Goal: Information Seeking & Learning: Learn about a topic

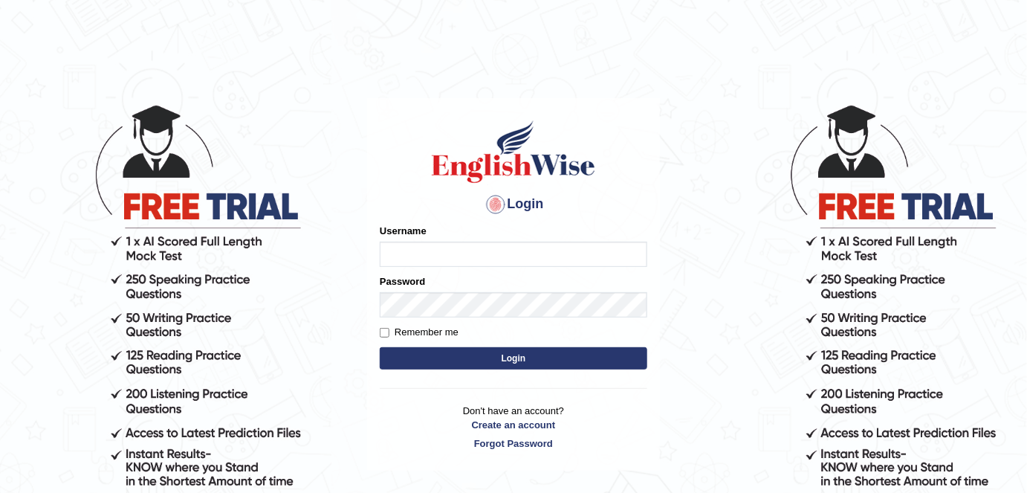
type input "alexa_"
click at [406, 349] on button "Login" at bounding box center [513, 358] width 267 height 22
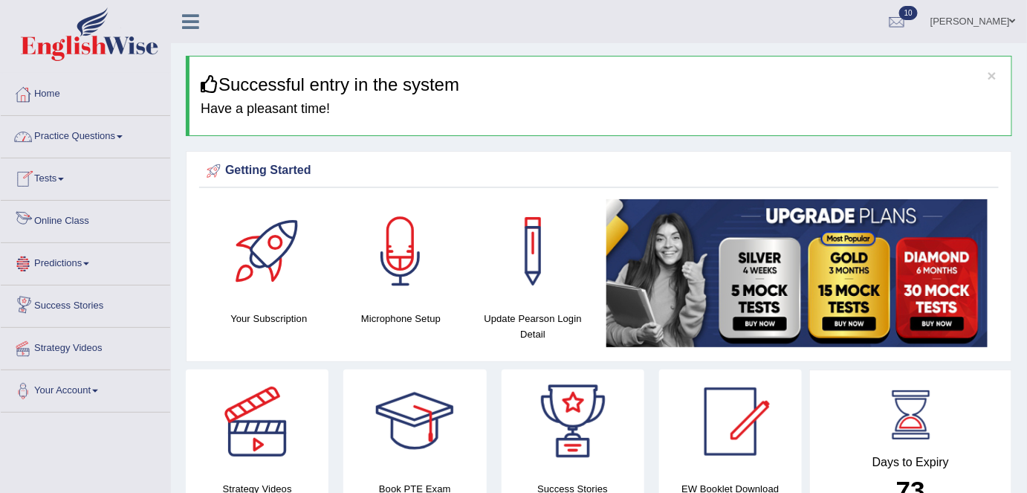
click at [77, 142] on link "Practice Questions" at bounding box center [85, 134] width 169 height 37
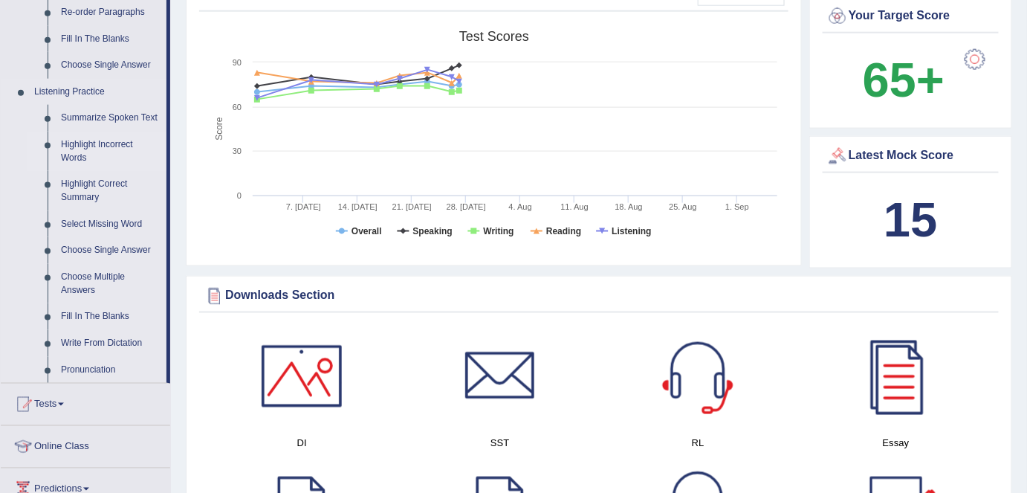
scroll to position [570, 0]
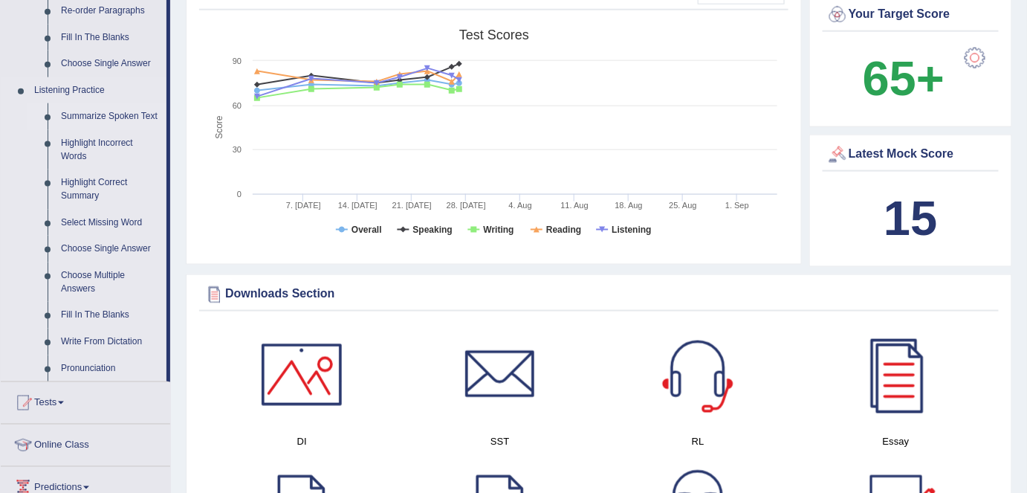
click at [71, 117] on link "Summarize Spoken Text" at bounding box center [110, 116] width 112 height 27
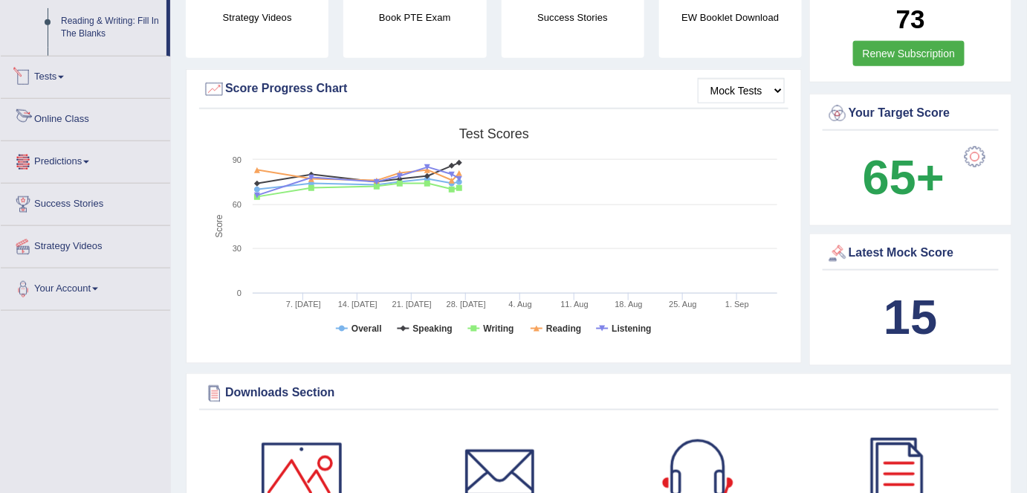
scroll to position [585, 0]
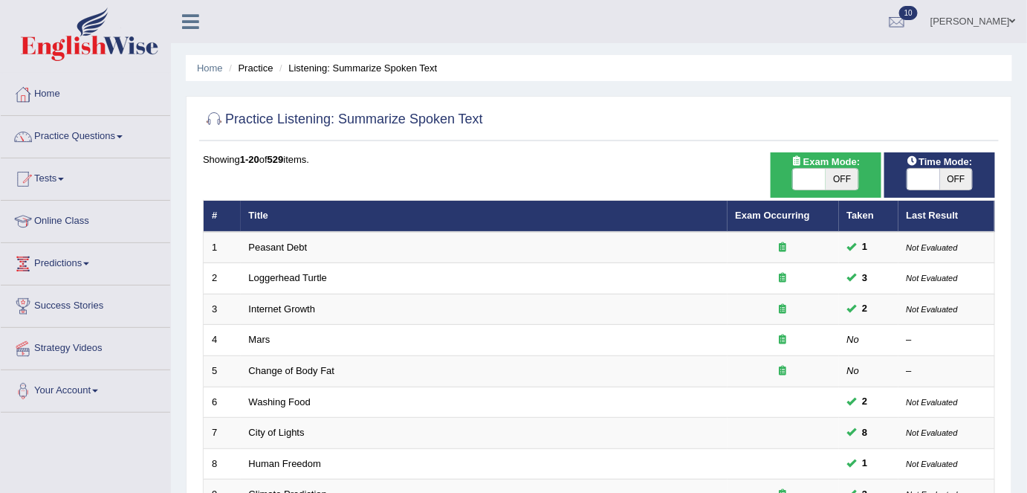
click at [839, 175] on span "OFF" at bounding box center [841, 179] width 33 height 21
checkbox input "true"
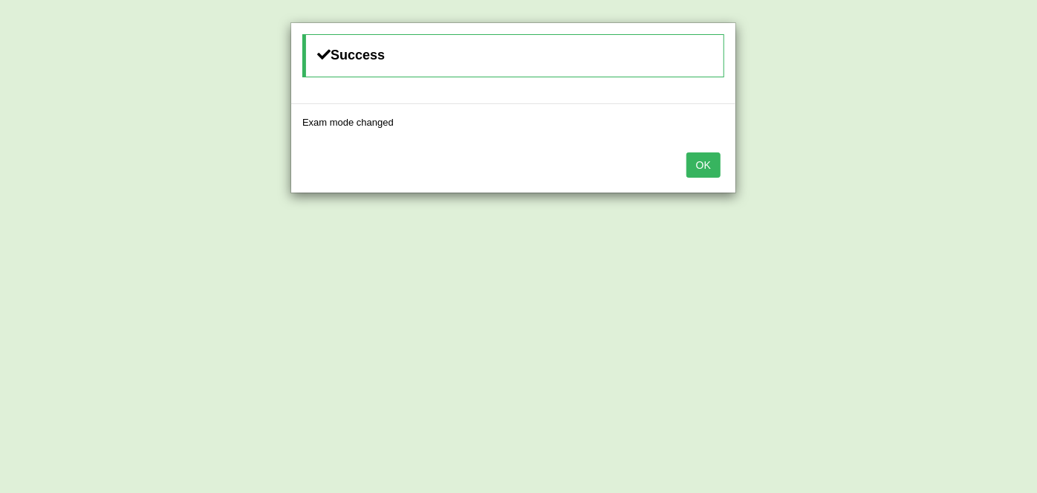
click at [704, 164] on button "OK" at bounding box center [703, 164] width 34 height 25
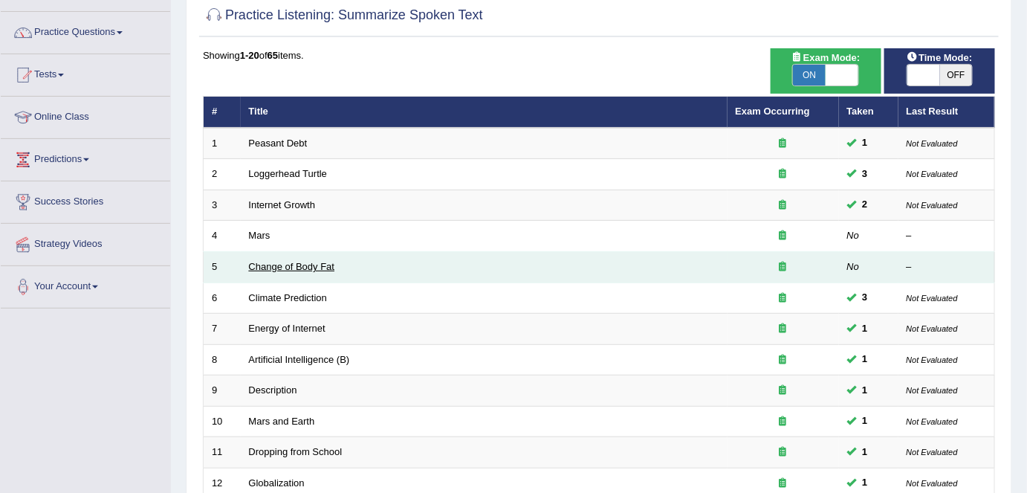
click at [310, 263] on link "Change of Body Fat" at bounding box center [292, 266] width 86 height 11
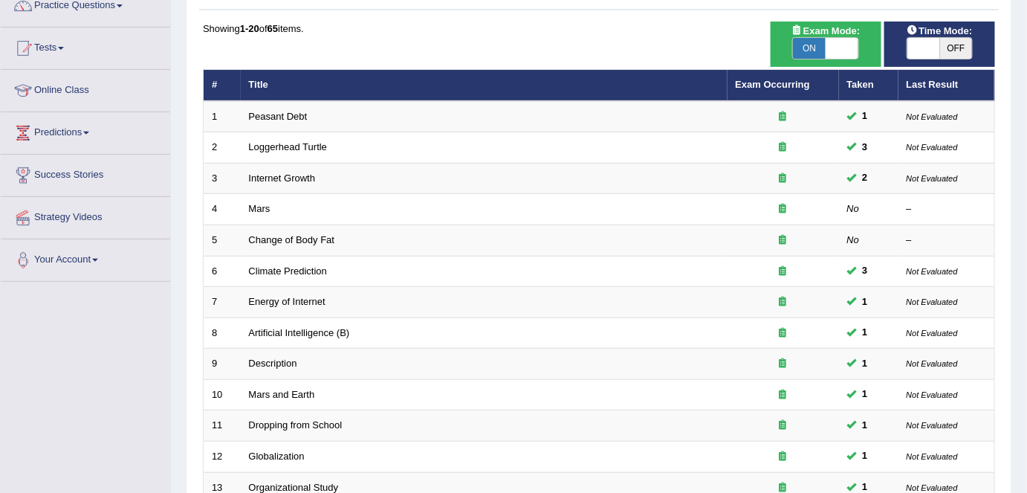
scroll to position [108, 0]
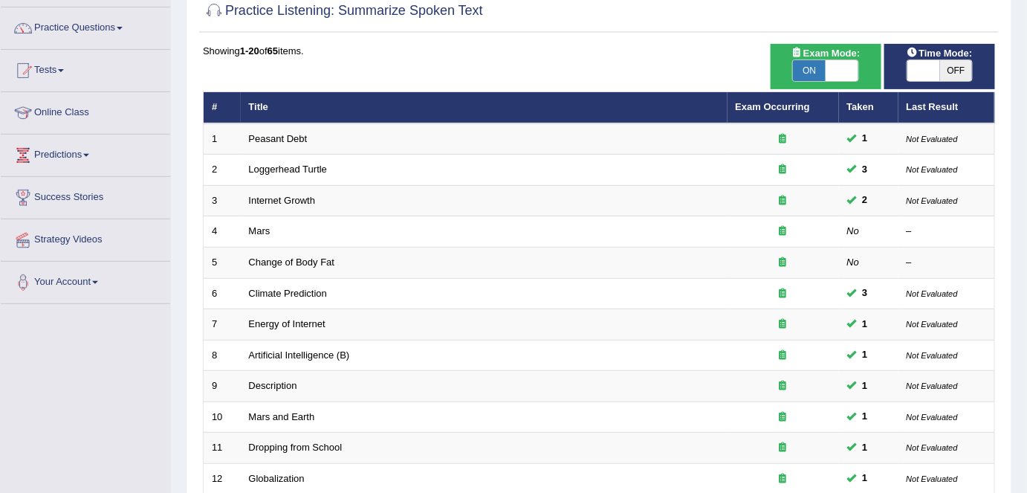
click at [964, 62] on span "OFF" at bounding box center [956, 70] width 33 height 21
checkbox input "true"
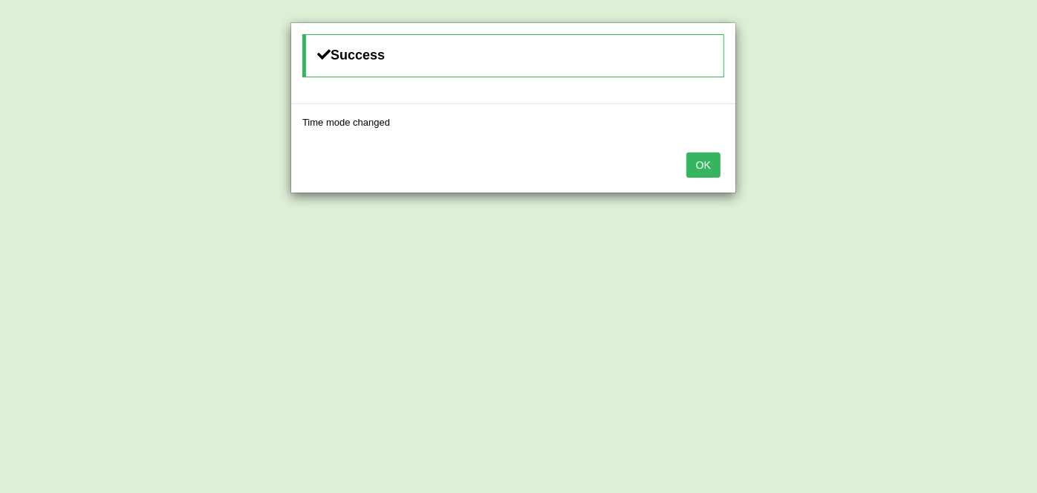
click at [721, 160] on button "OK" at bounding box center [703, 164] width 34 height 25
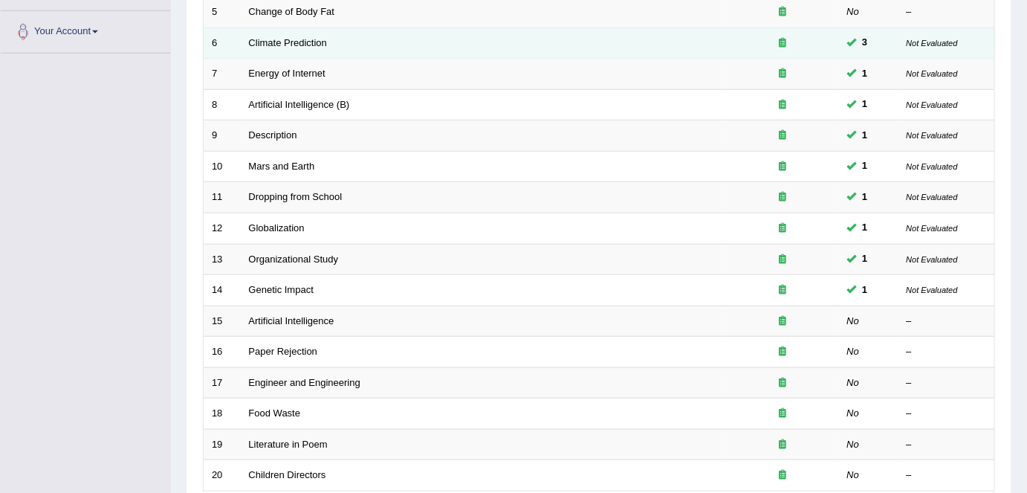
scroll to position [484, 0]
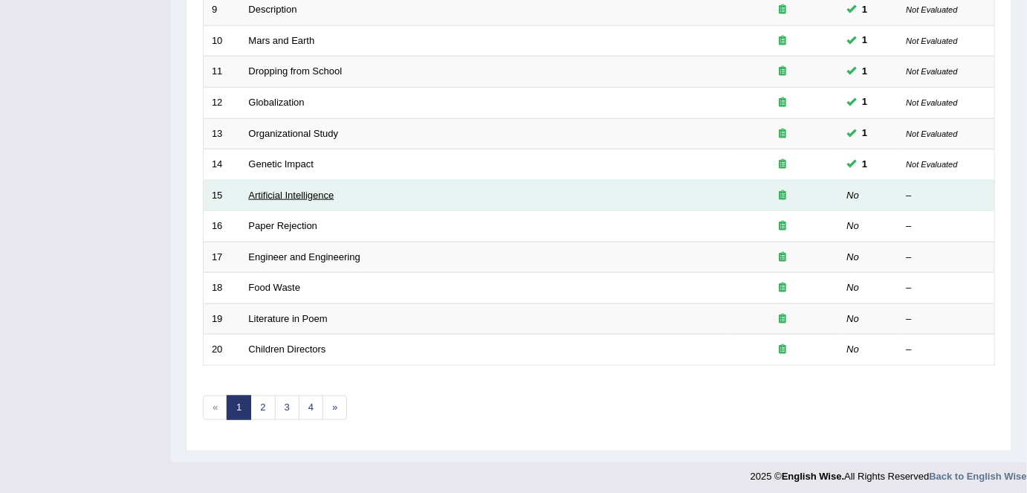
click at [260, 193] on link "Artificial Intelligence" at bounding box center [291, 194] width 85 height 11
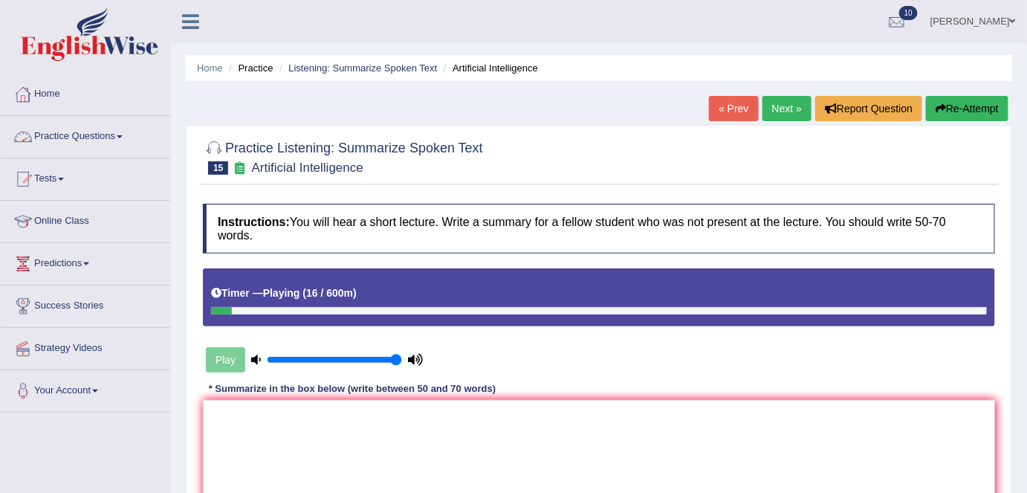
click at [932, 113] on button "Re-Attempt" at bounding box center [967, 108] width 82 height 25
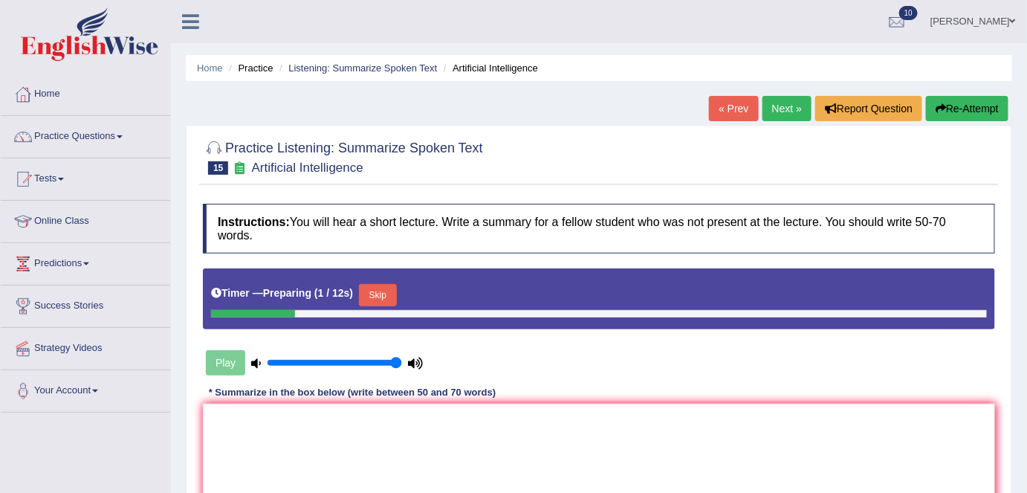
click at [380, 292] on button "Skip" at bounding box center [377, 295] width 37 height 22
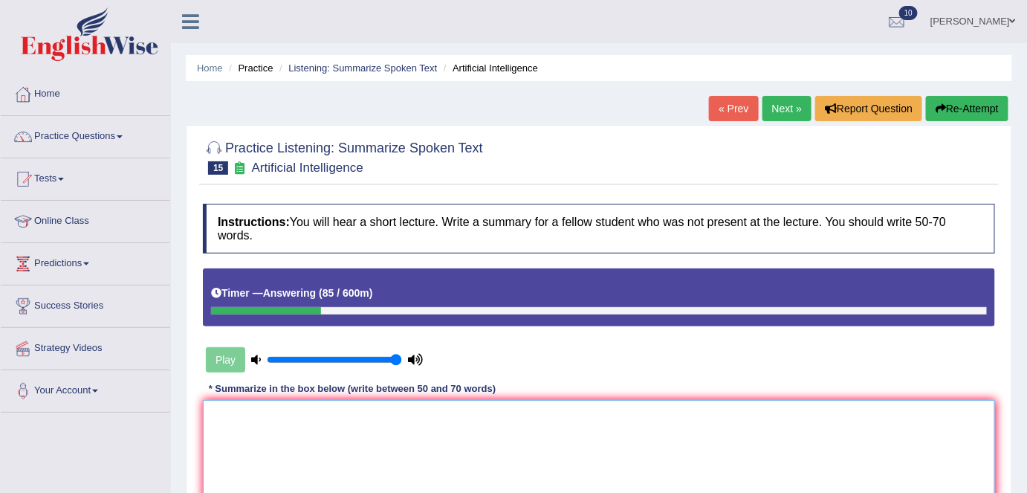
click at [521, 429] on textarea at bounding box center [599, 472] width 792 height 144
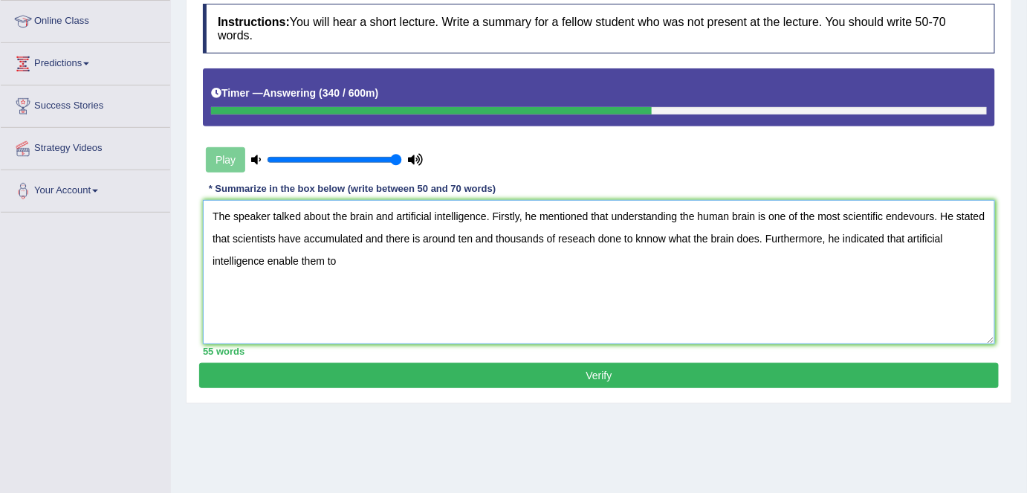
scroll to position [201, 0]
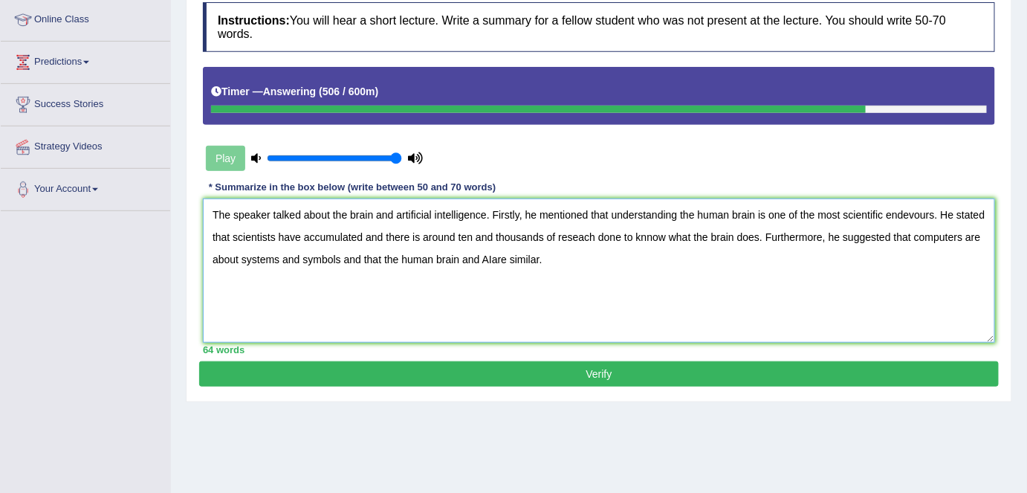
click at [910, 212] on textarea "The speaker talked about the brain and artificial intelligence. Firstly, he men…" at bounding box center [599, 270] width 792 height 144
click at [336, 238] on textarea "The speaker talked about the brain and artificial intelligence. Firstly, he men…" at bounding box center [599, 270] width 792 height 144
click at [475, 237] on textarea "The speaker talked about the brain and artificial intelligence. Firstly, he men…" at bounding box center [599, 270] width 792 height 144
click at [709, 236] on textarea "The speaker talked about the brain and artificial intelligence. Firstly, he men…" at bounding box center [599, 270] width 792 height 144
click at [562, 256] on textarea "The speaker talked about the brain and artificial intelligence. Firstly, he men…" at bounding box center [599, 270] width 792 height 144
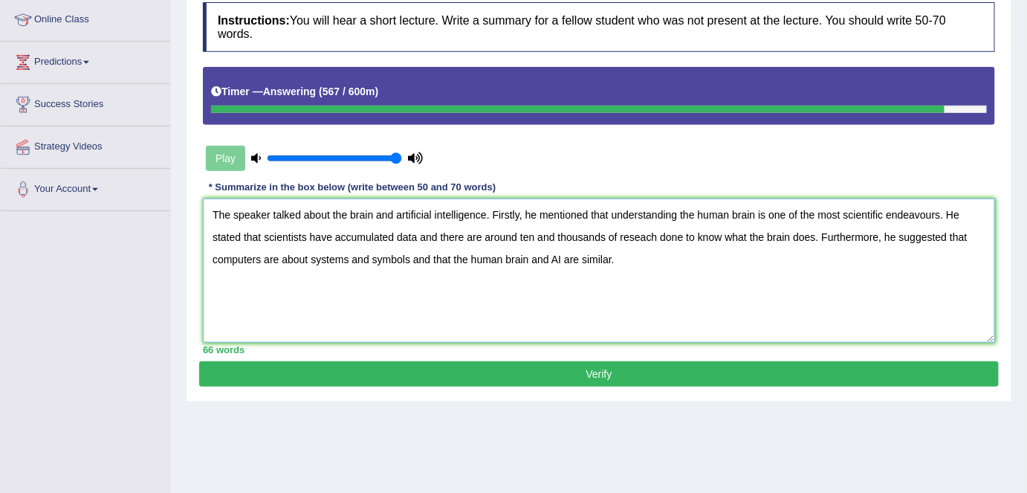
type textarea "The speaker talked about the brain and artificial intelligence. Firstly, he men…"
click at [598, 380] on button "Verify" at bounding box center [598, 373] width 799 height 25
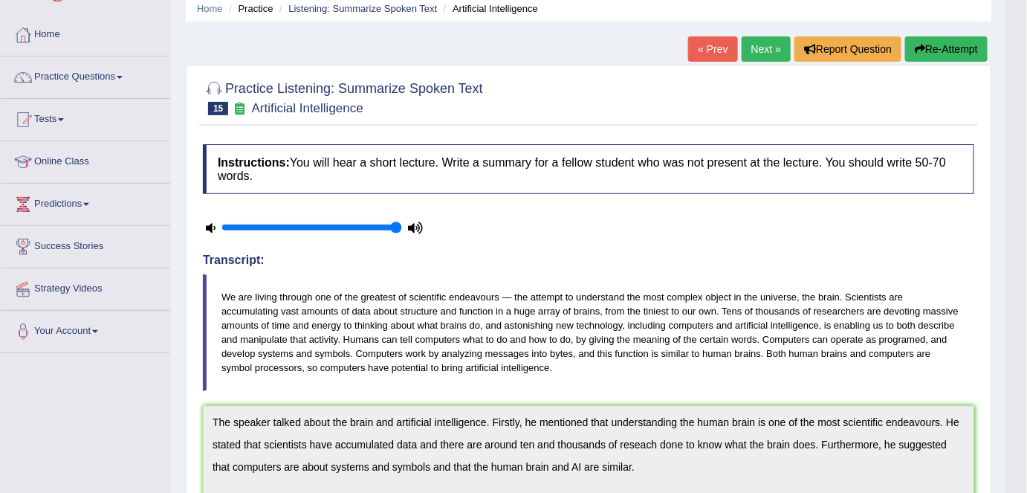
scroll to position [59, 0]
click at [756, 51] on link "Next »" at bounding box center [765, 49] width 49 height 25
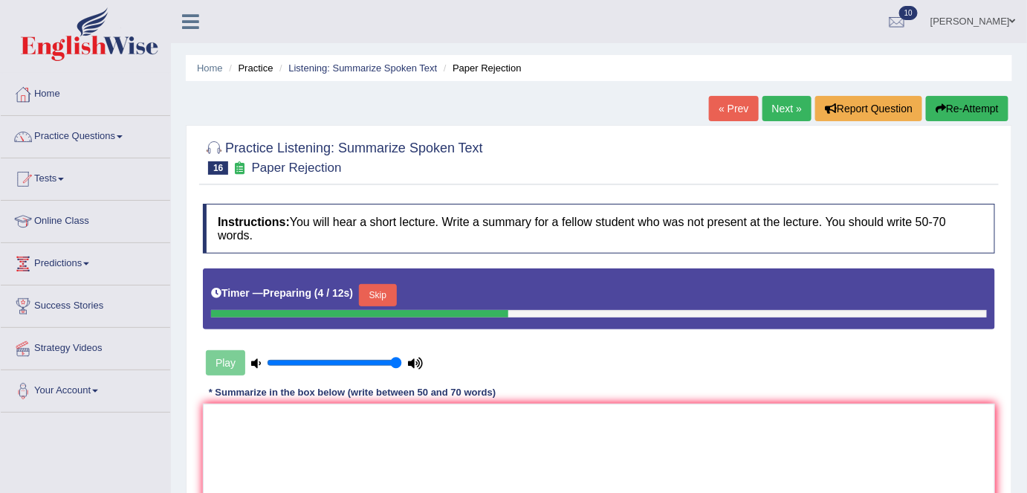
click at [731, 108] on link "« Prev" at bounding box center [733, 108] width 49 height 25
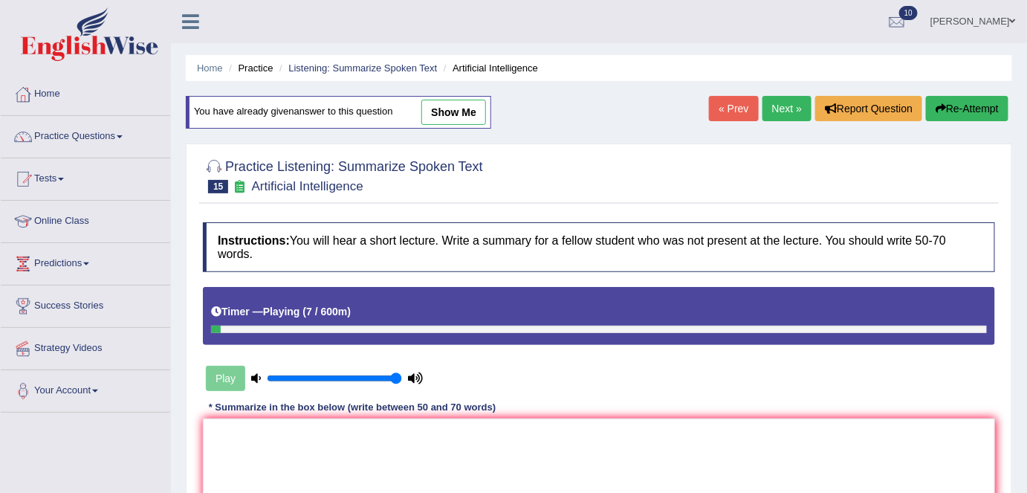
click at [441, 117] on link "show me" at bounding box center [453, 112] width 65 height 25
type textarea "The speaker talked about the brain and artificial intelligence. Firstly, he men…"
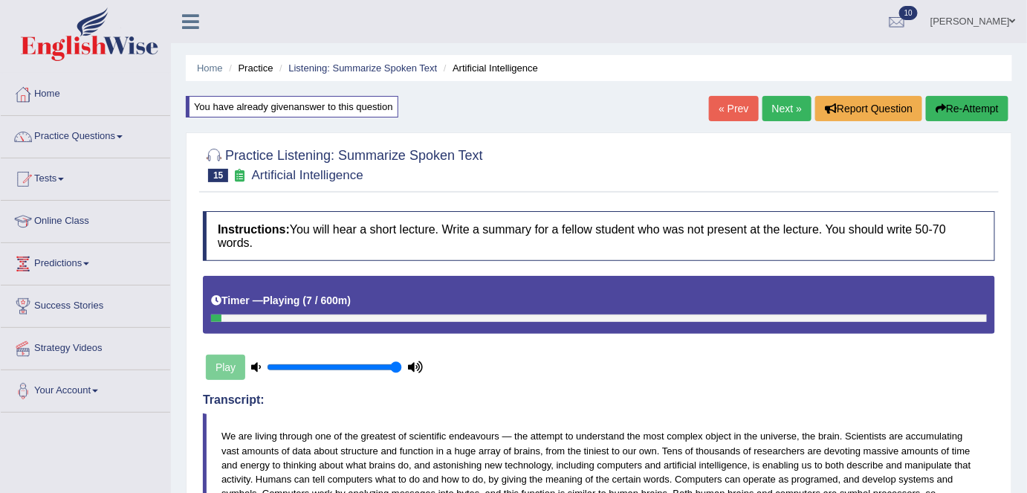
click at [780, 107] on link "Next »" at bounding box center [786, 108] width 49 height 25
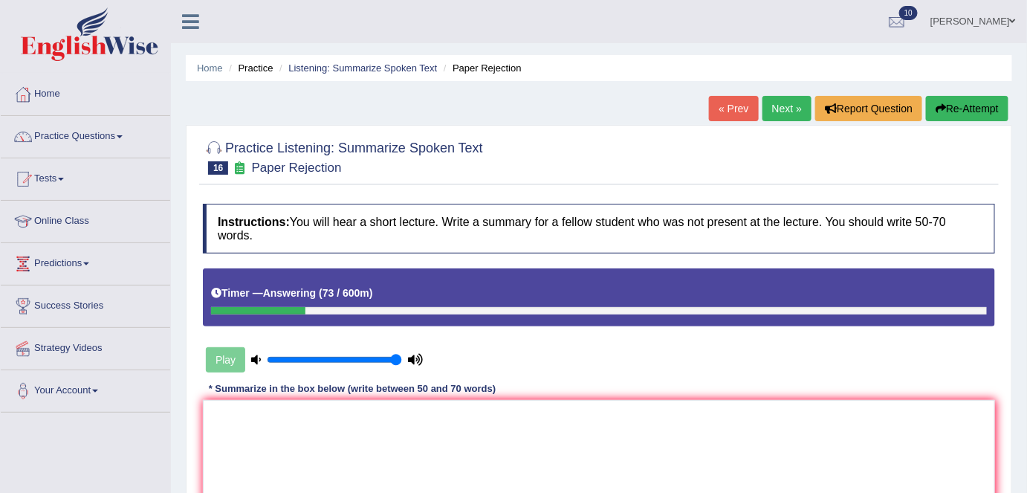
click at [949, 106] on button "Re-Attempt" at bounding box center [967, 108] width 82 height 25
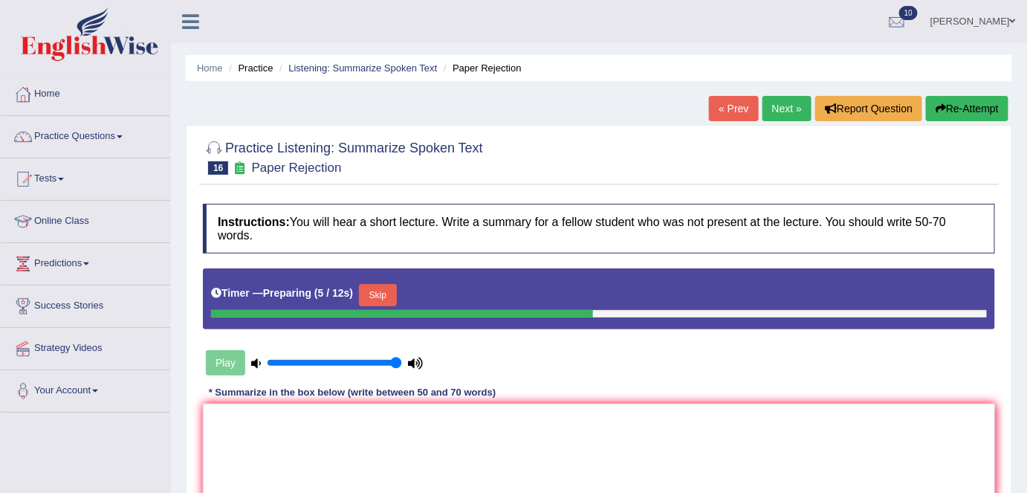
click at [368, 290] on button "Skip" at bounding box center [377, 295] width 37 height 22
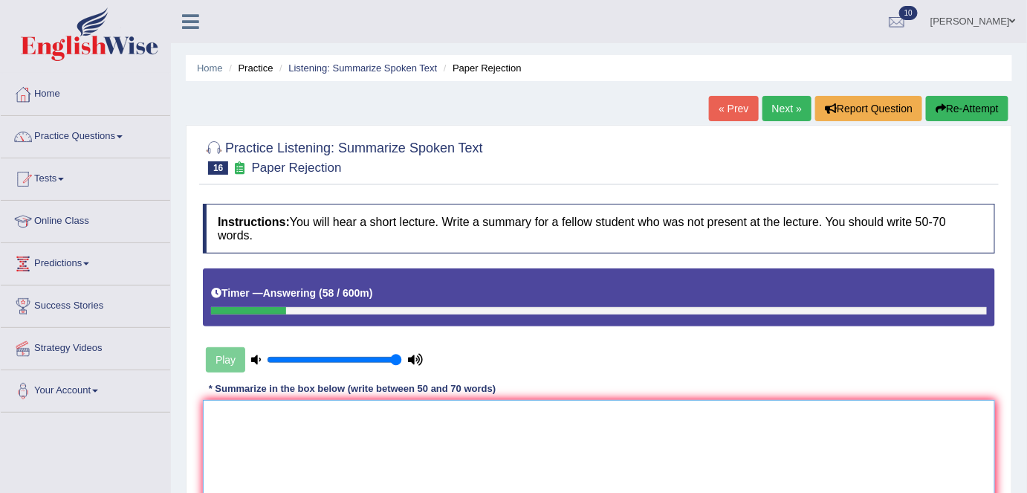
click at [319, 426] on textarea at bounding box center [599, 472] width 792 height 144
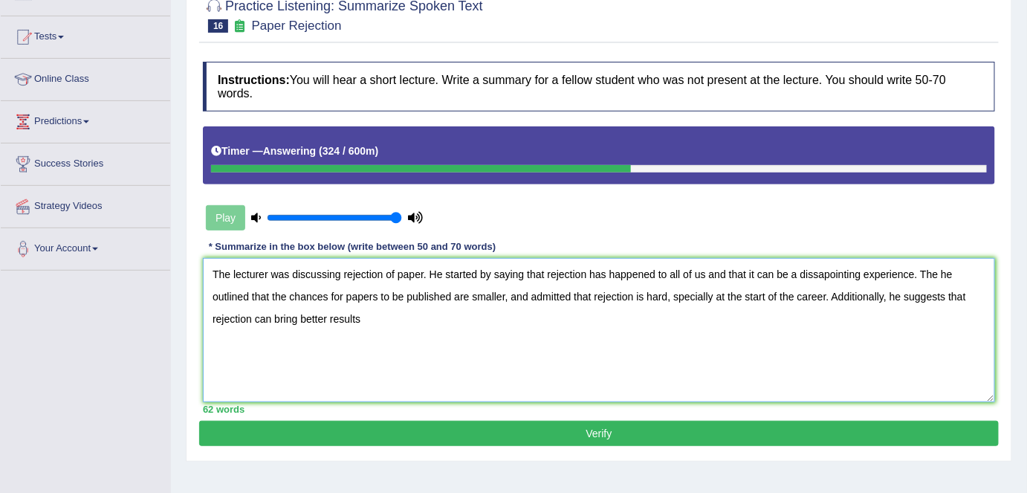
scroll to position [143, 0]
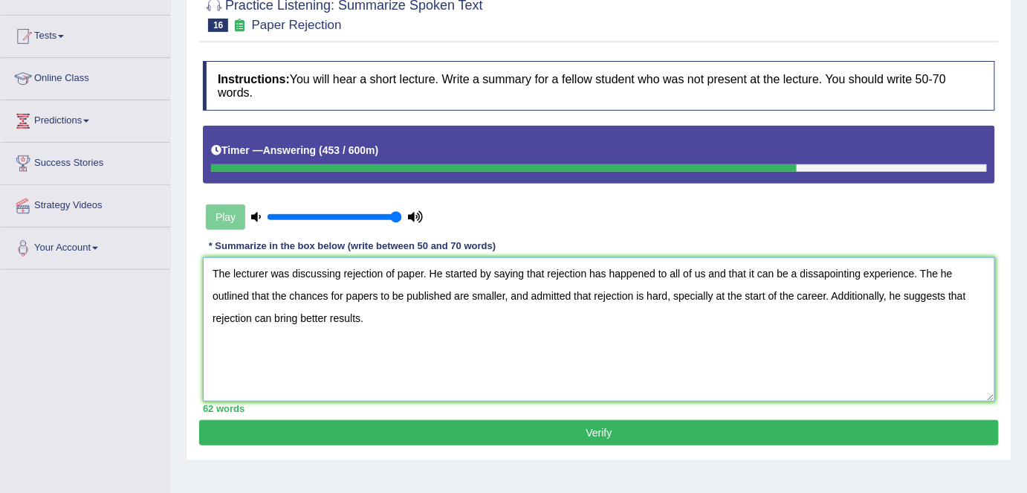
click at [814, 272] on textarea "The lecturer was discussing rejection of paper. He started by saying that rejec…" at bounding box center [599, 329] width 792 height 144
click at [819, 270] on textarea "The lecturer was discussing rejection of paper. He started by saying that rejec…" at bounding box center [599, 329] width 792 height 144
click at [937, 272] on textarea "The lecturer was discussing rejection of paper. He started by saying that rejec…" at bounding box center [599, 329] width 792 height 144
click at [432, 316] on textarea "The lecturer was discussing rejection of paper. He started by saying that rejec…" at bounding box center [599, 329] width 792 height 144
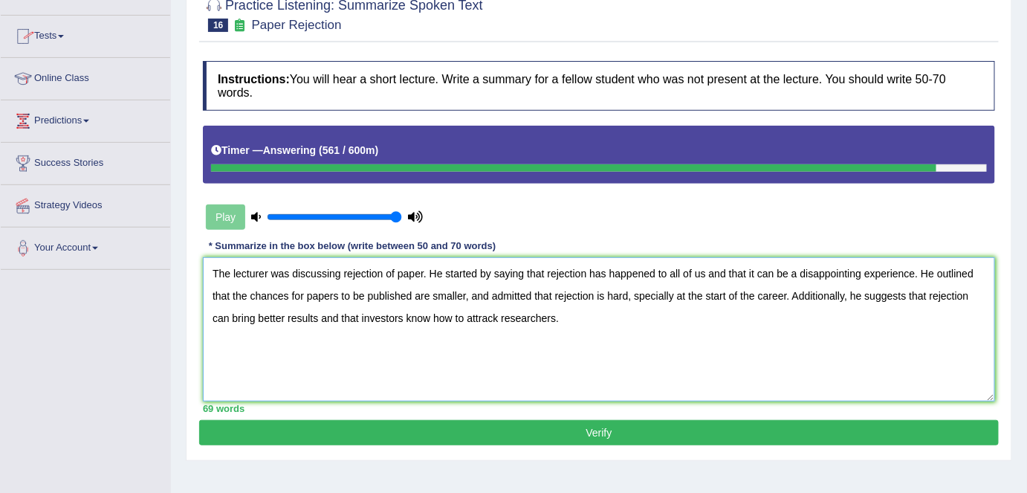
click at [496, 318] on textarea "The lecturer was discussing rejection of paper. He started by saying that rejec…" at bounding box center [599, 329] width 792 height 144
type textarea "The lecturer was discussing rejection of paper. He started by saying that rejec…"
click at [409, 424] on button "Verify" at bounding box center [598, 432] width 799 height 25
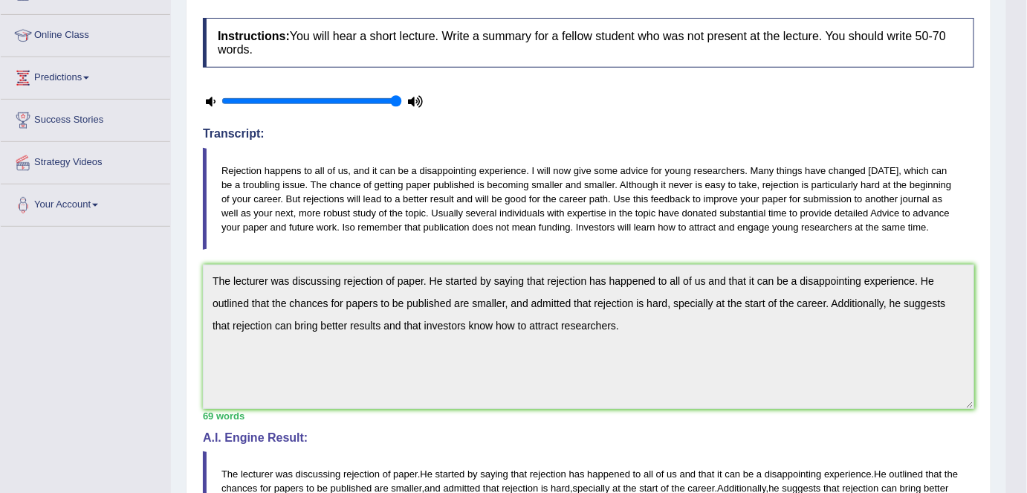
scroll to position [186, 0]
click at [152, 250] on div "Toggle navigation Home Practice Questions Speaking Practice Read Aloud Repeat S…" at bounding box center [503, 306] width 1006 height 984
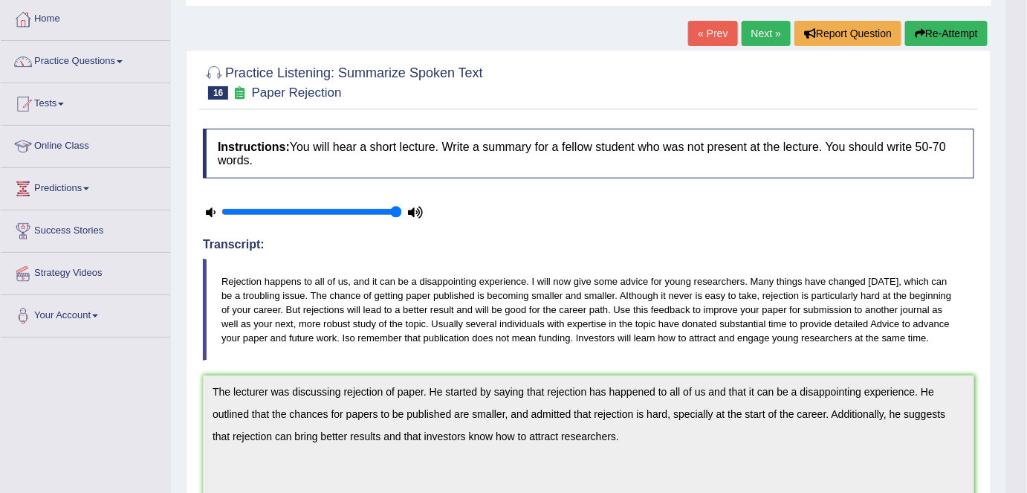
scroll to position [56, 0]
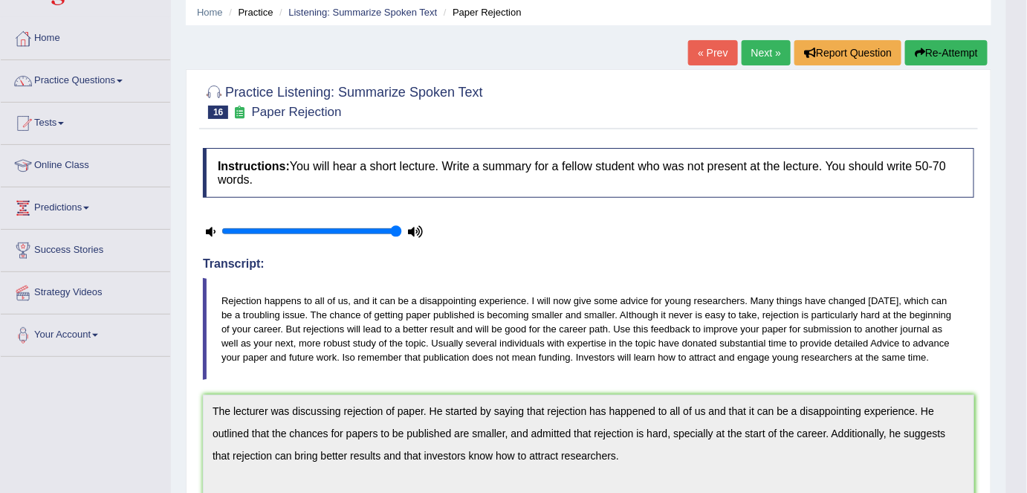
click at [970, 60] on button "Re-Attempt" at bounding box center [946, 52] width 82 height 25
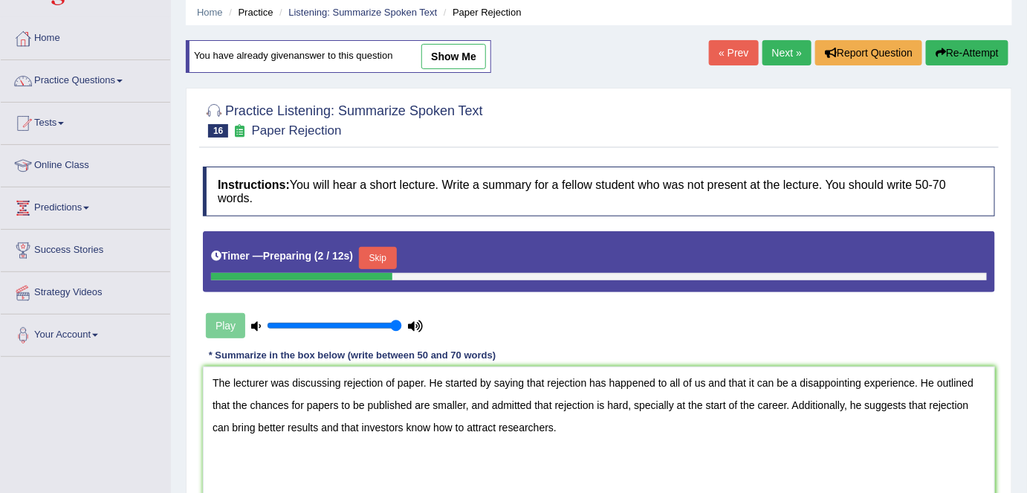
click at [380, 248] on button "Skip" at bounding box center [377, 258] width 37 height 22
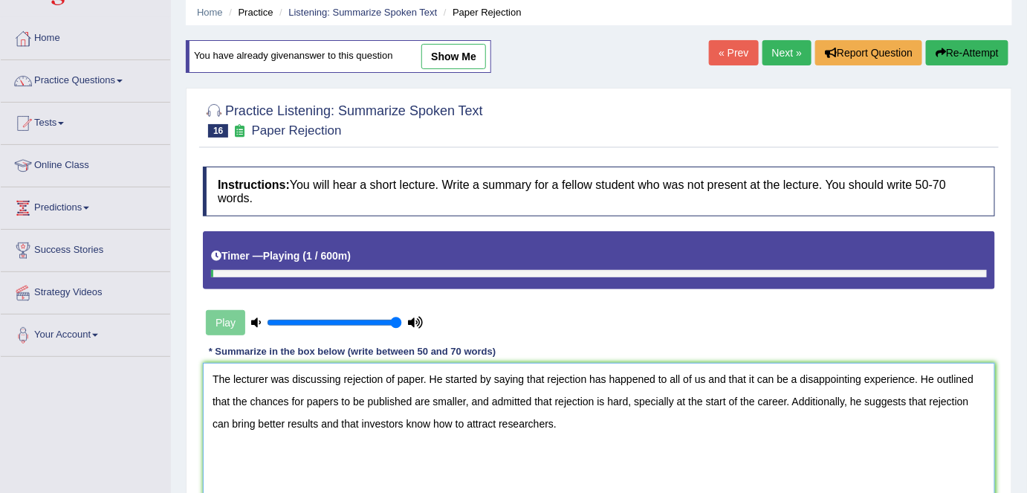
click at [842, 400] on textarea "The lecturer was discussing rejection of paper. He started by saying that rejec…" at bounding box center [599, 435] width 792 height 144
click at [883, 400] on textarea "The lecturer was discussing rejection of paper. He started by saying that rejec…" at bounding box center [599, 435] width 792 height 144
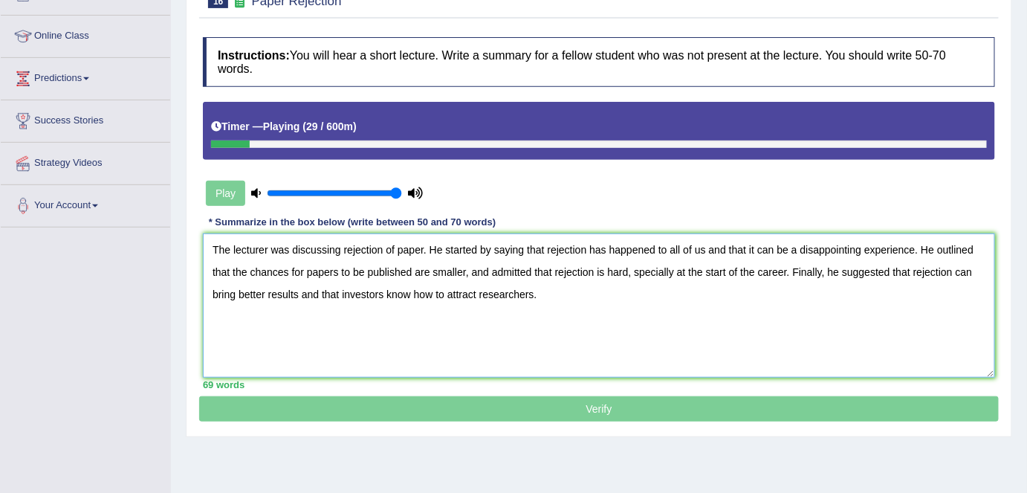
scroll to position [186, 0]
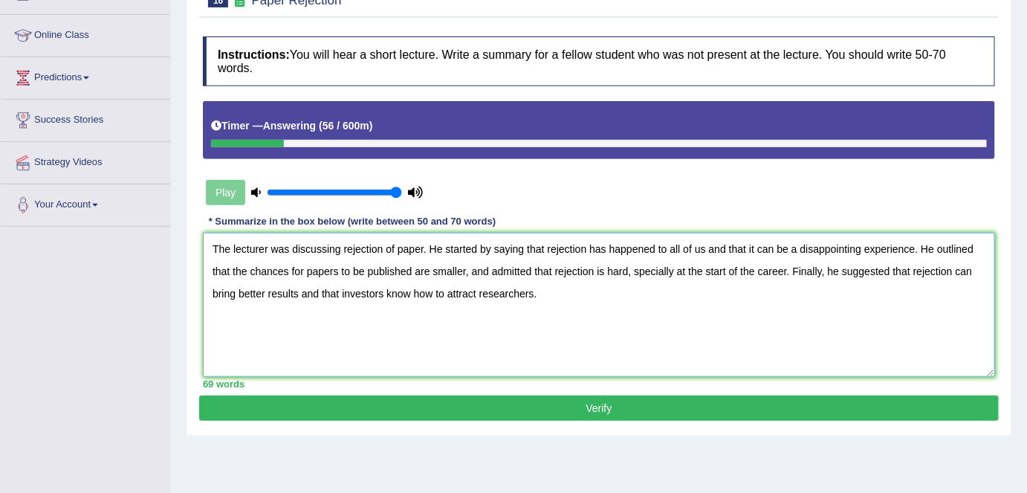
click at [297, 294] on textarea "The lecturer was discussing rejection of paper. He started by saying that rejec…" at bounding box center [599, 305] width 792 height 144
type textarea "The lecturer was discussing rejection of paper. He started by saying that rejec…"
click at [429, 418] on button "Verify" at bounding box center [598, 407] width 799 height 25
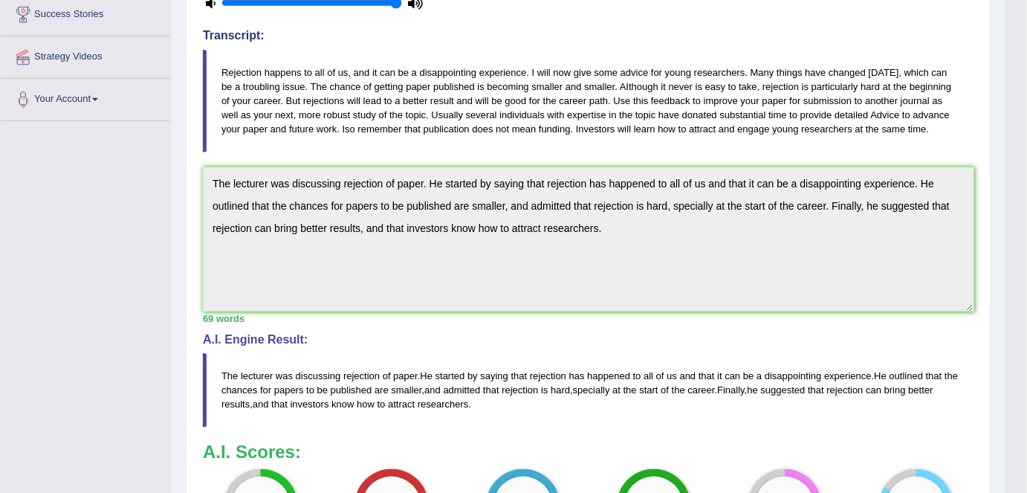
scroll to position [0, 0]
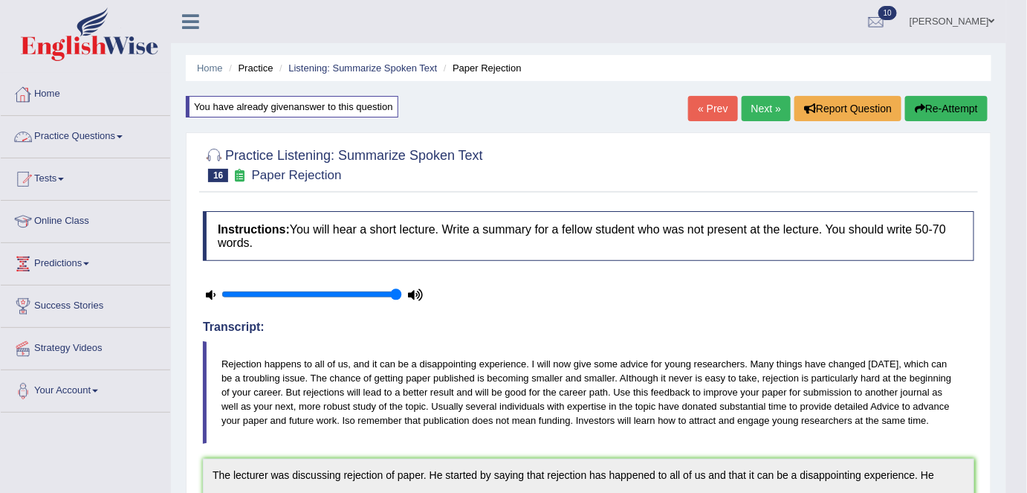
click at [71, 106] on link "Home" at bounding box center [85, 92] width 169 height 37
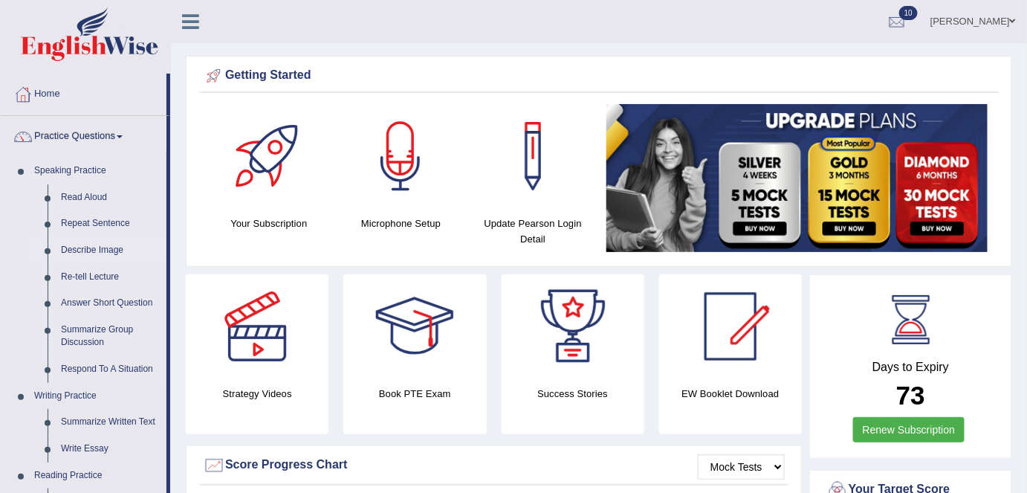
click at [100, 250] on link "Describe Image" at bounding box center [110, 250] width 112 height 27
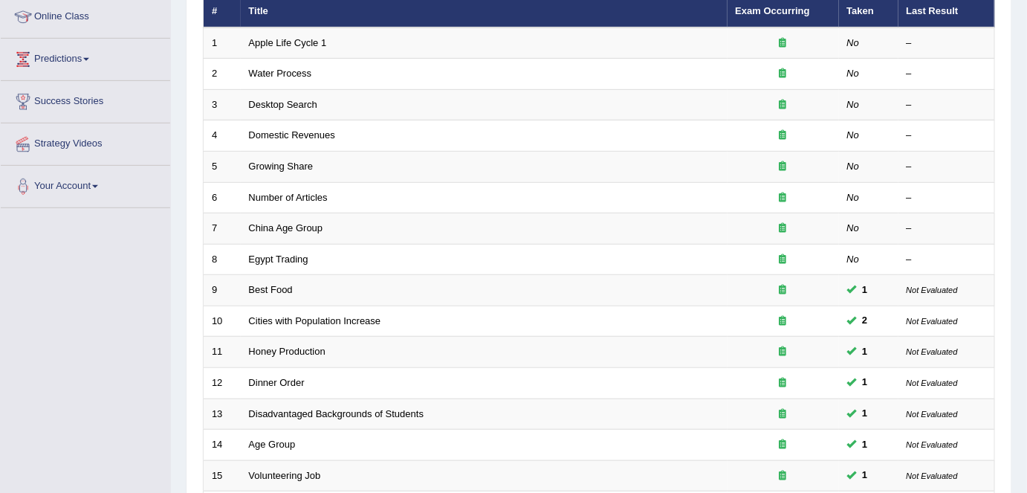
scroll to position [205, 0]
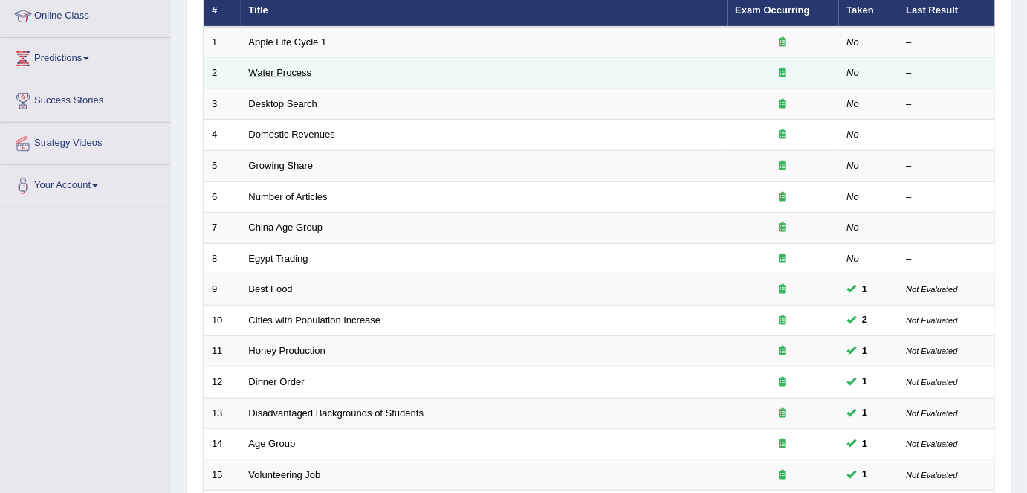
click at [288, 67] on link "Water Process" at bounding box center [280, 72] width 63 height 11
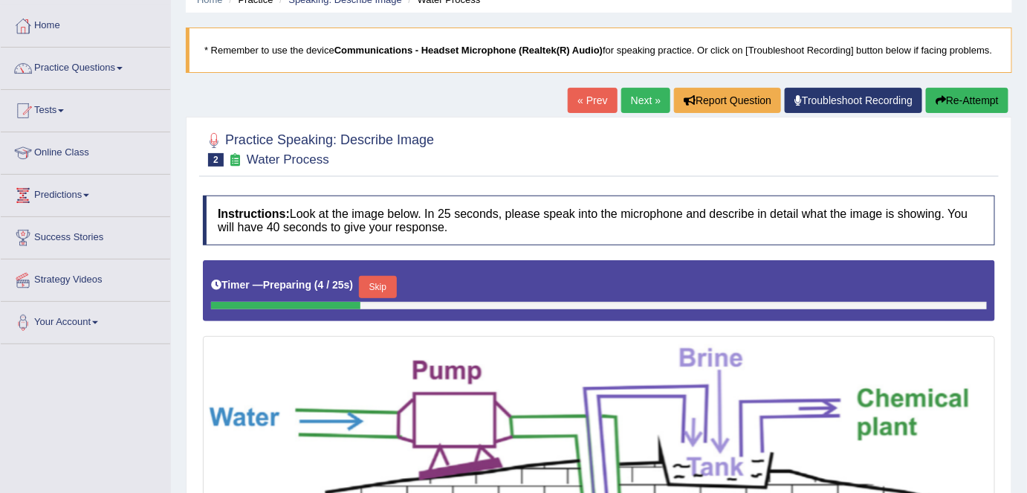
scroll to position [67, 0]
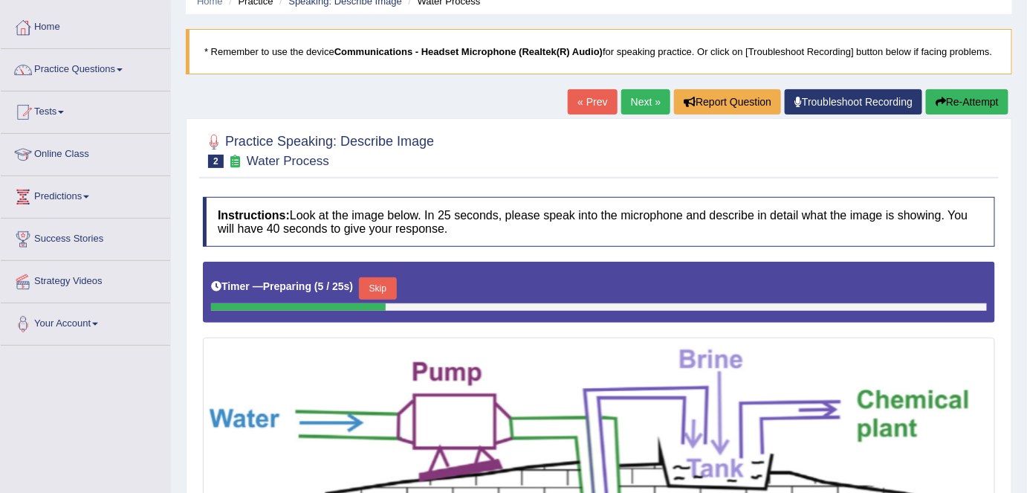
click at [633, 100] on link "Next »" at bounding box center [645, 101] width 49 height 25
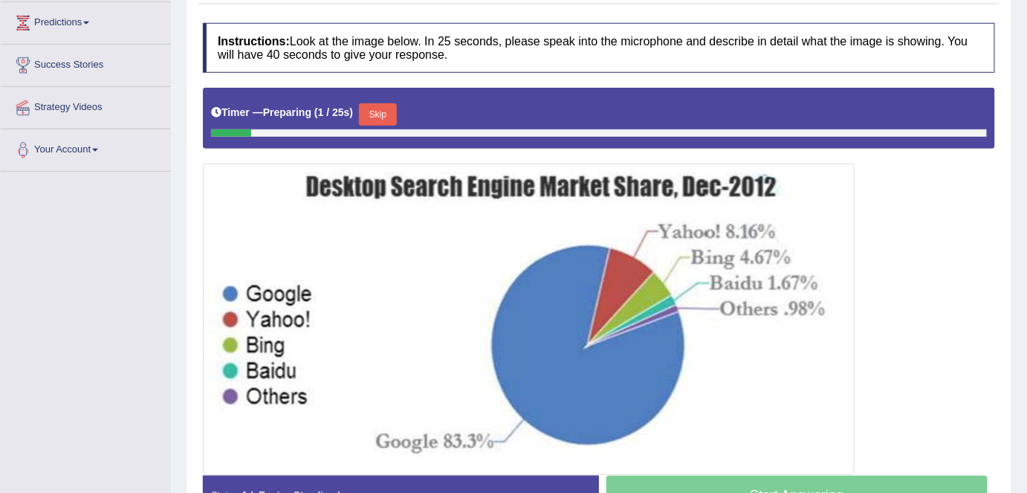
scroll to position [254, 0]
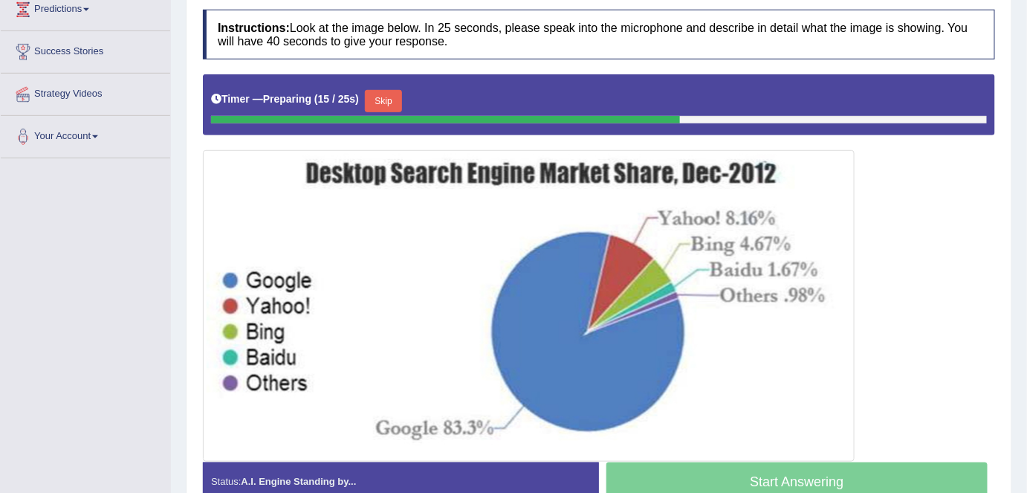
click at [391, 95] on button "Skip" at bounding box center [383, 101] width 37 height 22
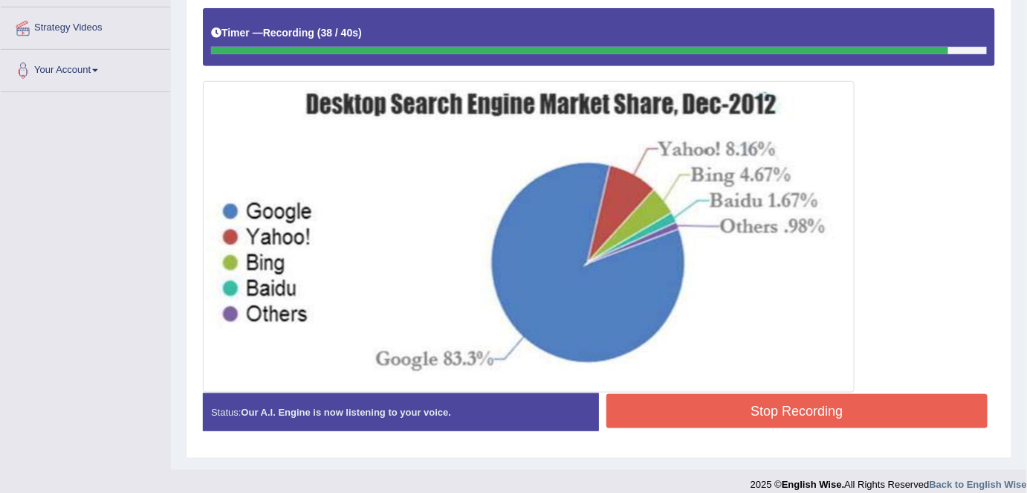
scroll to position [321, 0]
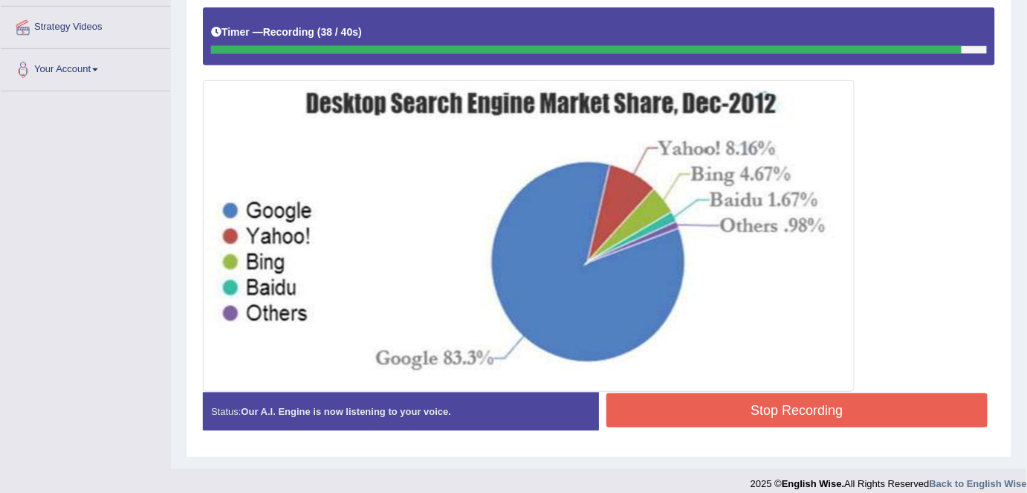
click at [682, 406] on button "Stop Recording" at bounding box center [796, 410] width 381 height 34
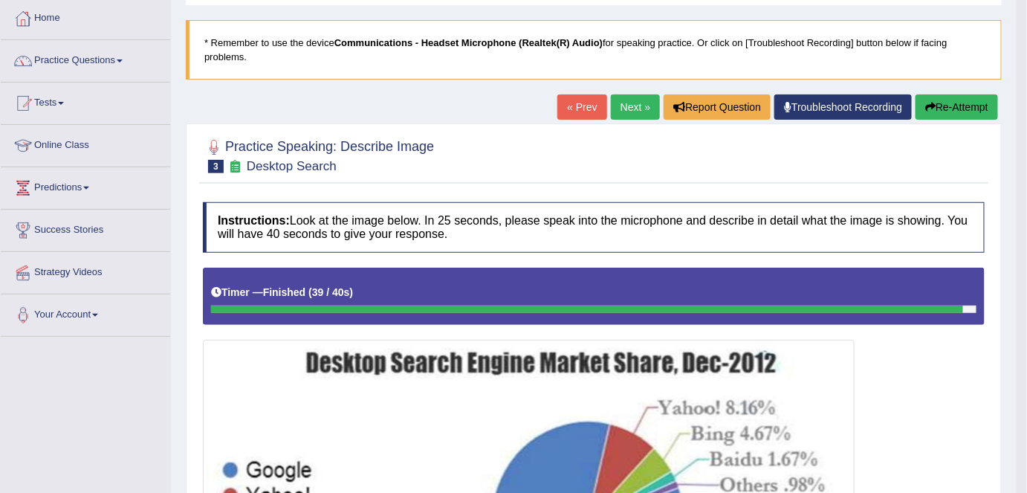
scroll to position [74, 0]
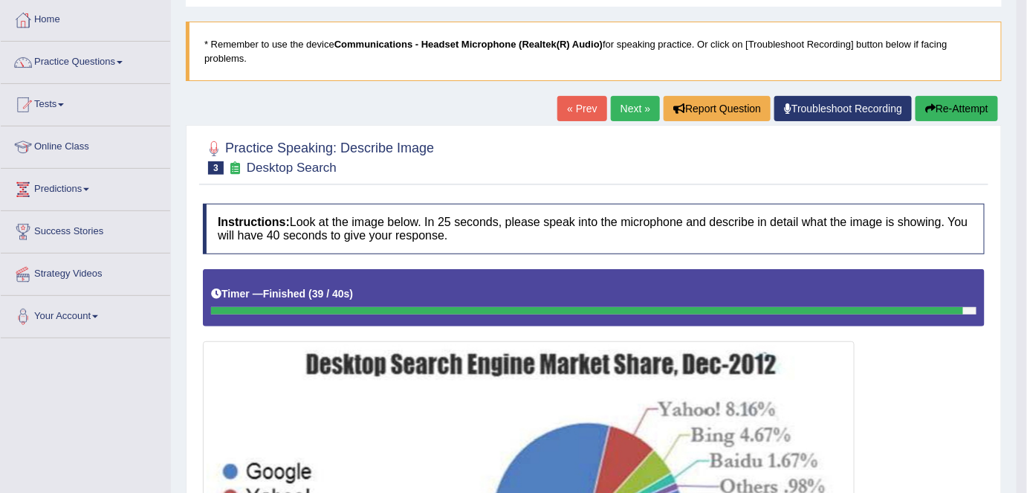
click at [585, 111] on link "« Prev" at bounding box center [581, 108] width 49 height 25
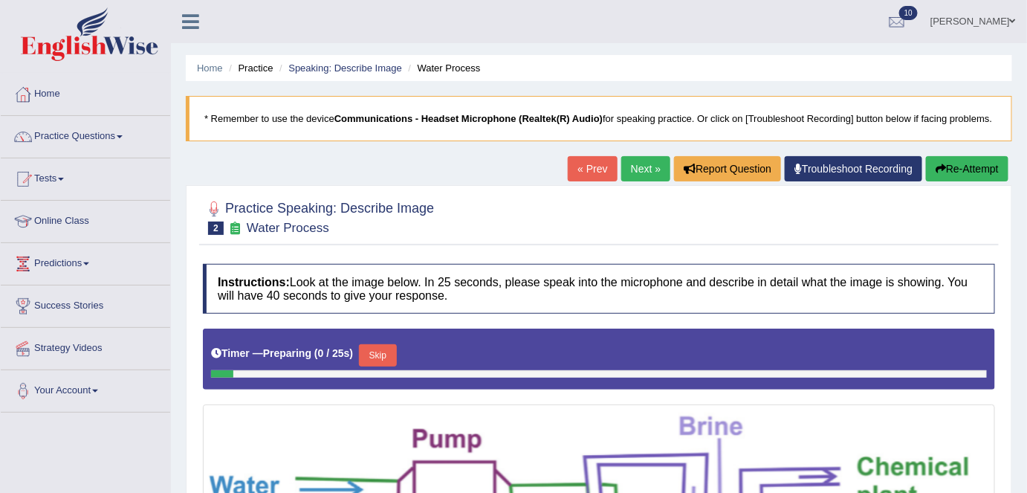
click at [571, 173] on link "« Prev" at bounding box center [592, 168] width 49 height 25
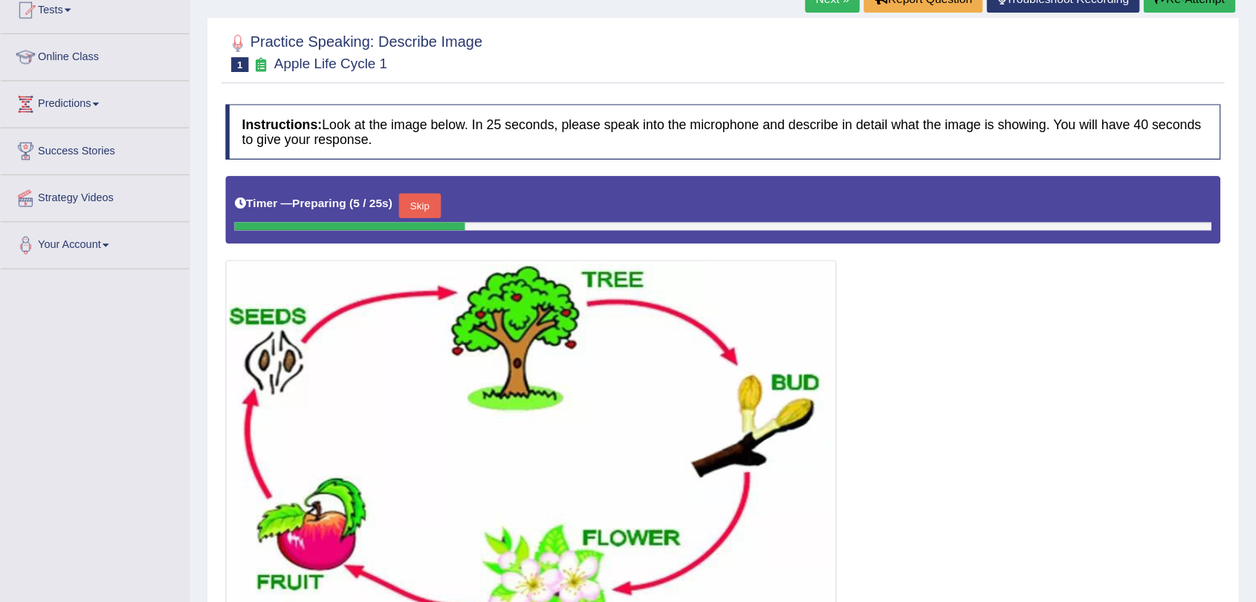
scroll to position [170, 0]
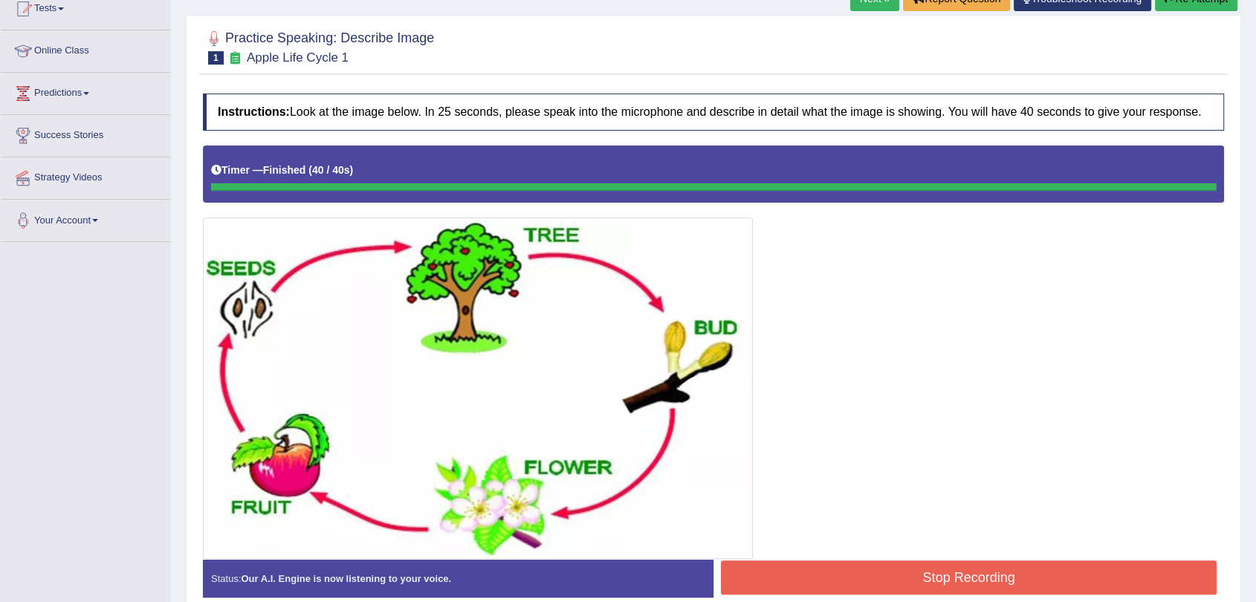
click at [0, 0] on blockquote "." at bounding box center [0, 0] width 0 height 0
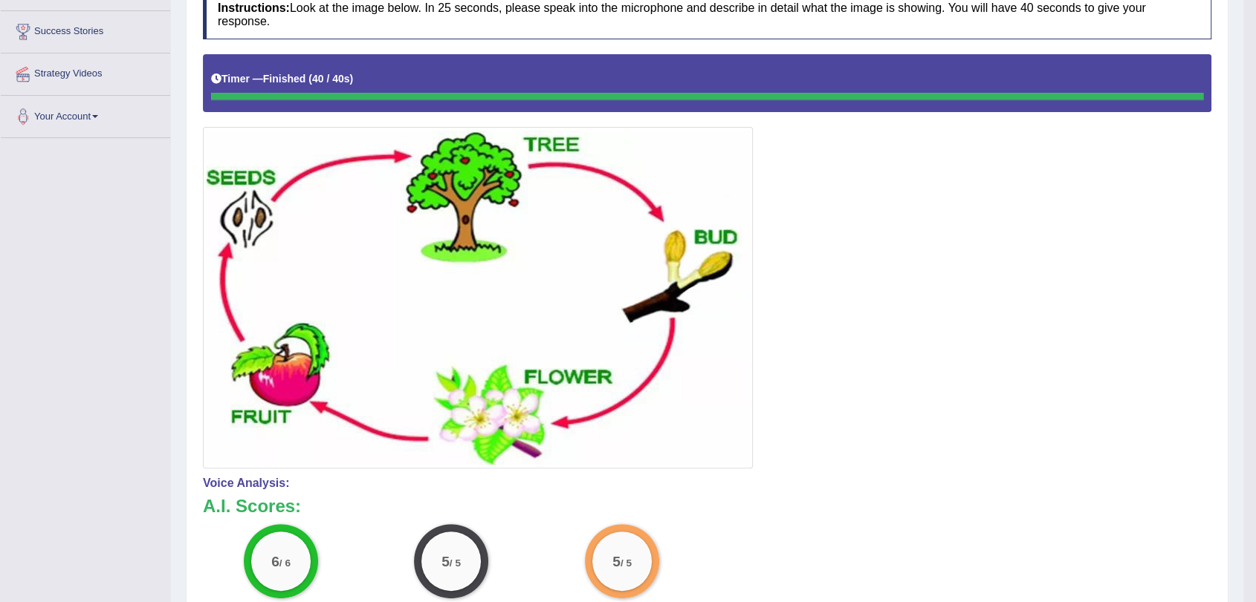
scroll to position [0, 0]
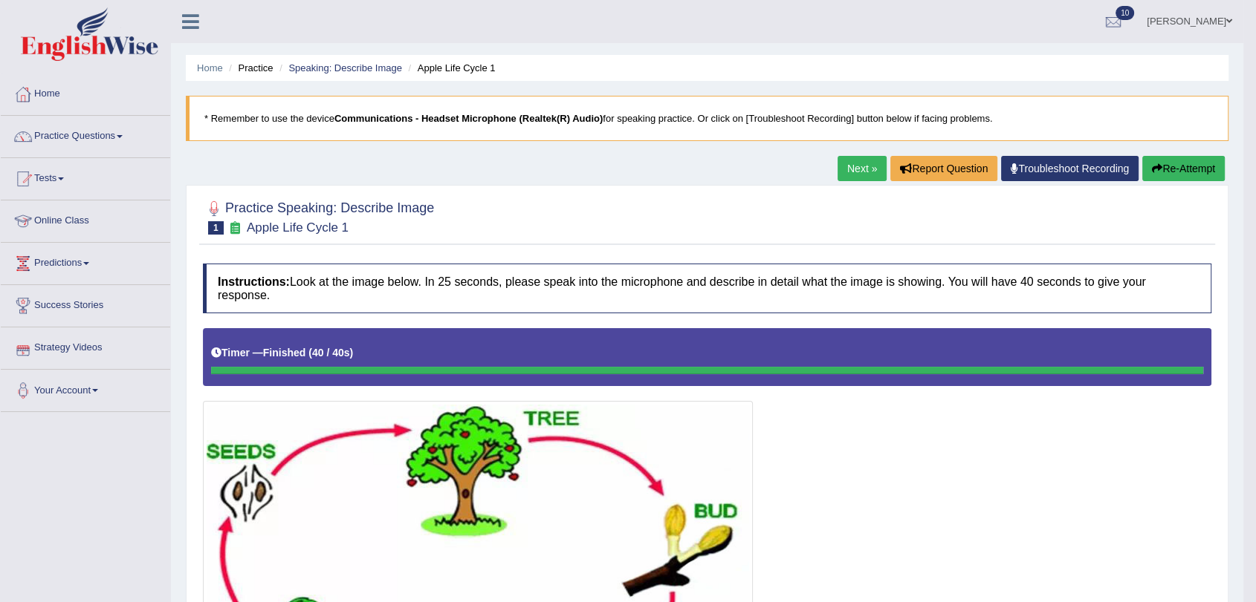
click at [846, 162] on link "Next »" at bounding box center [861, 168] width 49 height 25
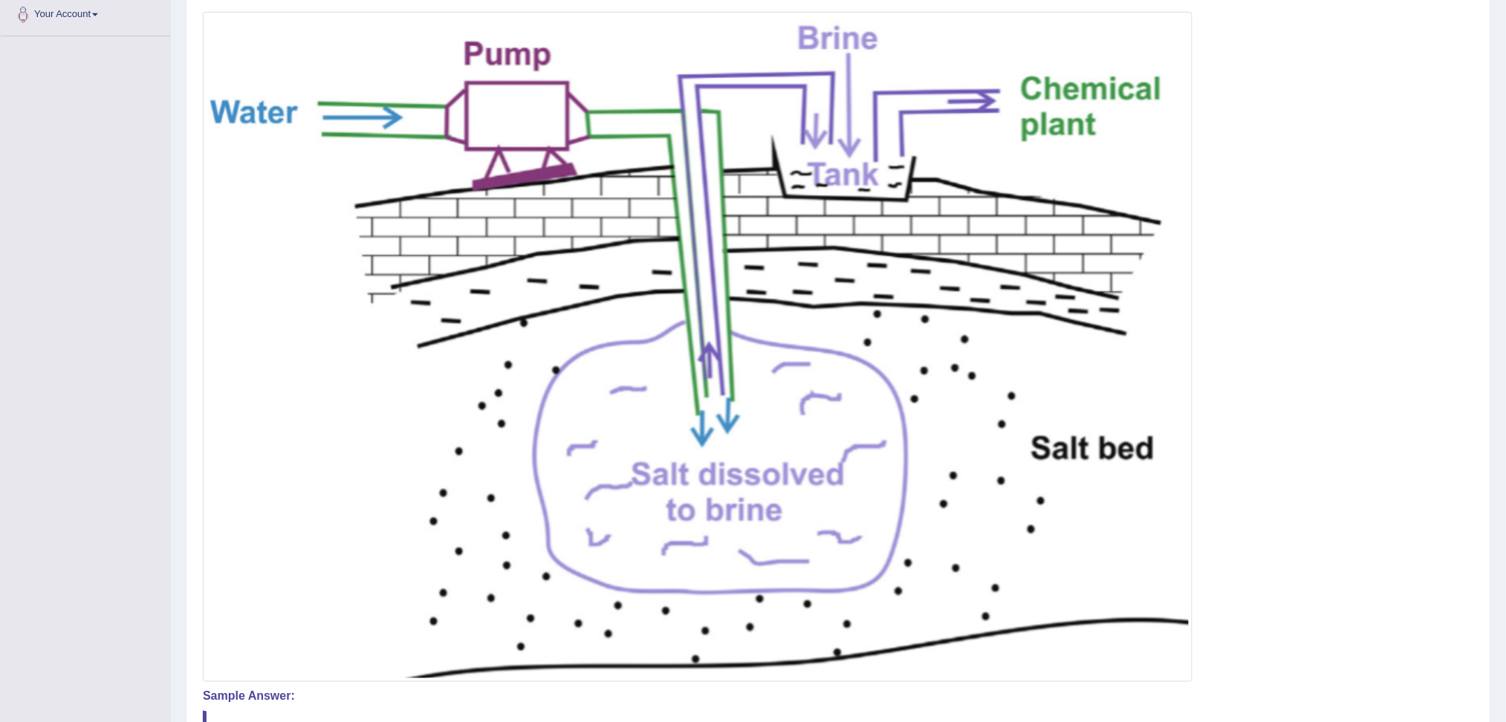
scroll to position [364, 0]
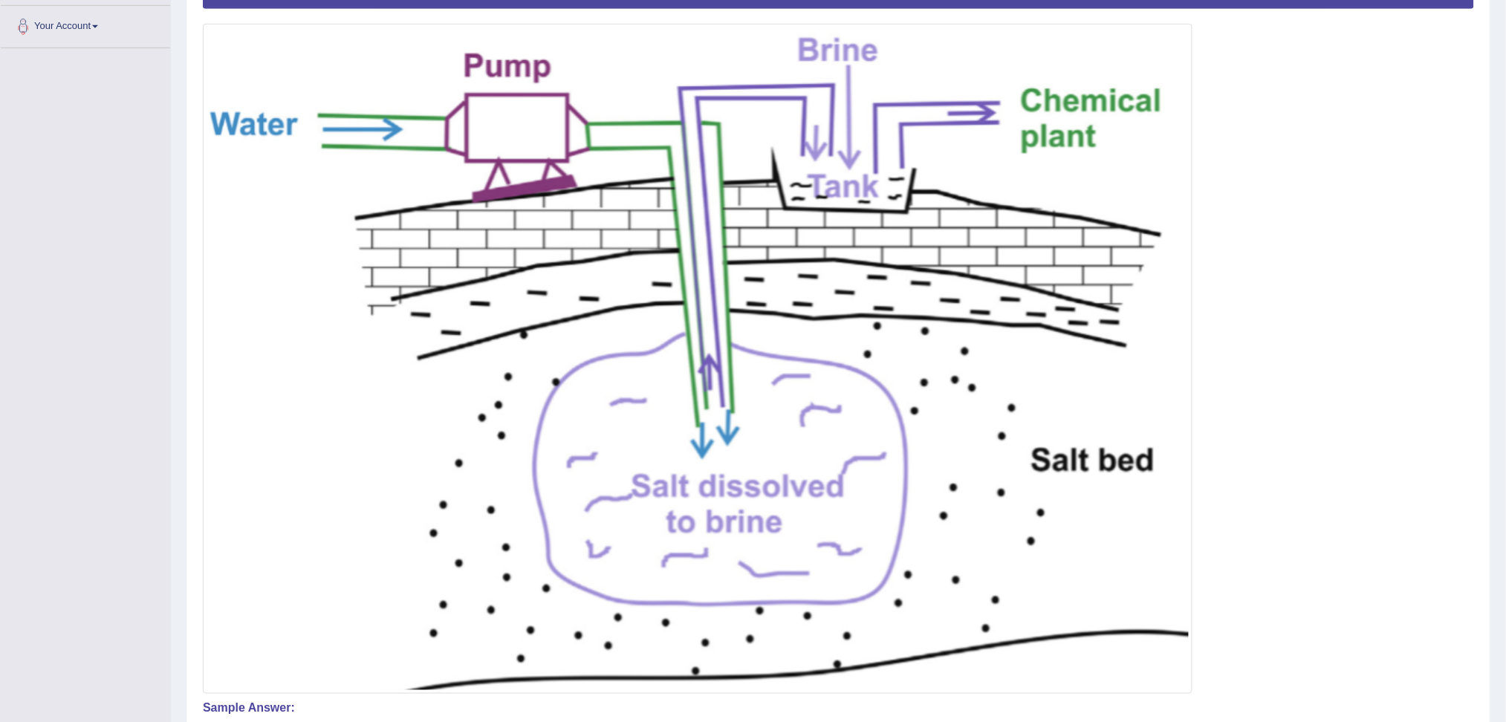
click at [1255, 226] on div at bounding box center [838, 323] width 1271 height 742
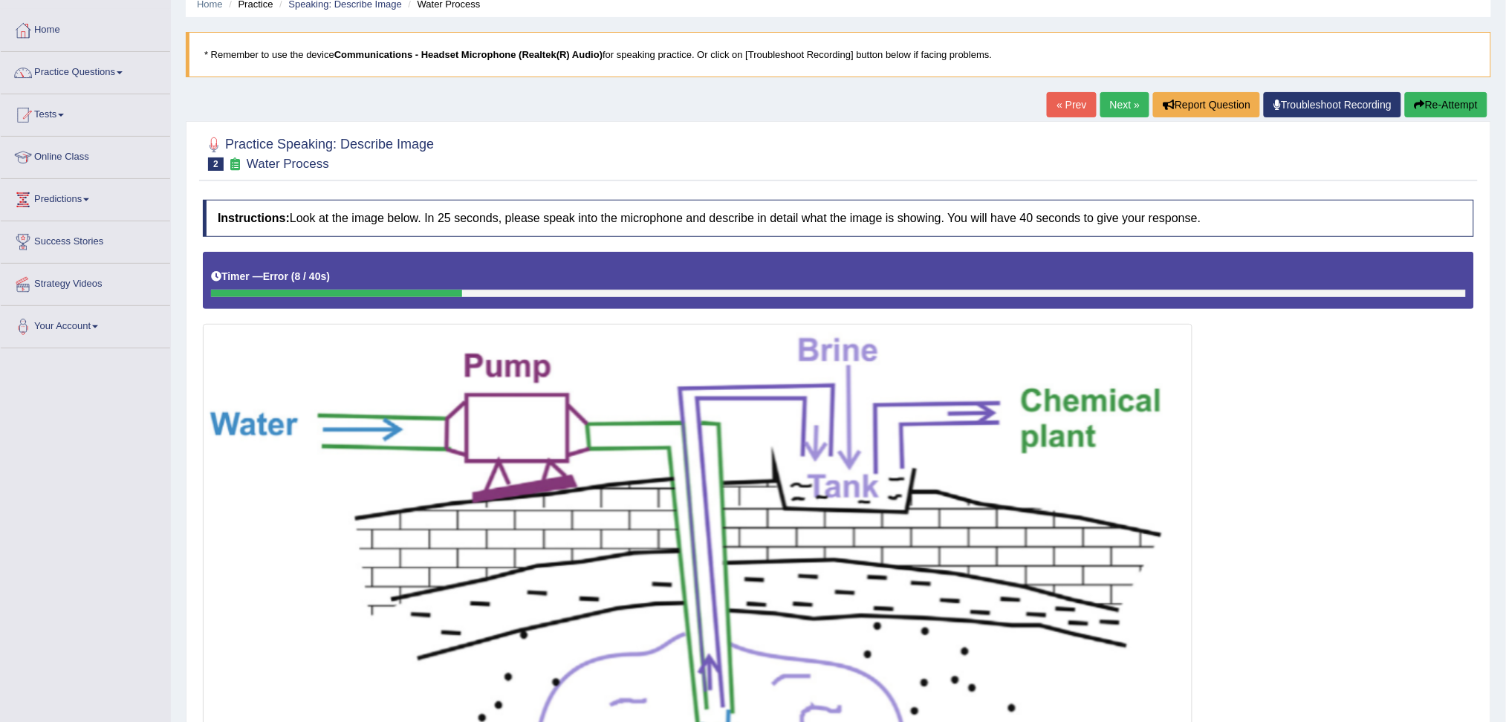
scroll to position [63, 0]
click at [1255, 111] on button "Re-Attempt" at bounding box center [1446, 105] width 82 height 25
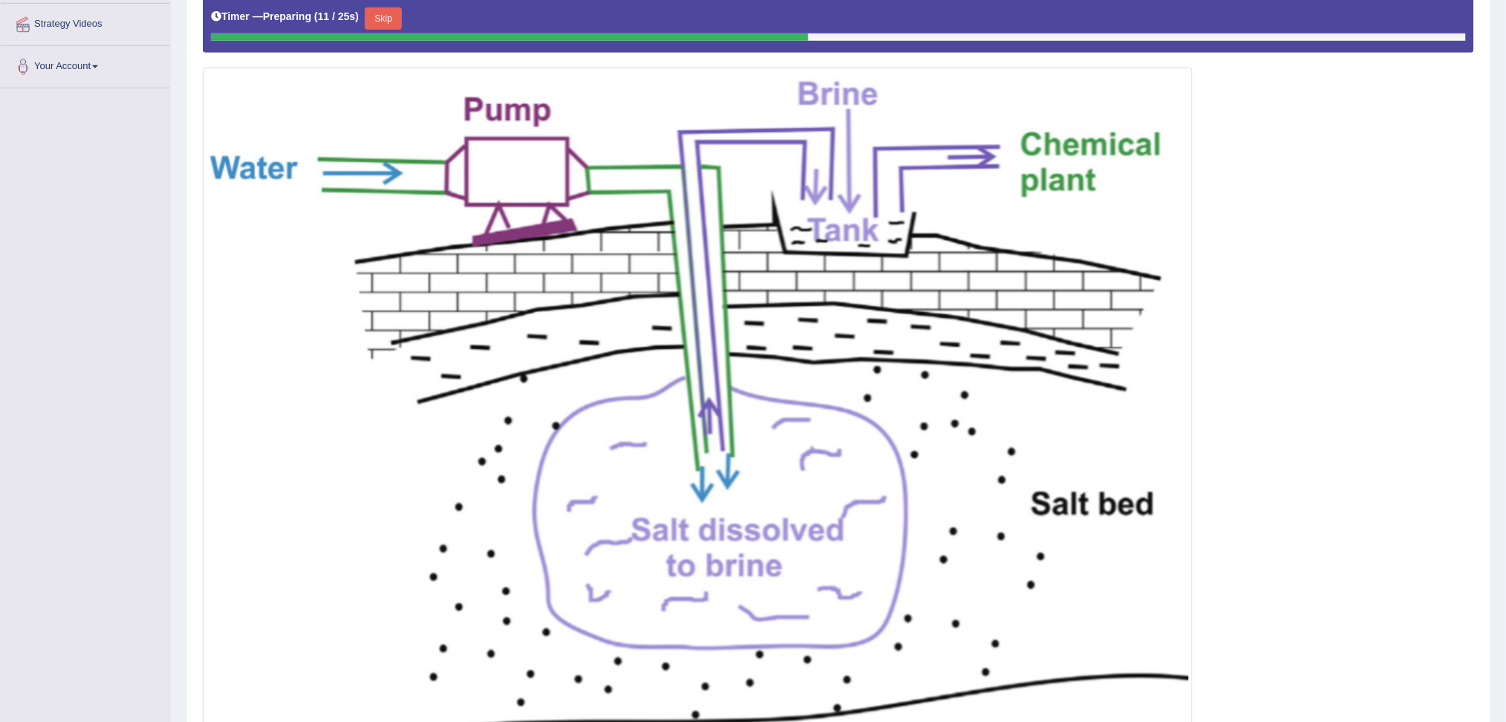
scroll to position [305, 0]
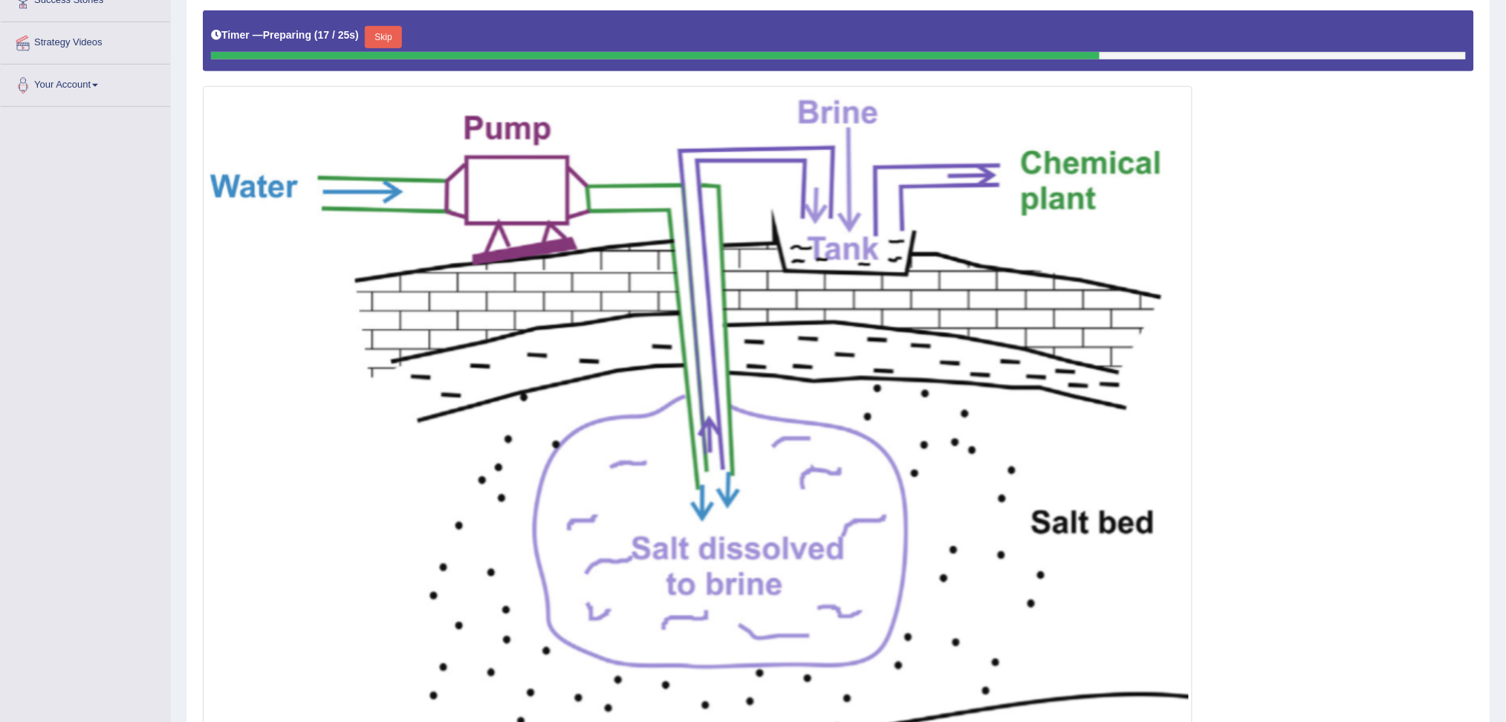
click at [386, 45] on button "Skip" at bounding box center [383, 37] width 37 height 22
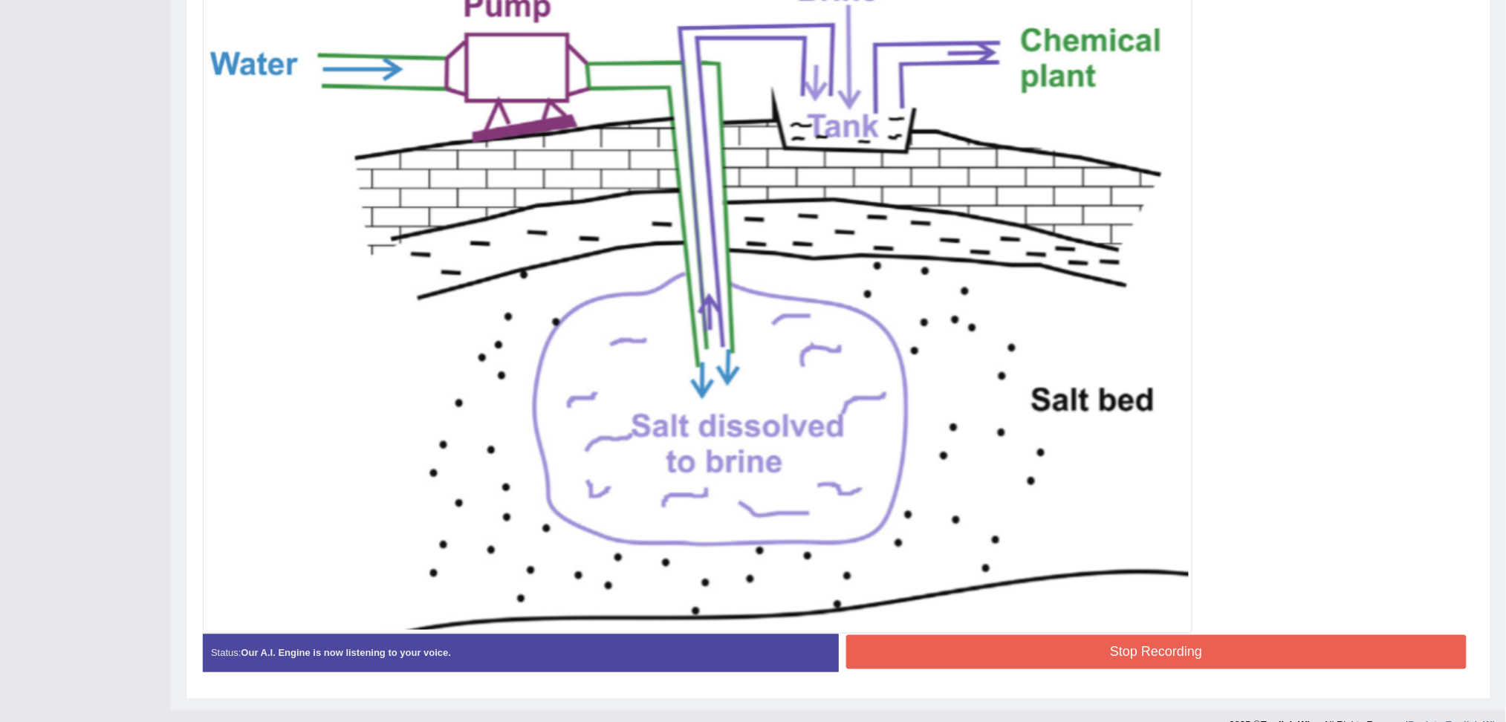
scroll to position [450, 0]
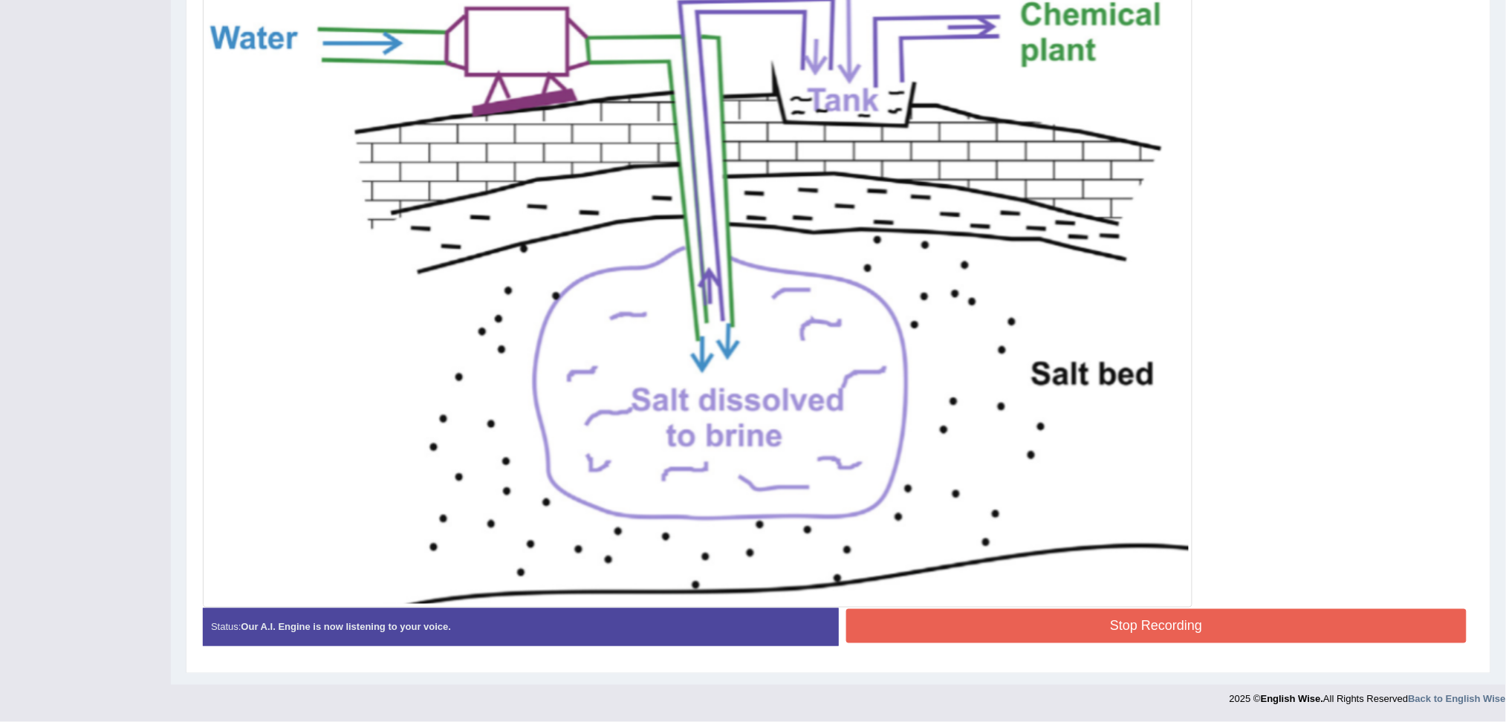
click at [1039, 621] on button "Stop Recording" at bounding box center [1156, 626] width 621 height 34
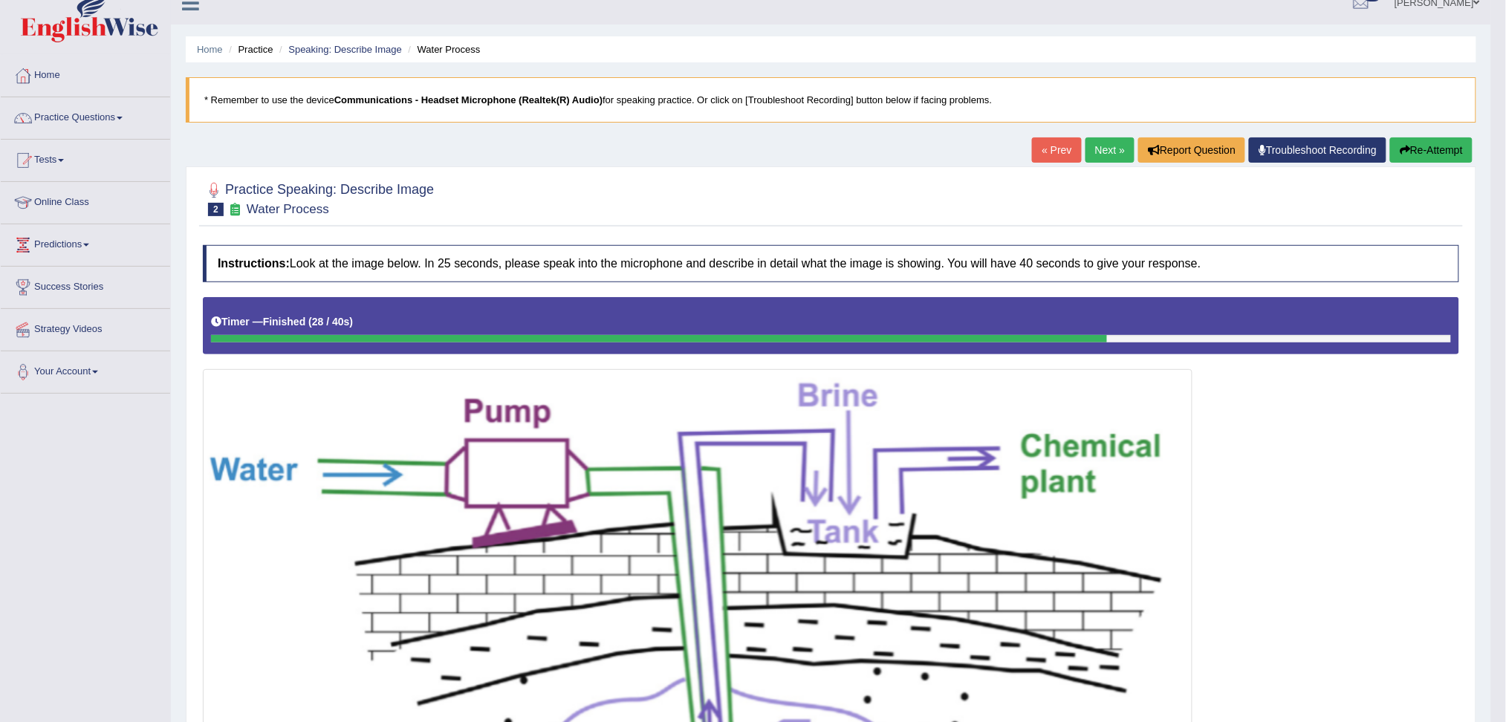
scroll to position [0, 0]
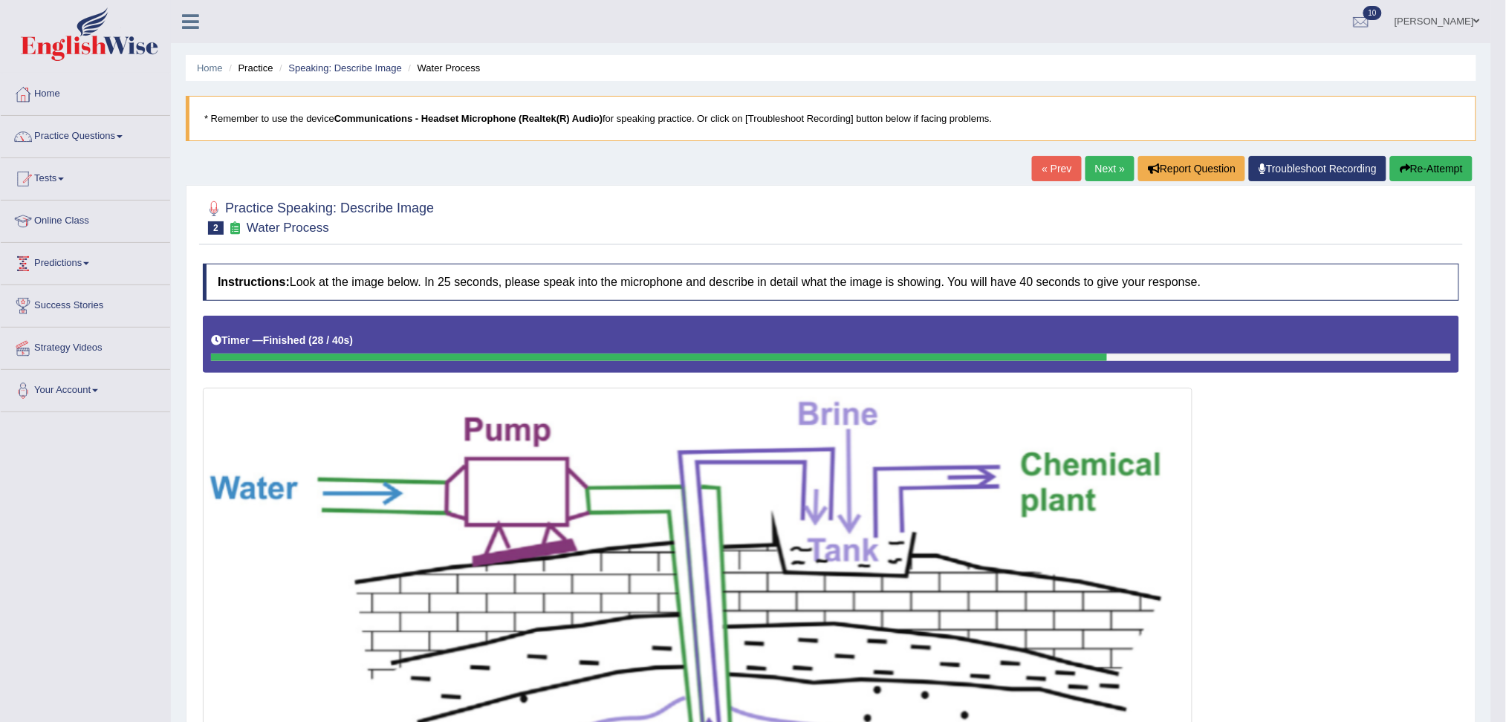
click at [1085, 170] on link "Next »" at bounding box center [1109, 168] width 49 height 25
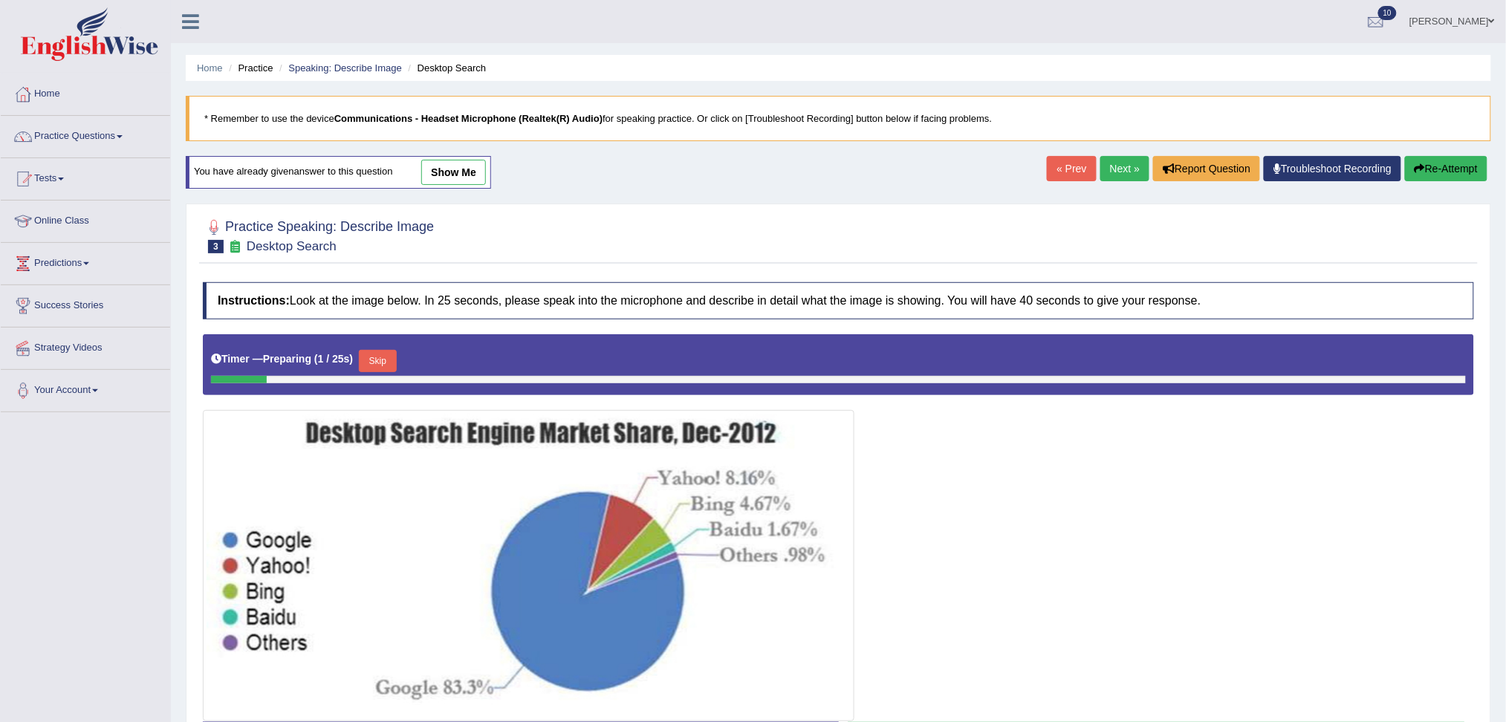
click at [1116, 173] on link "Next »" at bounding box center [1124, 168] width 49 height 25
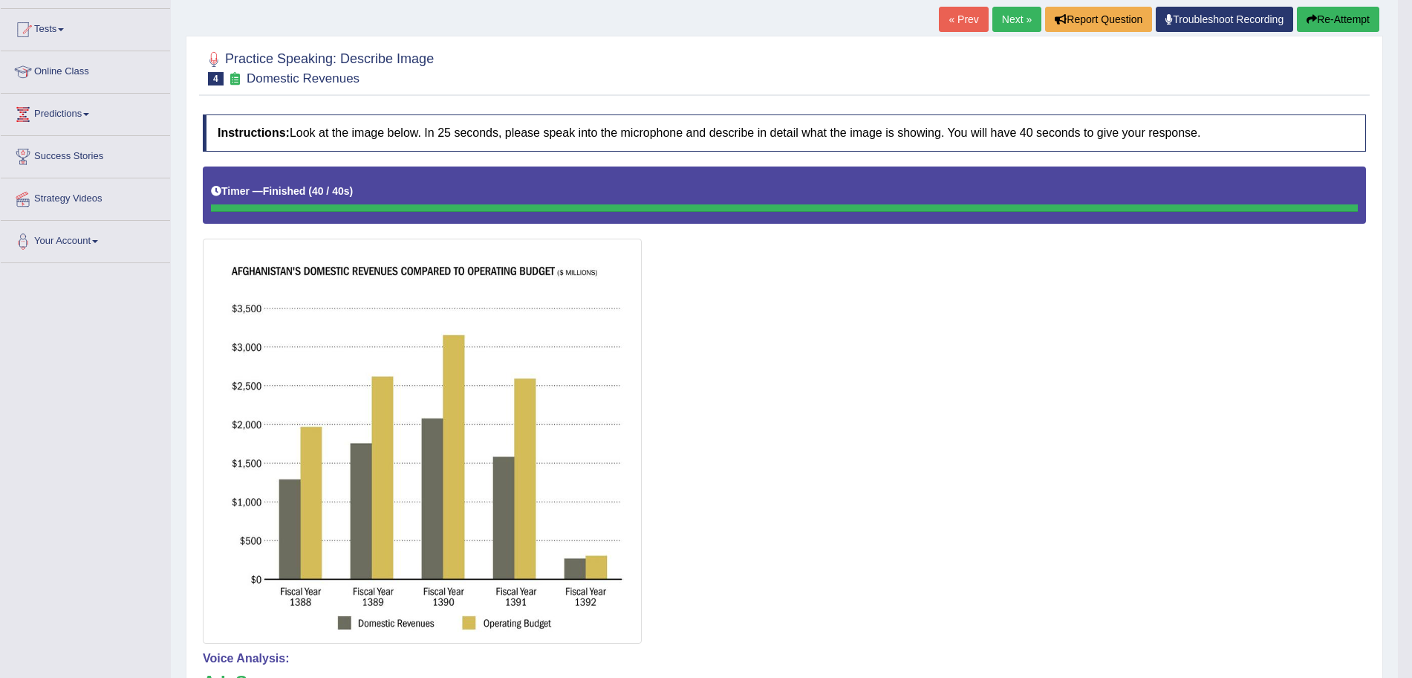
scroll to position [163, 0]
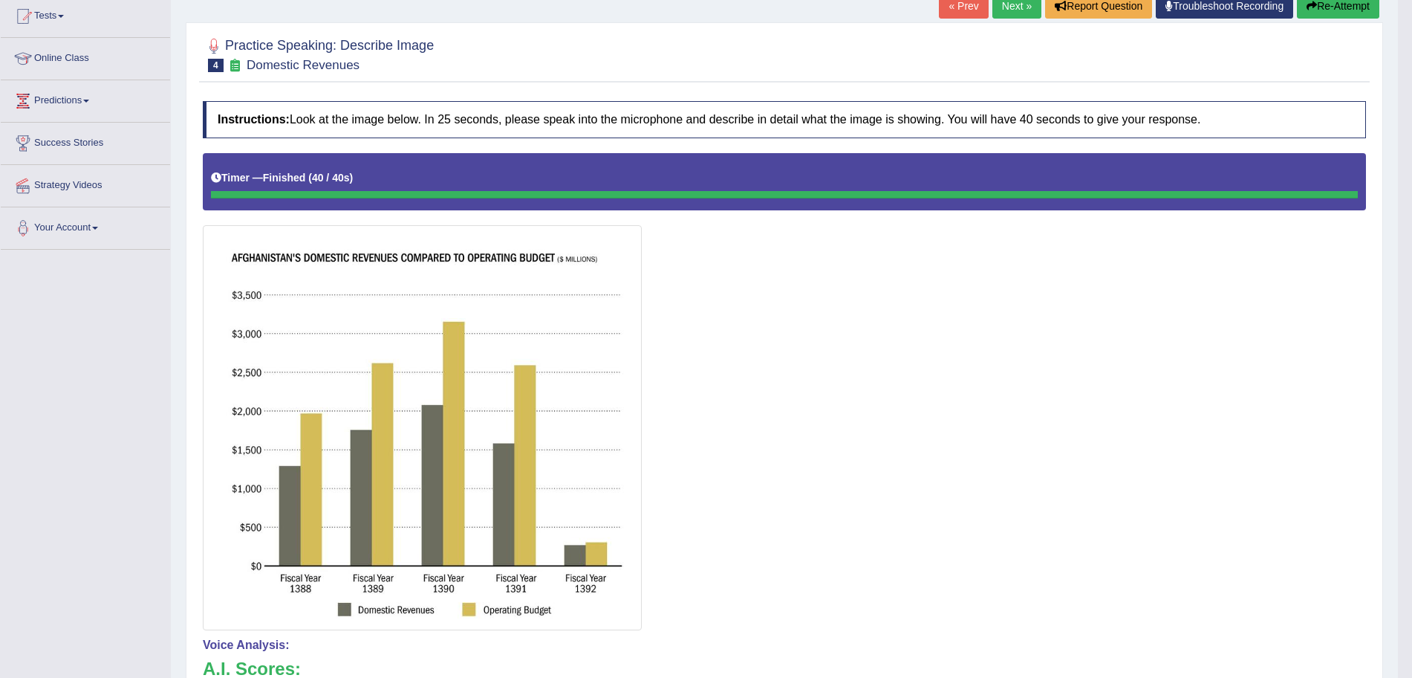
click at [1331, 3] on button "Re-Attempt" at bounding box center [1338, 5] width 82 height 25
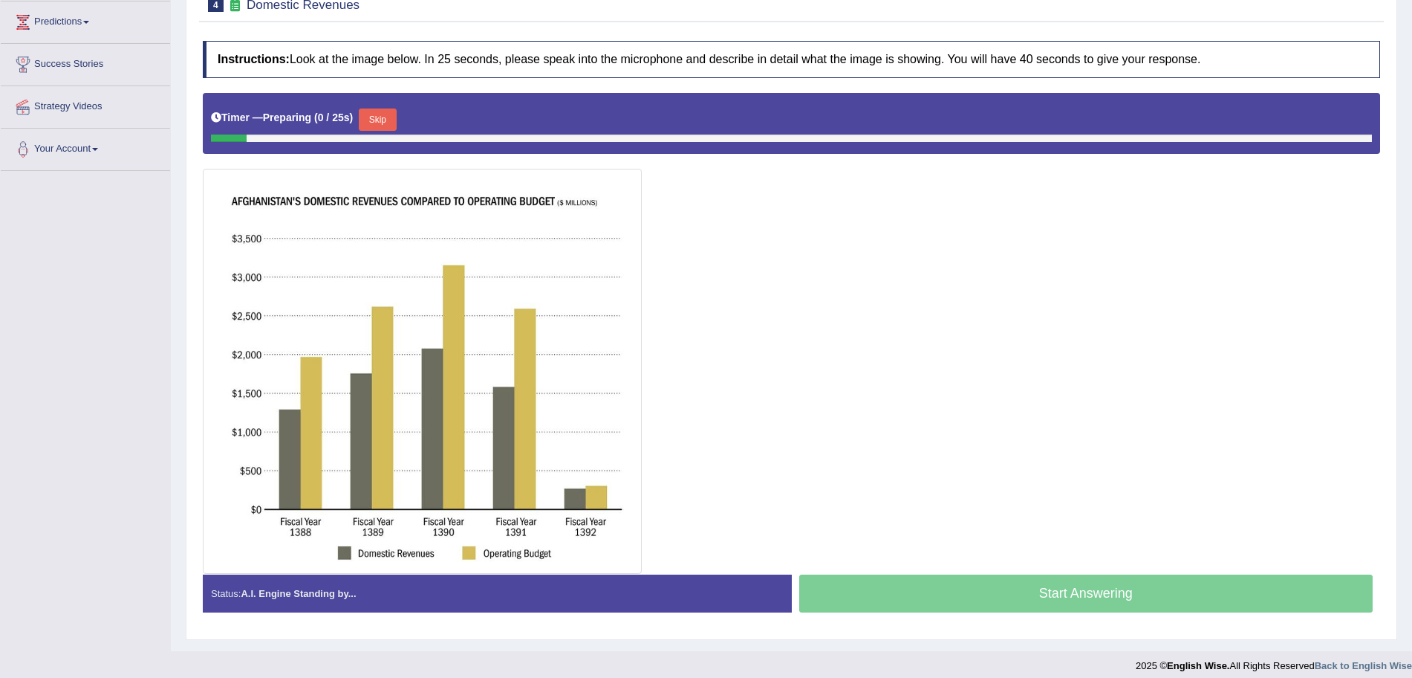
scroll to position [241, 0]
click at [377, 108] on button "Skip" at bounding box center [377, 119] width 37 height 22
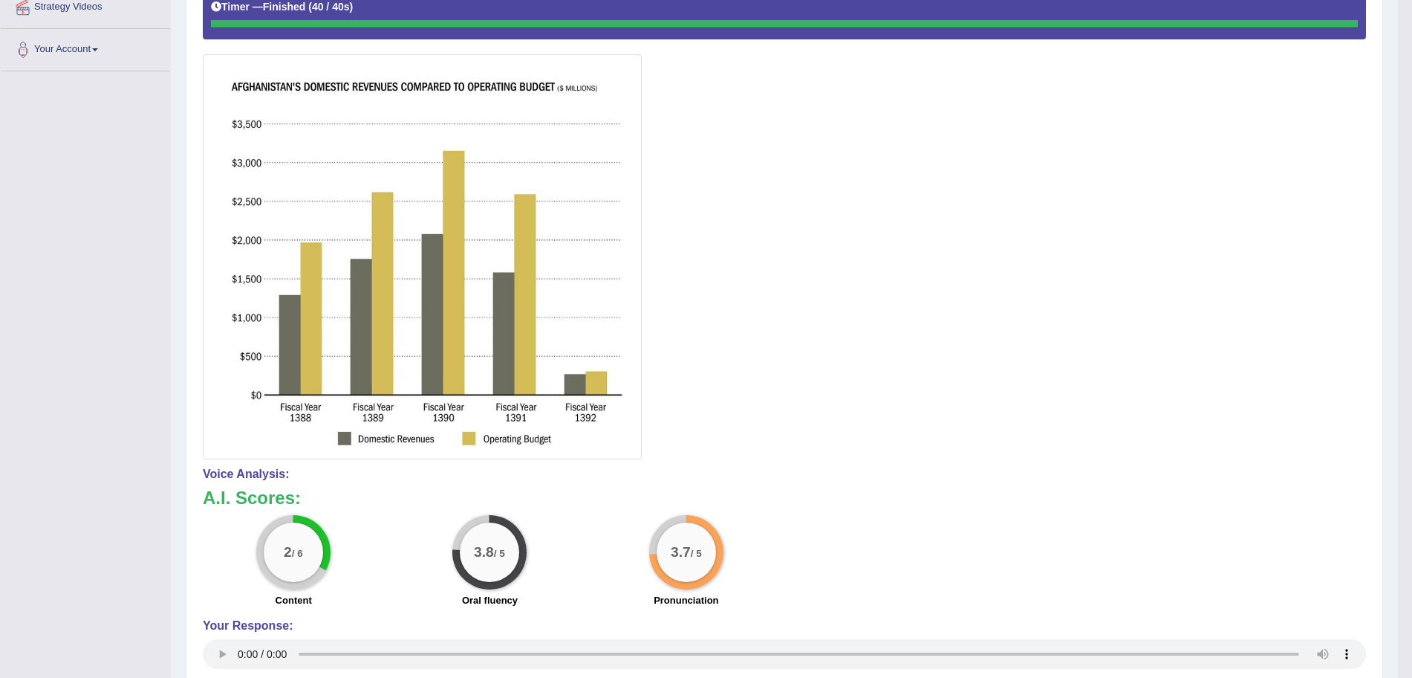
scroll to position [0, 0]
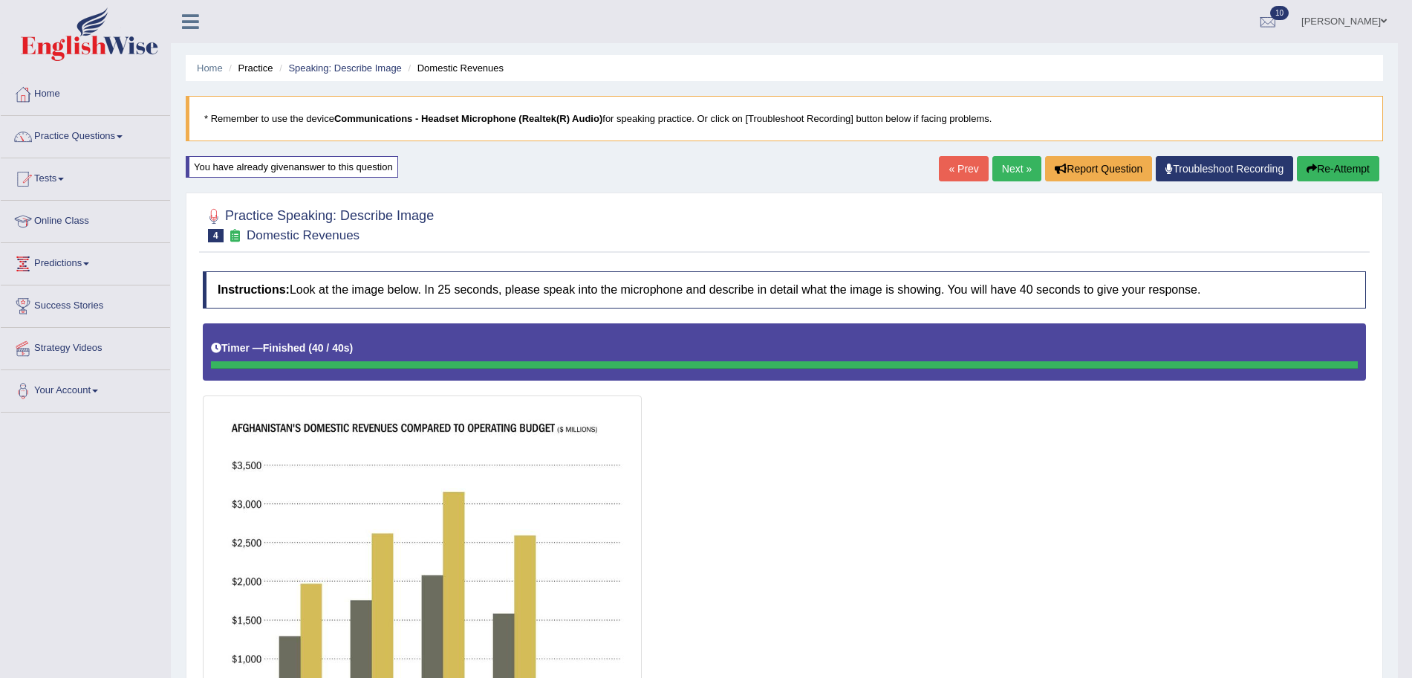
click at [1333, 163] on button "Re-Attempt" at bounding box center [1338, 168] width 82 height 25
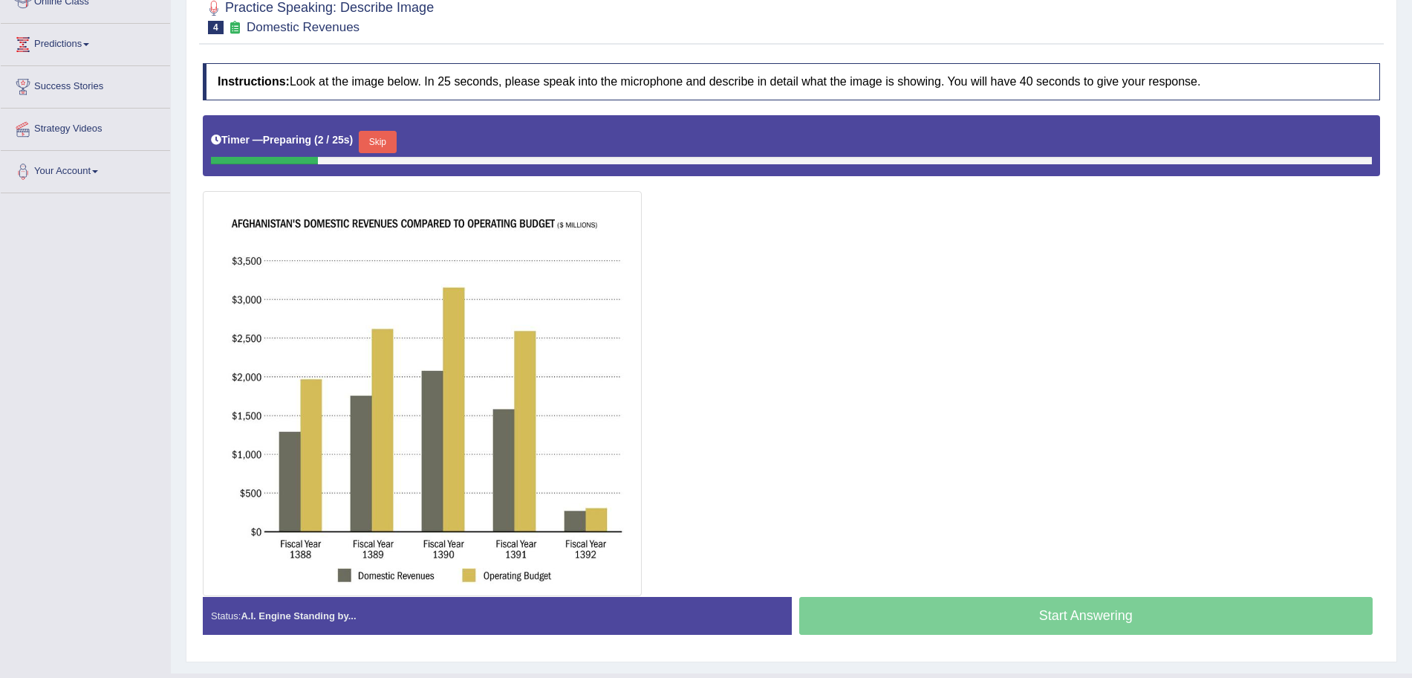
click at [390, 140] on button "Skip" at bounding box center [377, 142] width 37 height 22
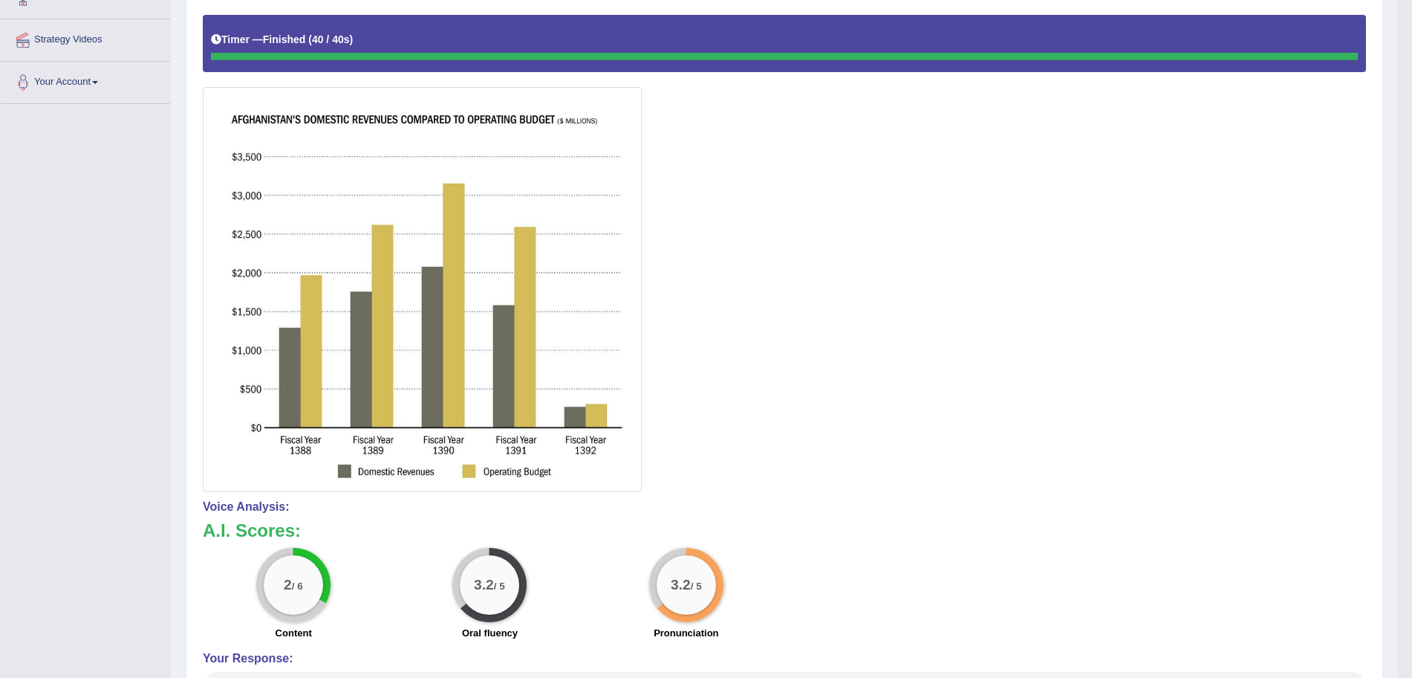
scroll to position [292, 0]
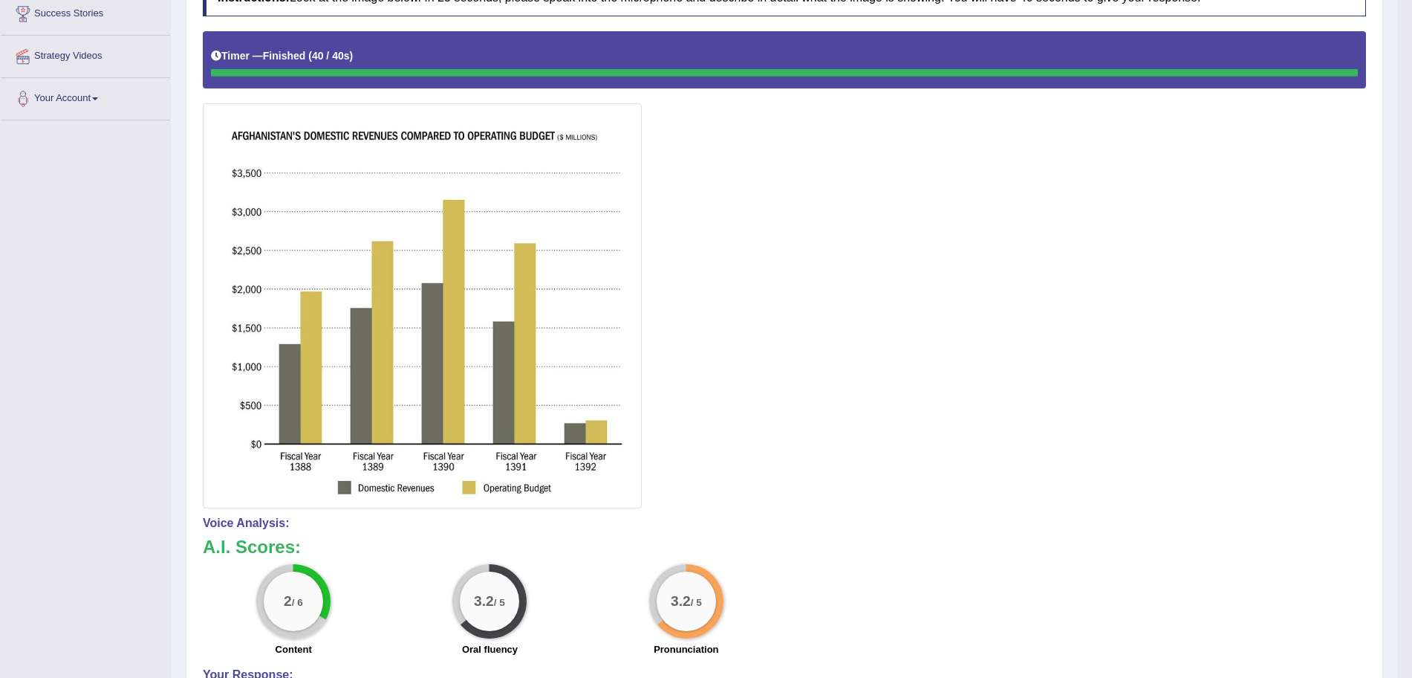
click at [1337, 295] on div at bounding box center [784, 269] width 1163 height 477
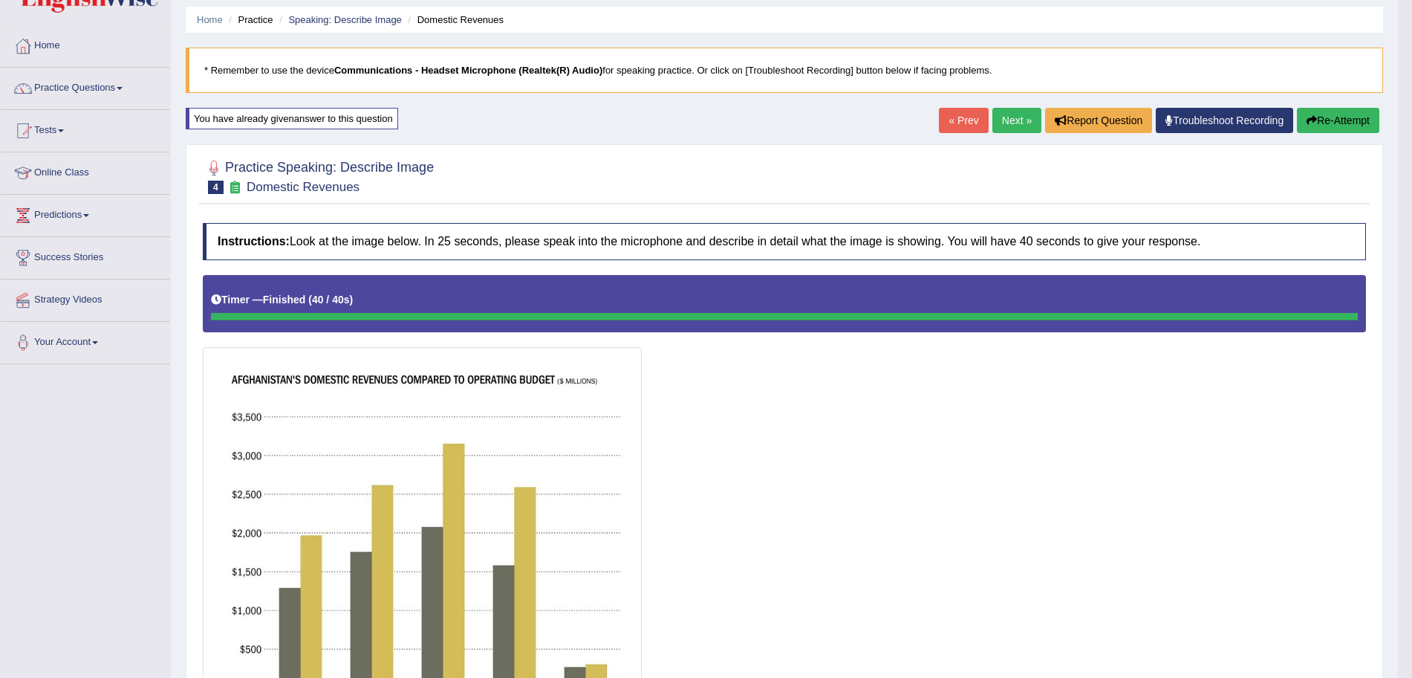
scroll to position [48, 0]
click at [1354, 120] on button "Re-Attempt" at bounding box center [1338, 120] width 82 height 25
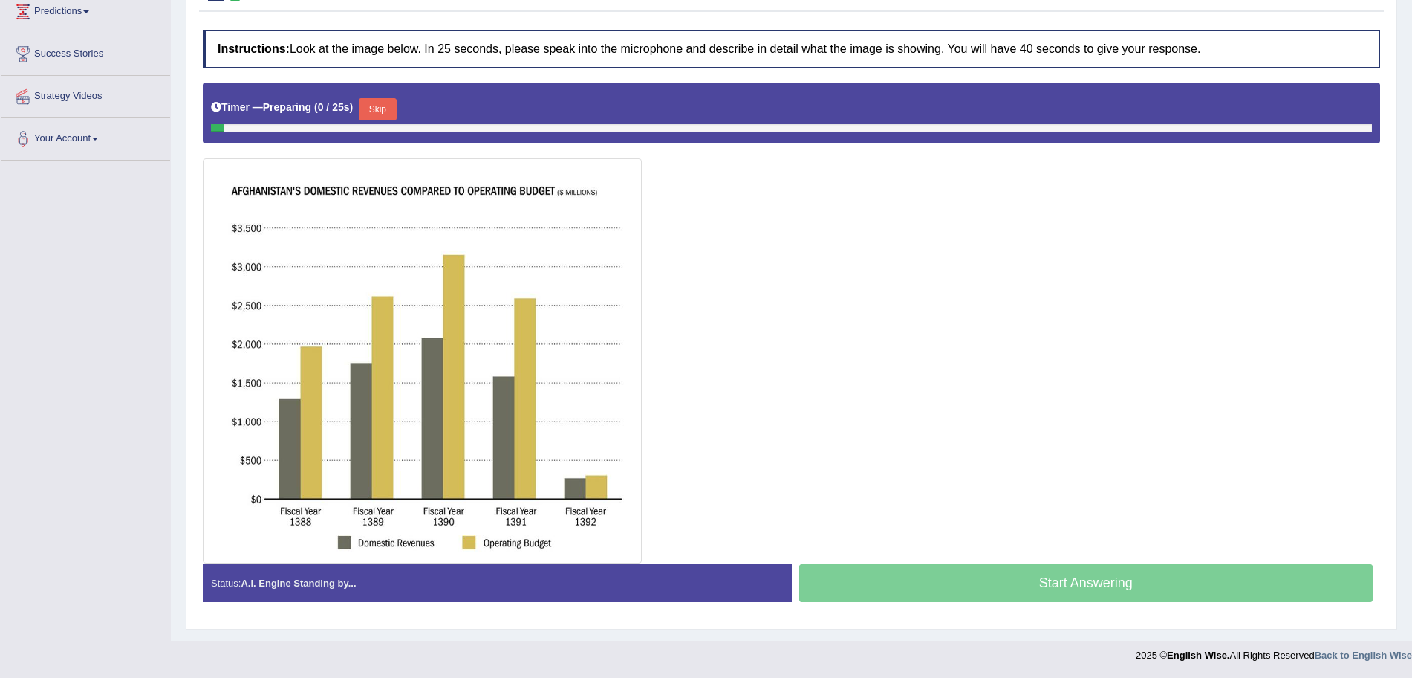
scroll to position [252, 0]
click at [380, 111] on button "Skip" at bounding box center [377, 109] width 37 height 22
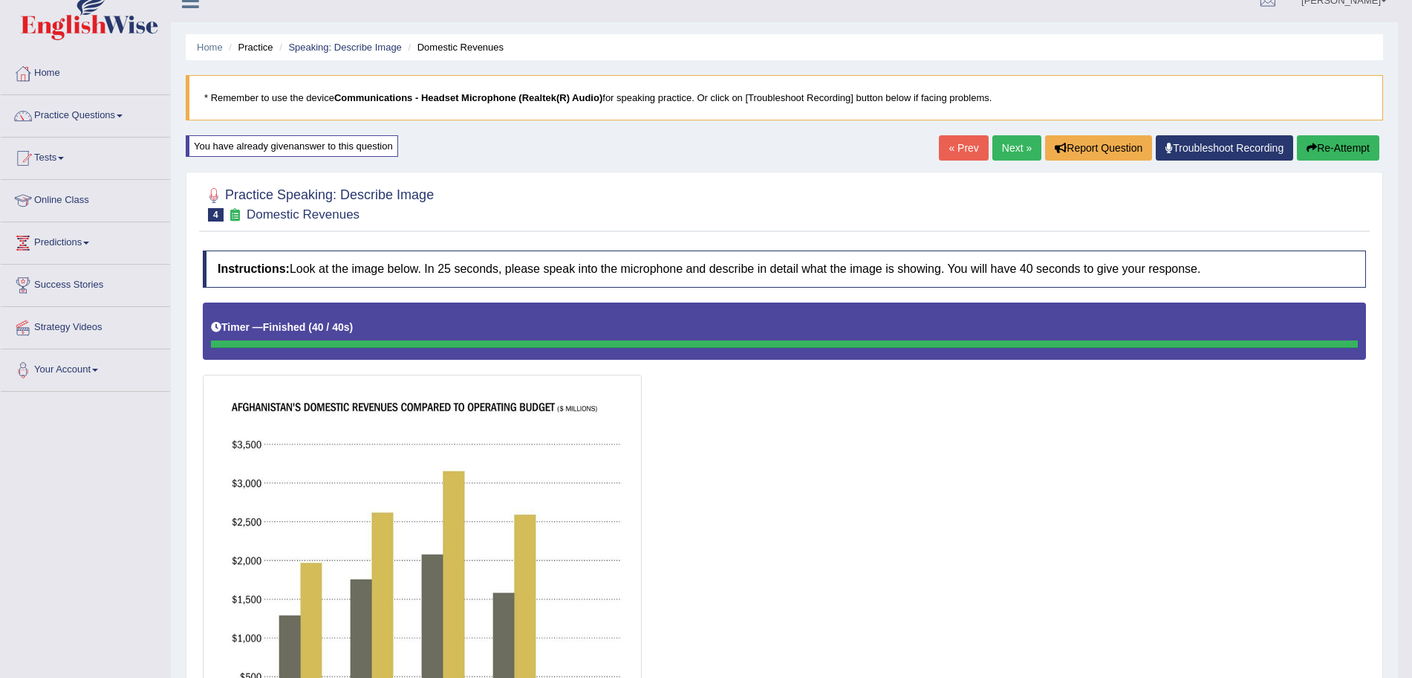
scroll to position [0, 0]
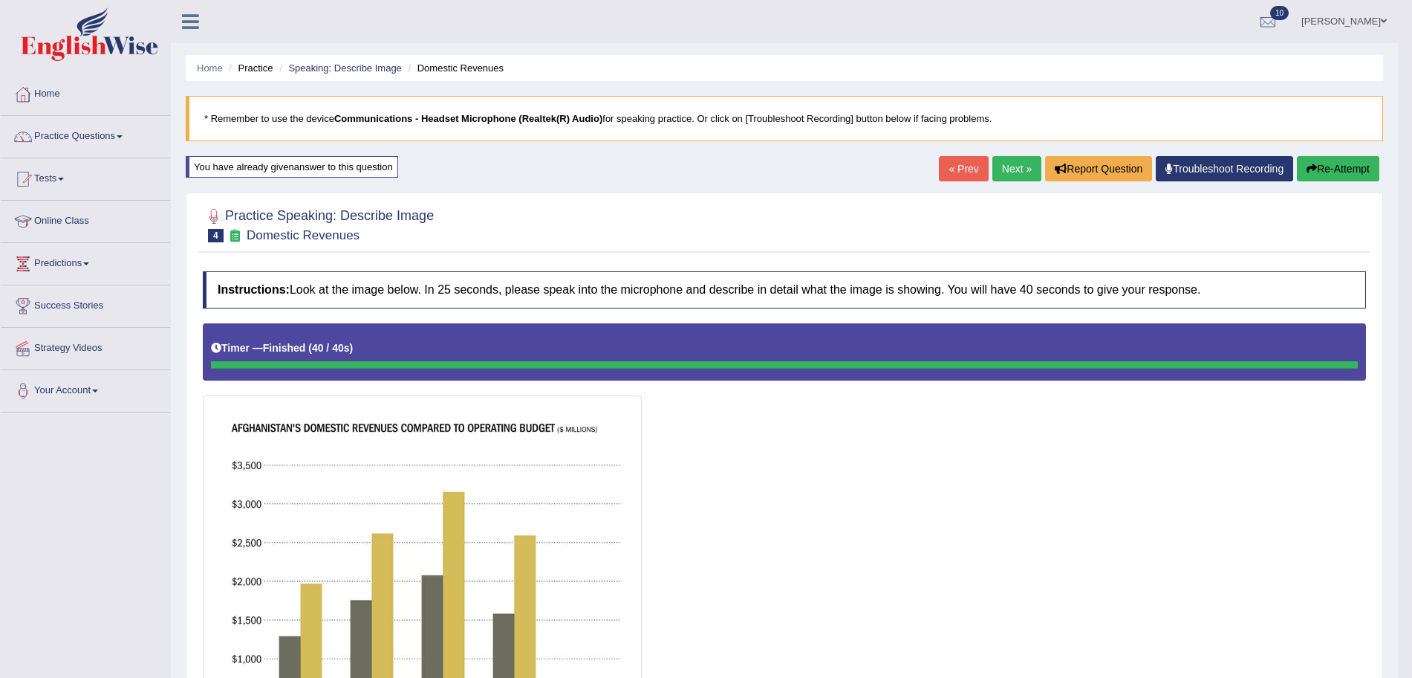
click at [1004, 175] on link "Next »" at bounding box center [1017, 168] width 49 height 25
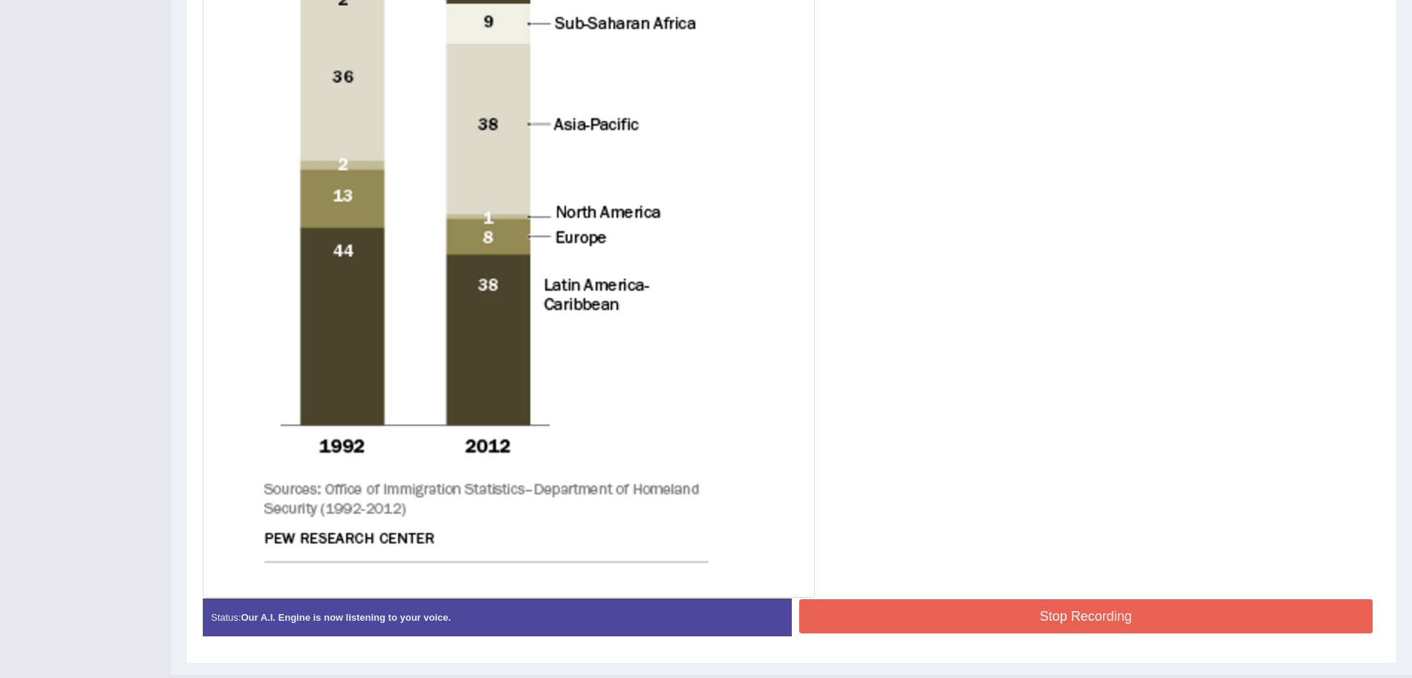
scroll to position [584, 0]
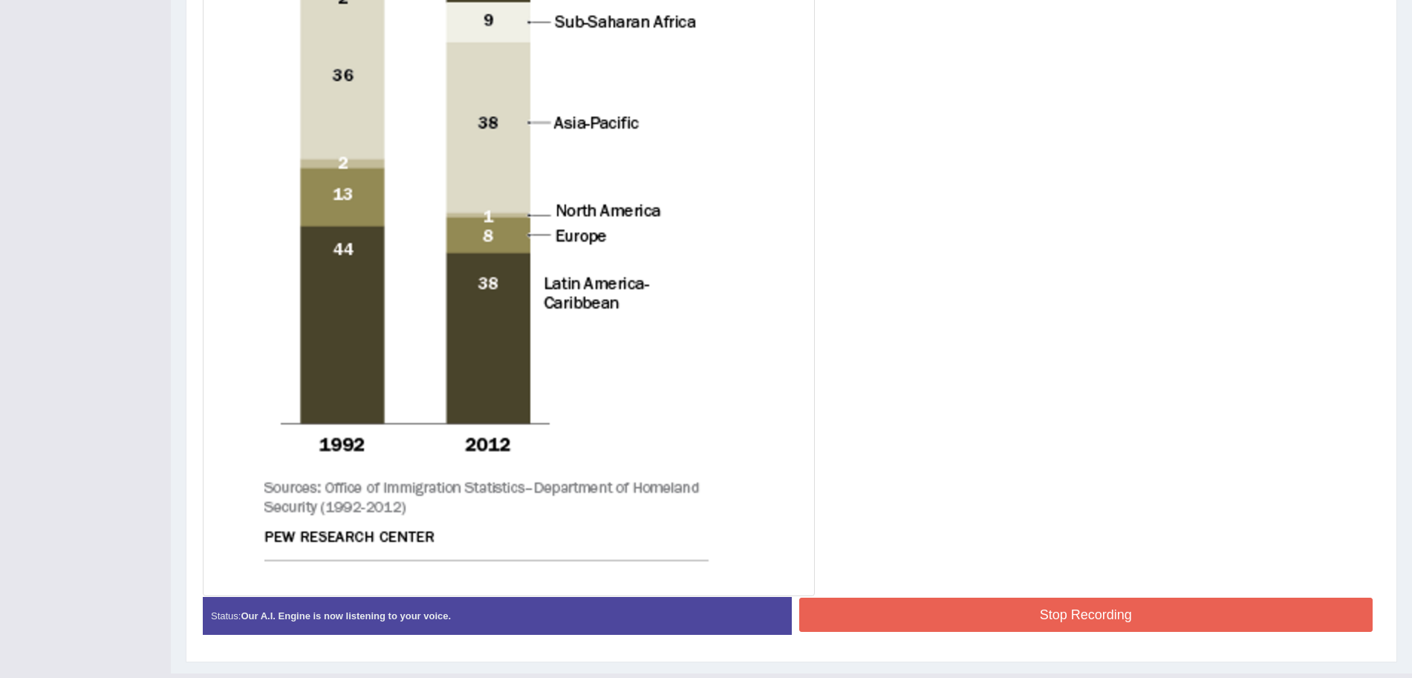
click at [897, 609] on button "Stop Recording" at bounding box center [1086, 614] width 574 height 34
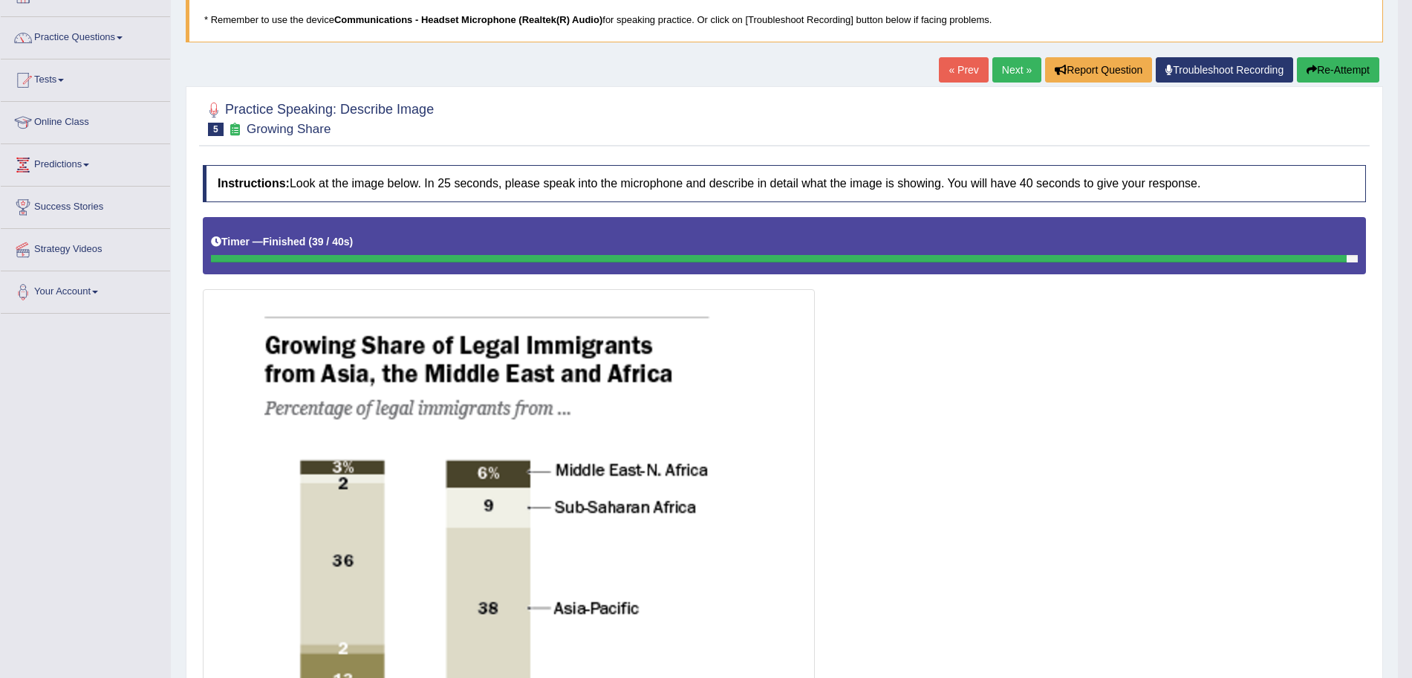
scroll to position [0, 0]
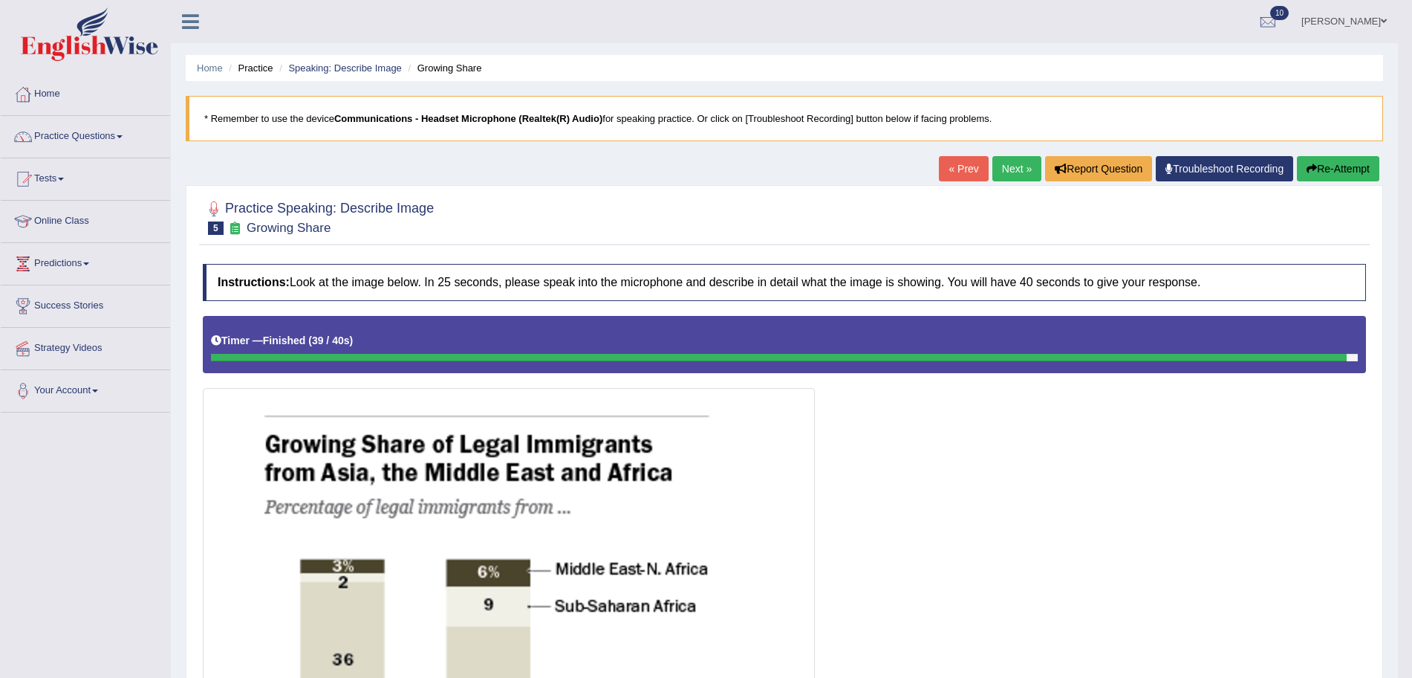
click at [1019, 169] on link "Next »" at bounding box center [1017, 168] width 49 height 25
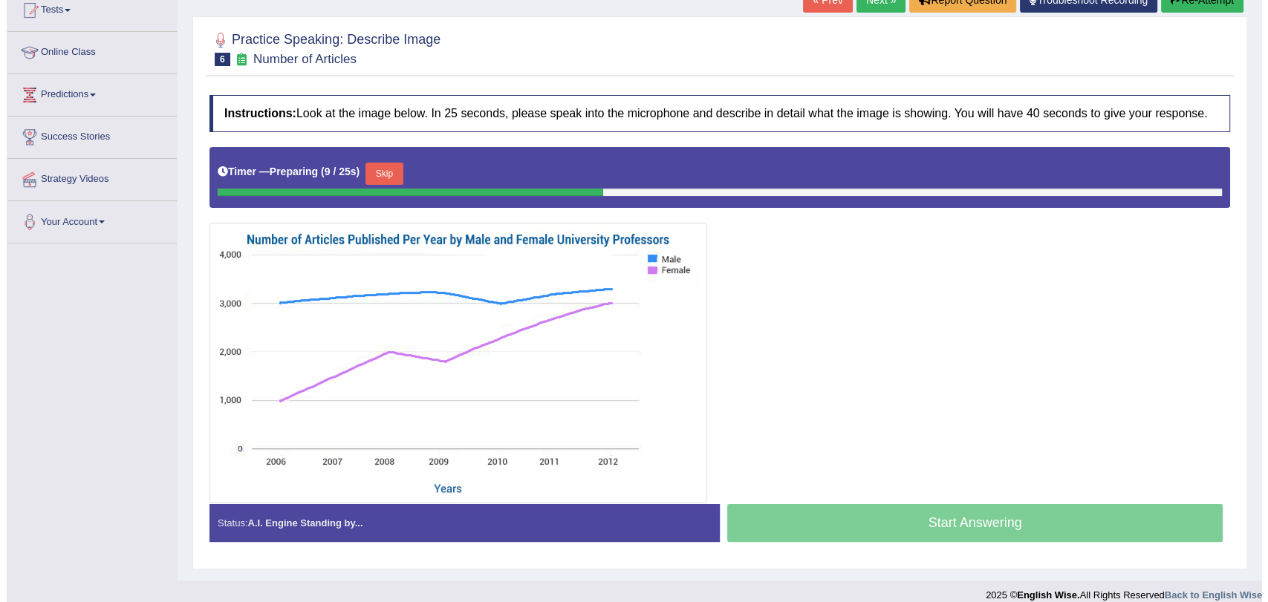
scroll to position [178, 0]
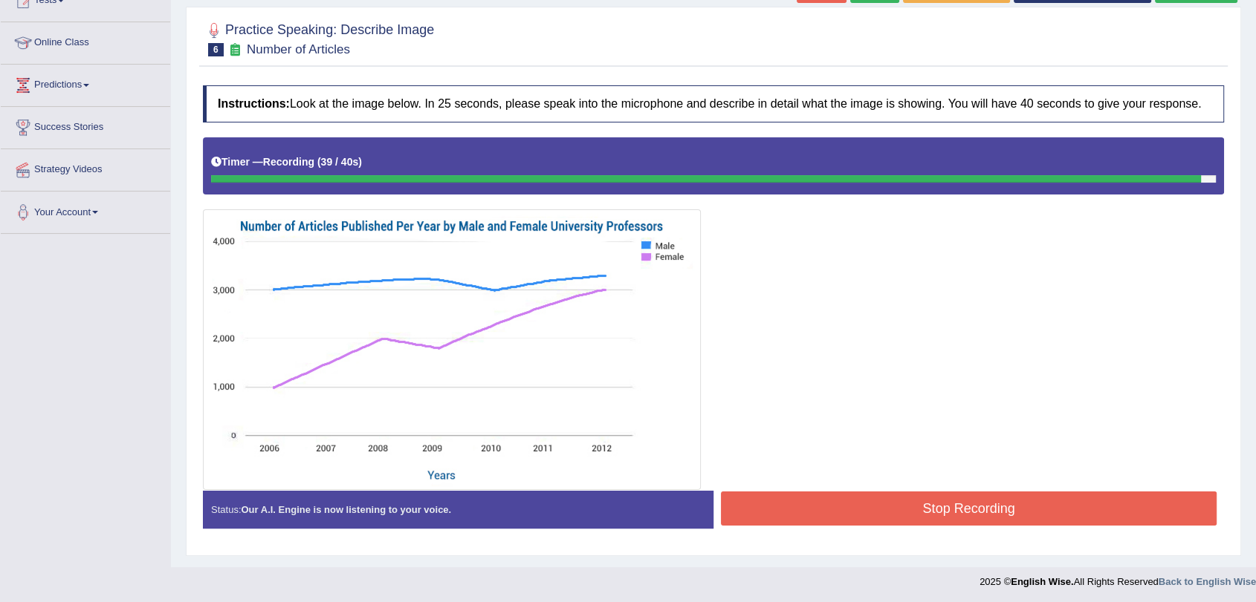
click at [817, 514] on button "Stop Recording" at bounding box center [969, 509] width 496 height 34
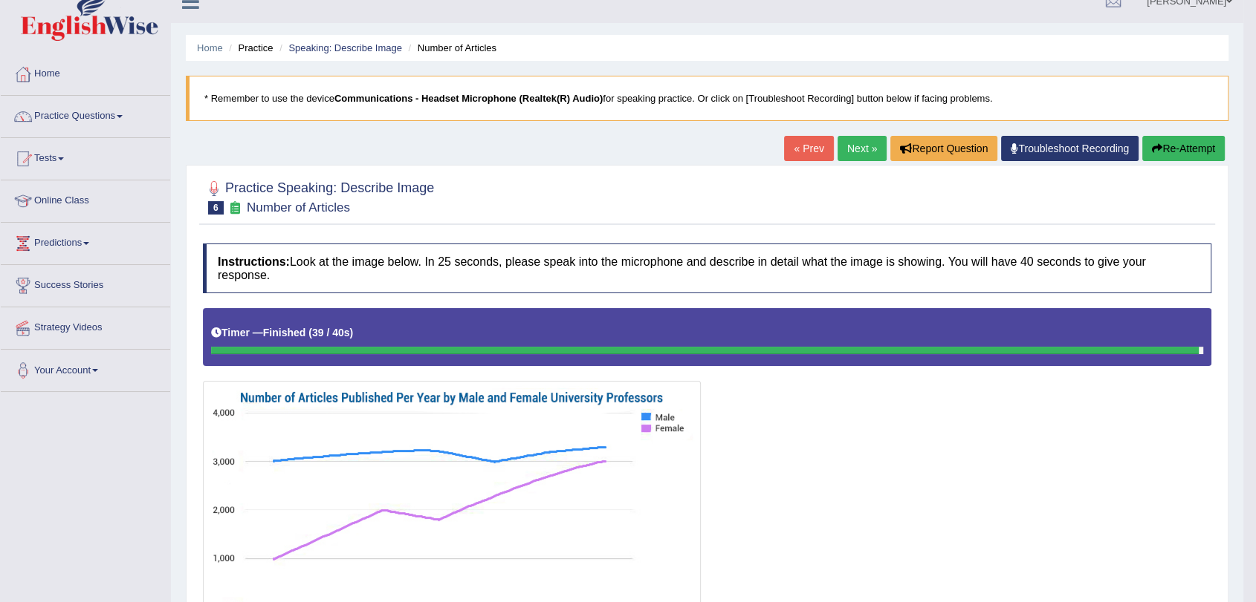
scroll to position [0, 0]
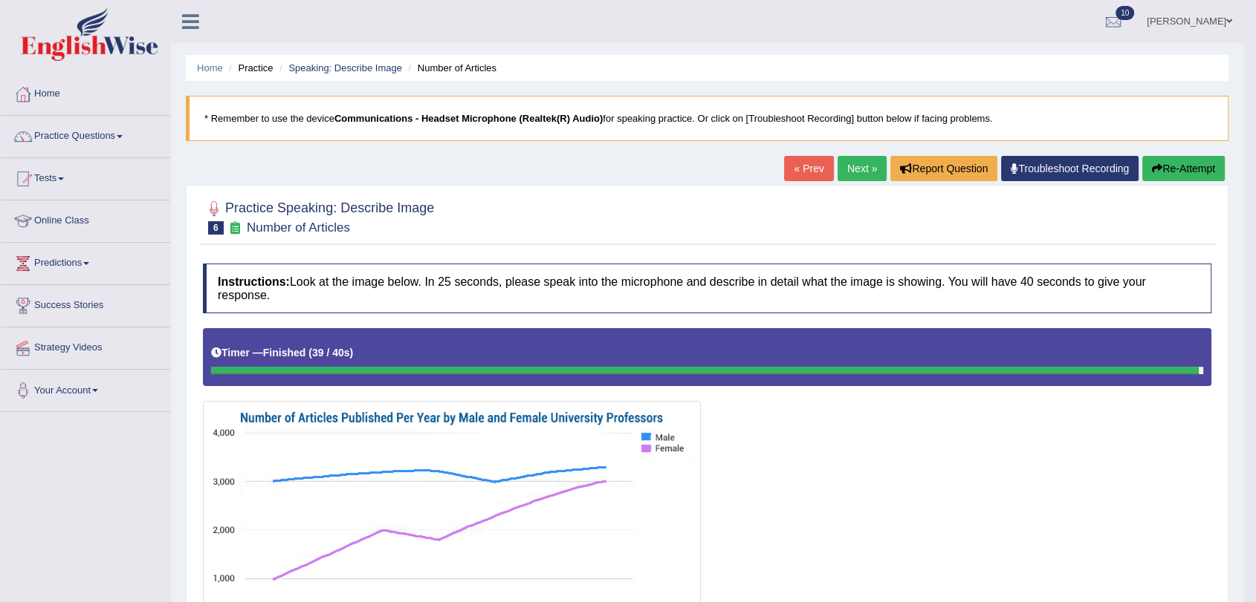
click at [856, 161] on link "Next »" at bounding box center [861, 168] width 49 height 25
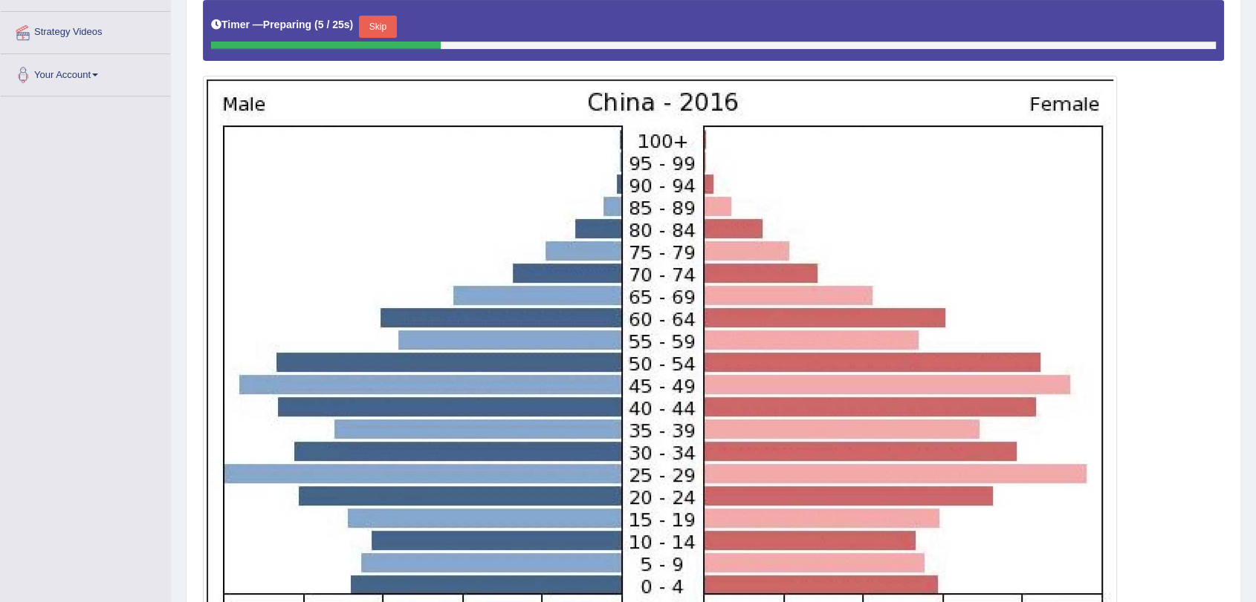
scroll to position [316, 0]
click at [1179, 170] on div at bounding box center [713, 358] width 1021 height 718
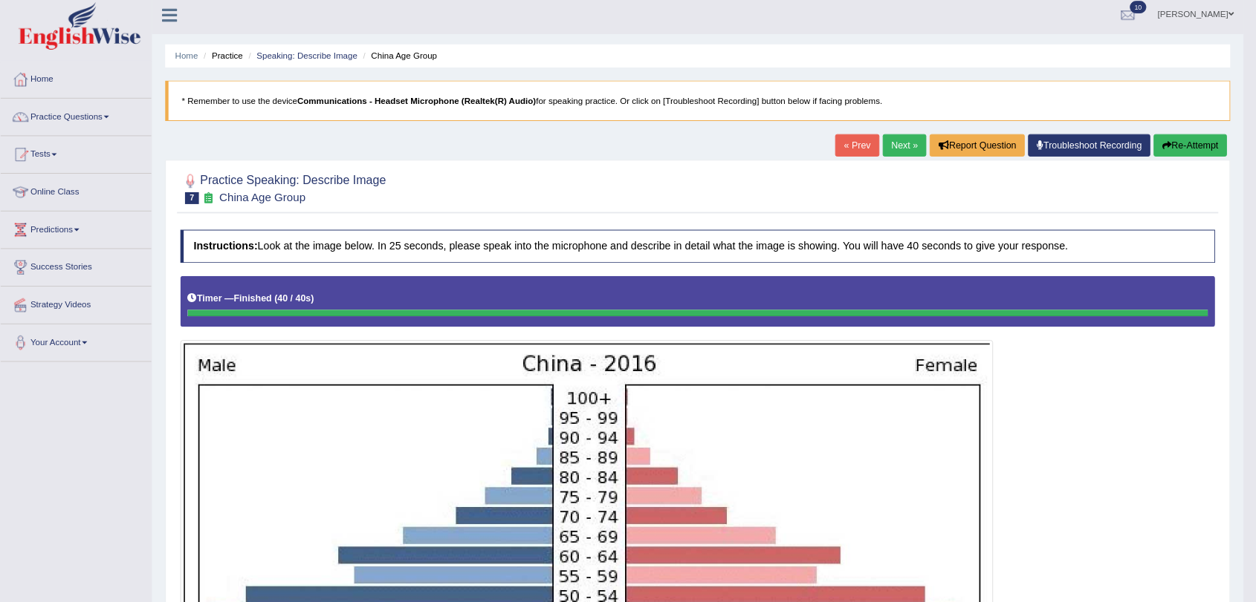
scroll to position [0, 0]
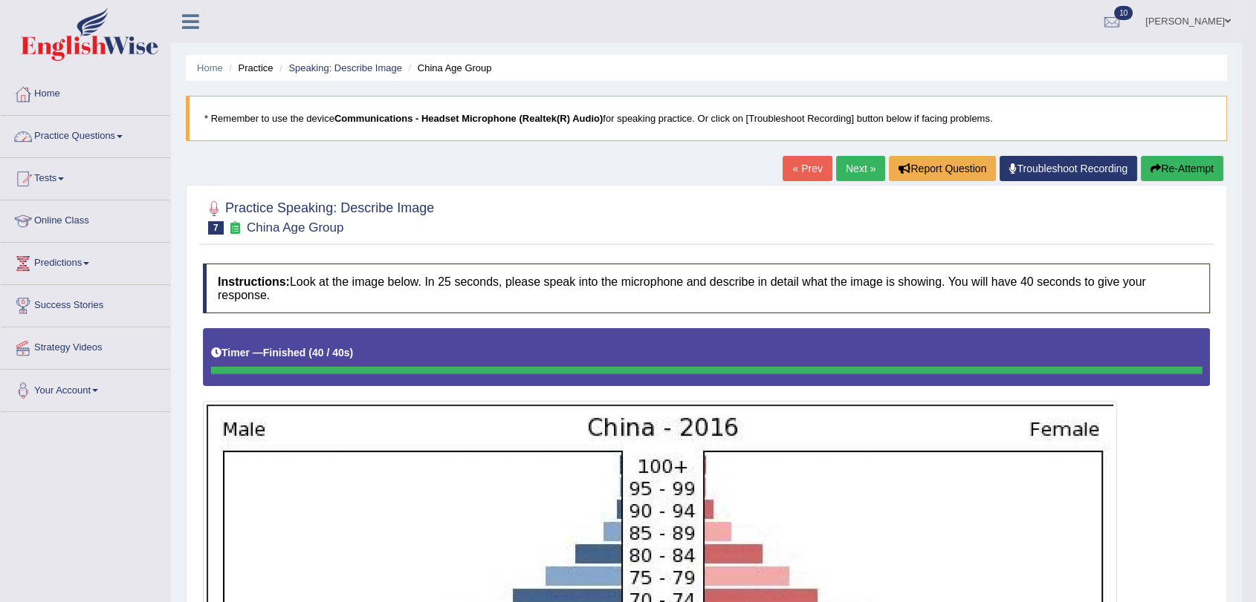
click at [100, 126] on link "Practice Questions" at bounding box center [85, 134] width 169 height 37
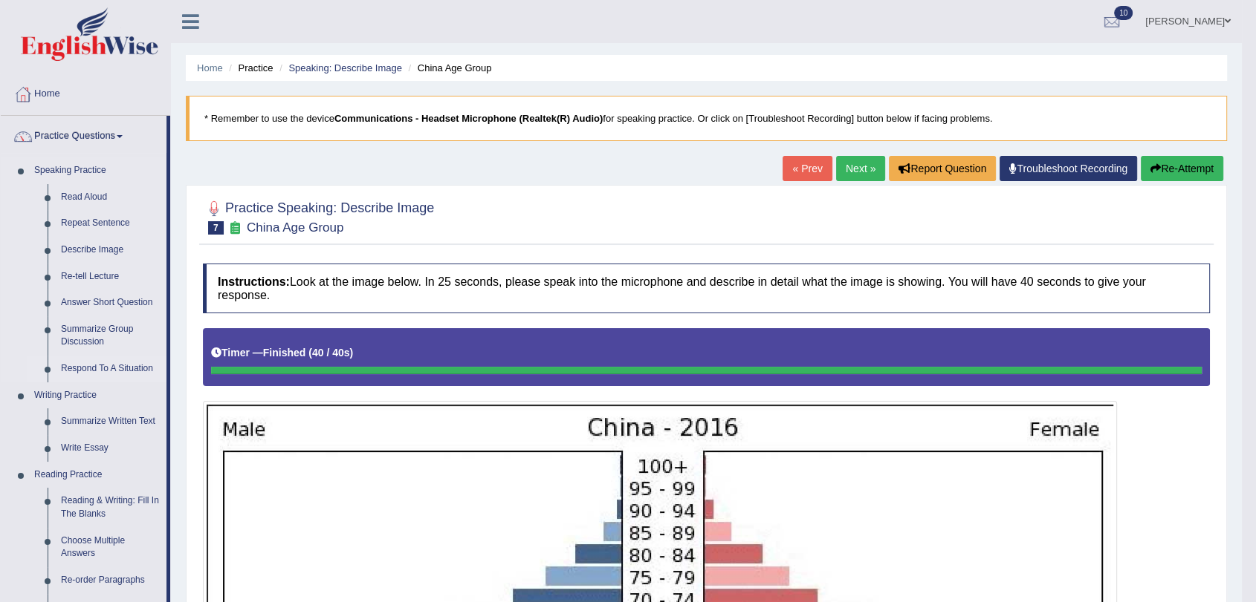
click at [68, 374] on link "Respond To A Situation" at bounding box center [110, 369] width 112 height 27
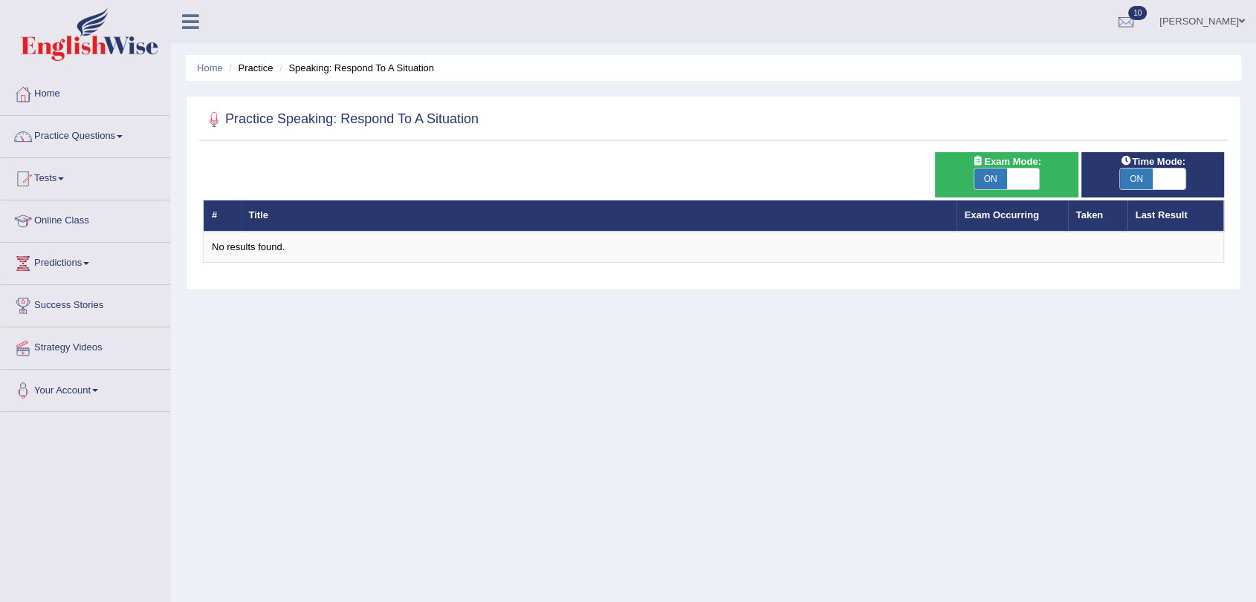
click at [1003, 174] on span "ON" at bounding box center [990, 179] width 33 height 21
checkbox input "false"
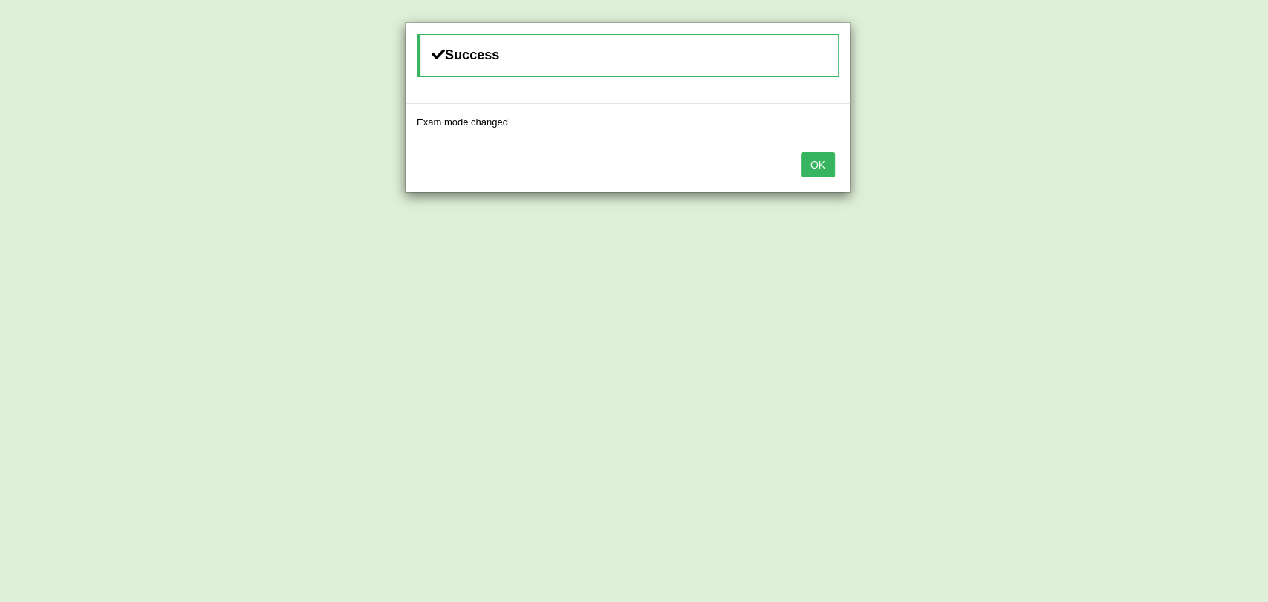
click at [821, 162] on button "OK" at bounding box center [818, 164] width 34 height 25
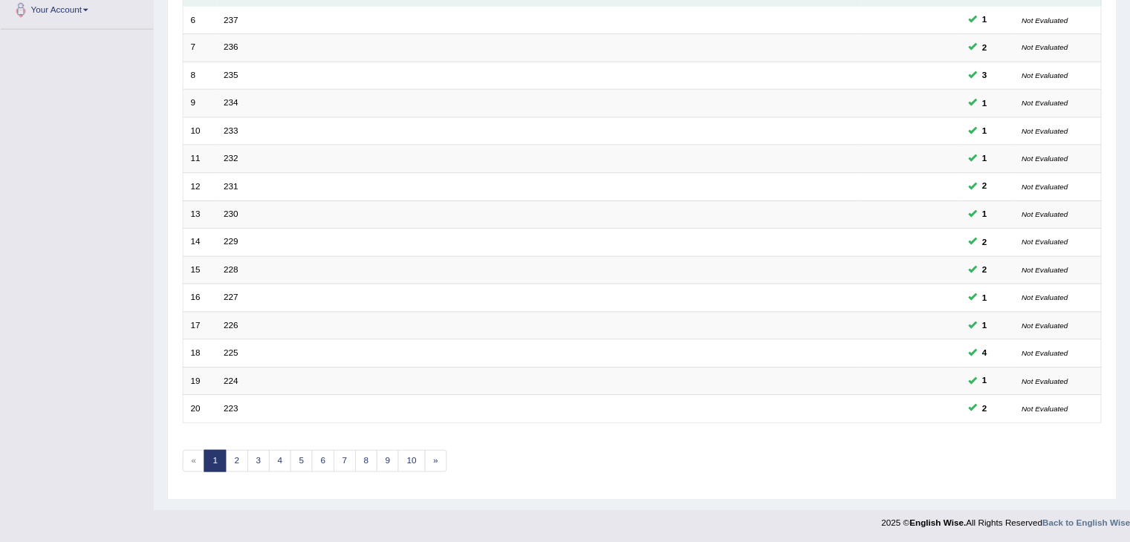
scroll to position [380, 0]
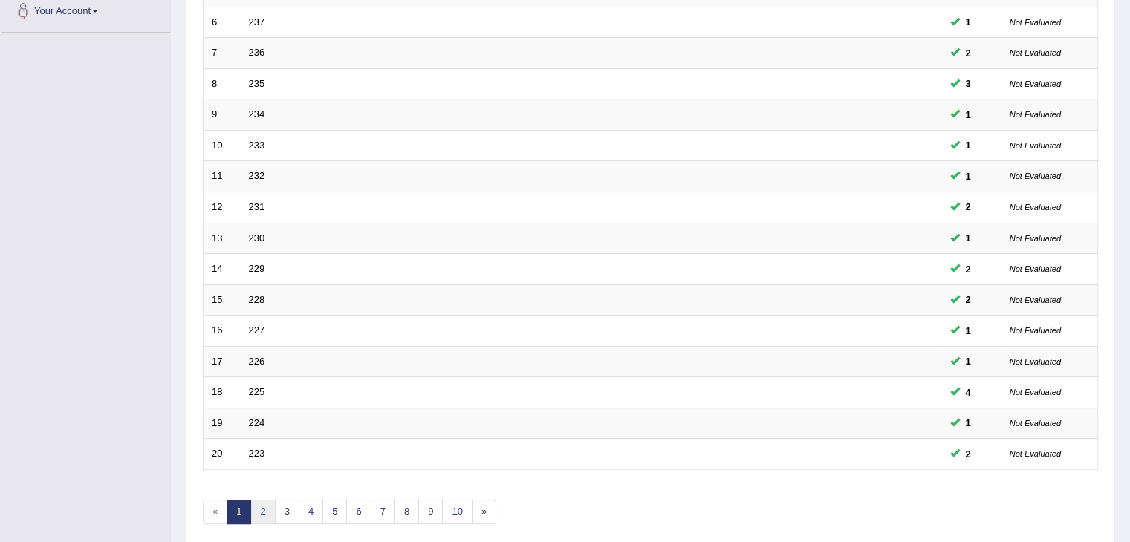
click at [261, 506] on link "2" at bounding box center [262, 512] width 25 height 25
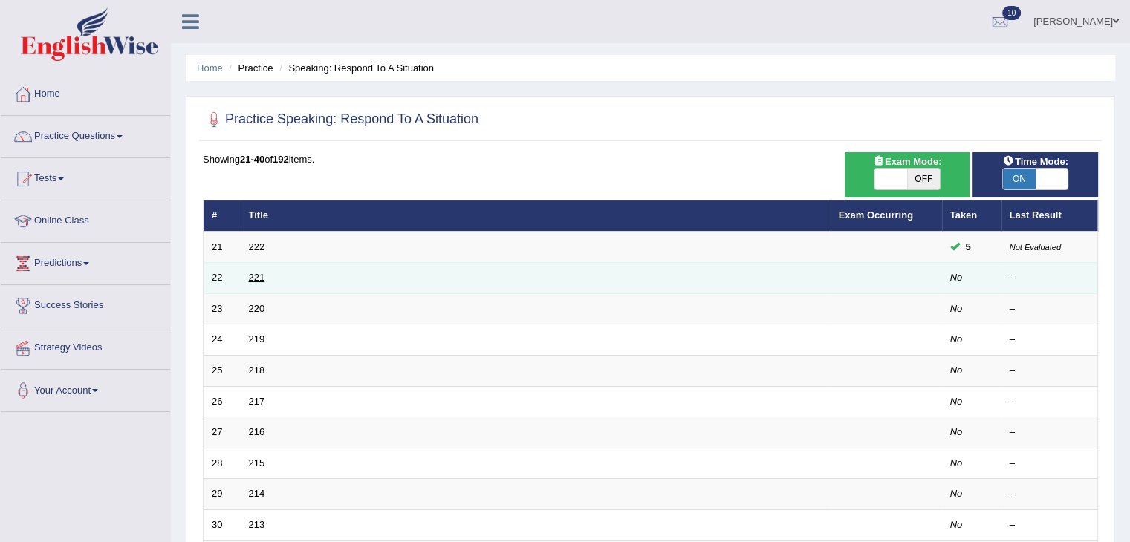
click at [253, 273] on link "221" at bounding box center [257, 277] width 16 height 11
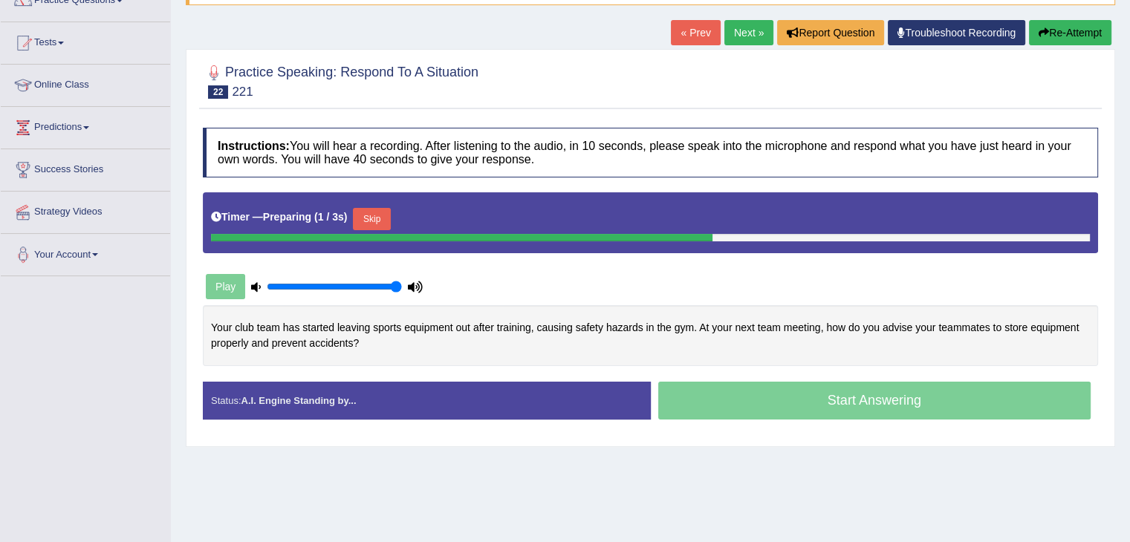
click at [370, 221] on button "Skip" at bounding box center [371, 219] width 37 height 22
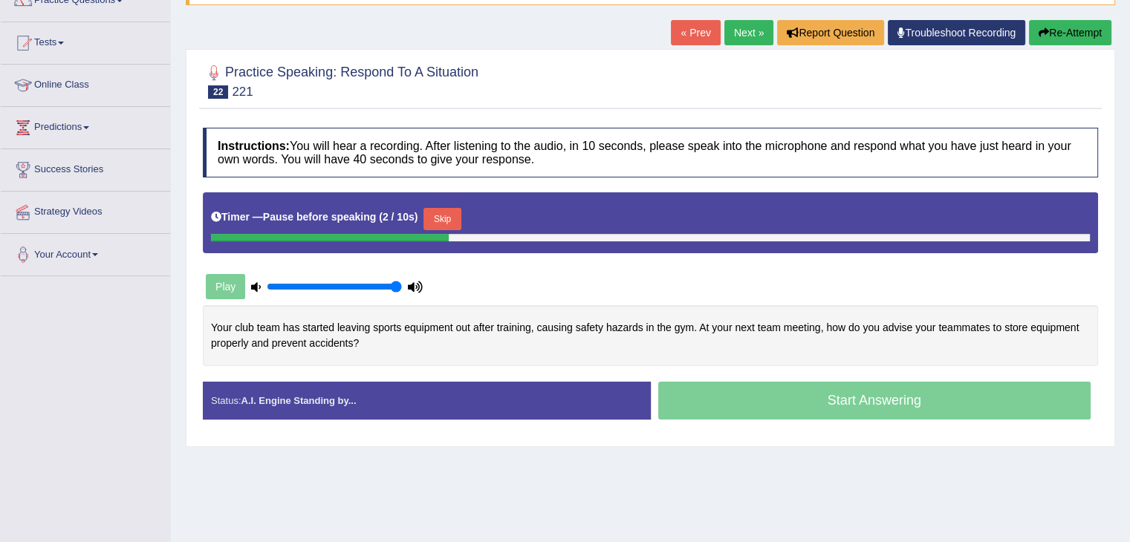
click at [449, 215] on button "Skip" at bounding box center [441, 219] width 37 height 22
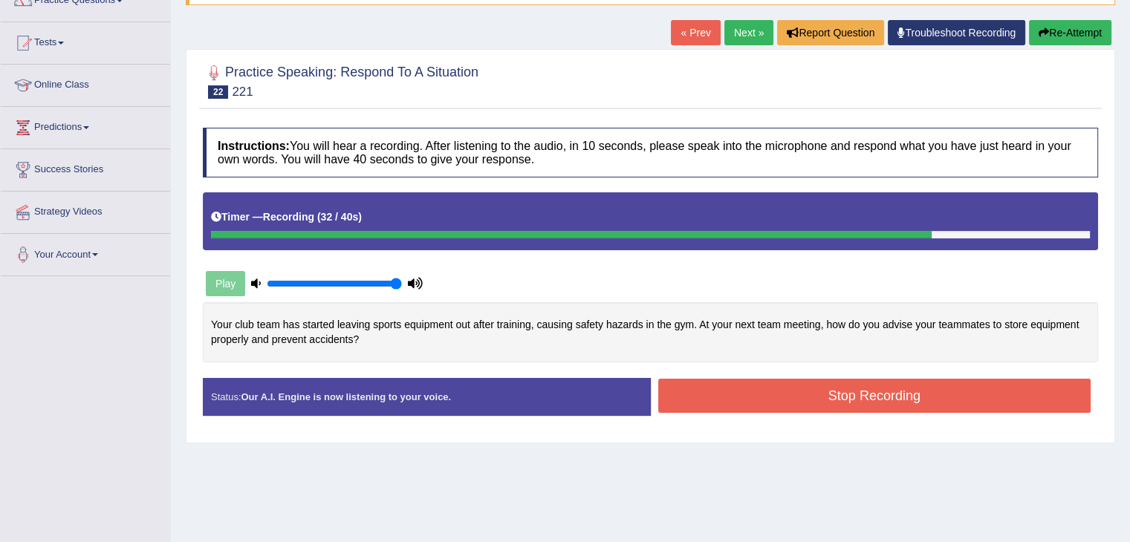
click at [727, 386] on button "Stop Recording" at bounding box center [874, 396] width 433 height 34
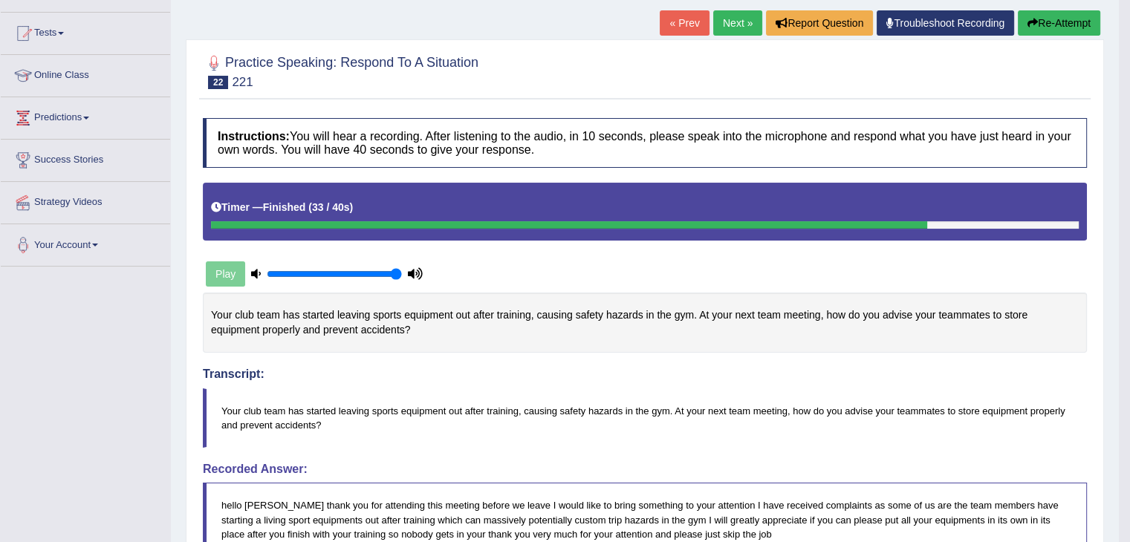
scroll to position [137, 0]
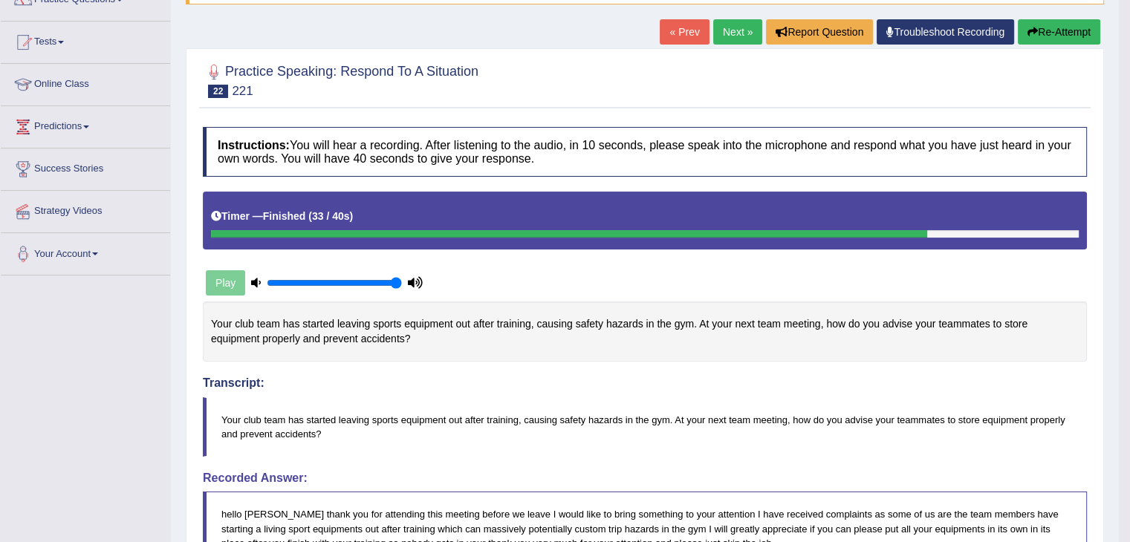
drag, startPoint x: 363, startPoint y: 341, endPoint x: 232, endPoint y: 323, distance: 132.0
click at [232, 323] on div "Your club team has started leaving sports equipment out after training, causing…" at bounding box center [645, 332] width 884 height 60
click at [731, 35] on link "Next »" at bounding box center [737, 31] width 49 height 25
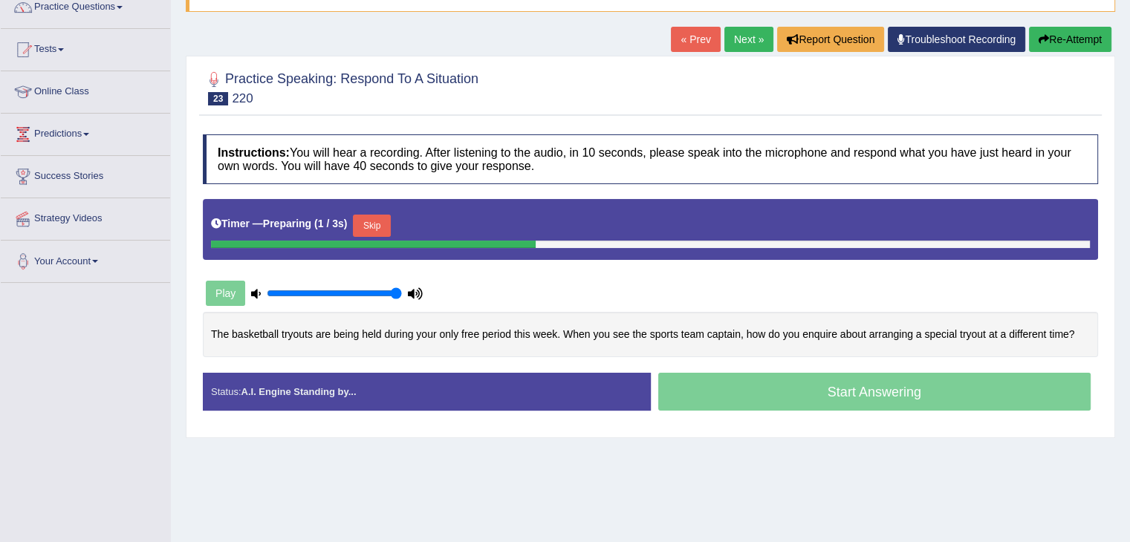
click at [368, 220] on button "Skip" at bounding box center [371, 226] width 37 height 22
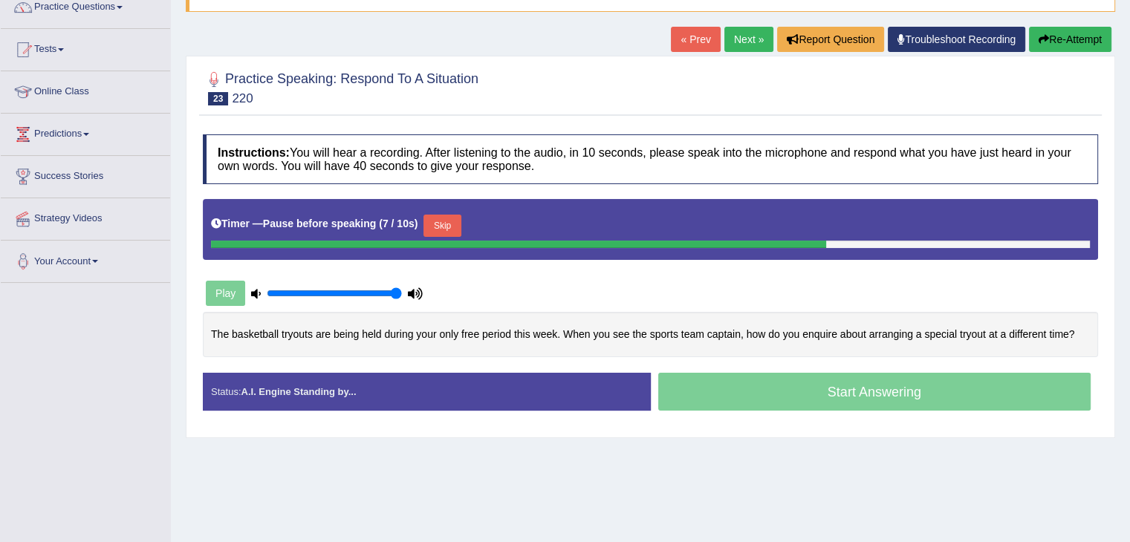
click at [434, 227] on button "Skip" at bounding box center [441, 226] width 37 height 22
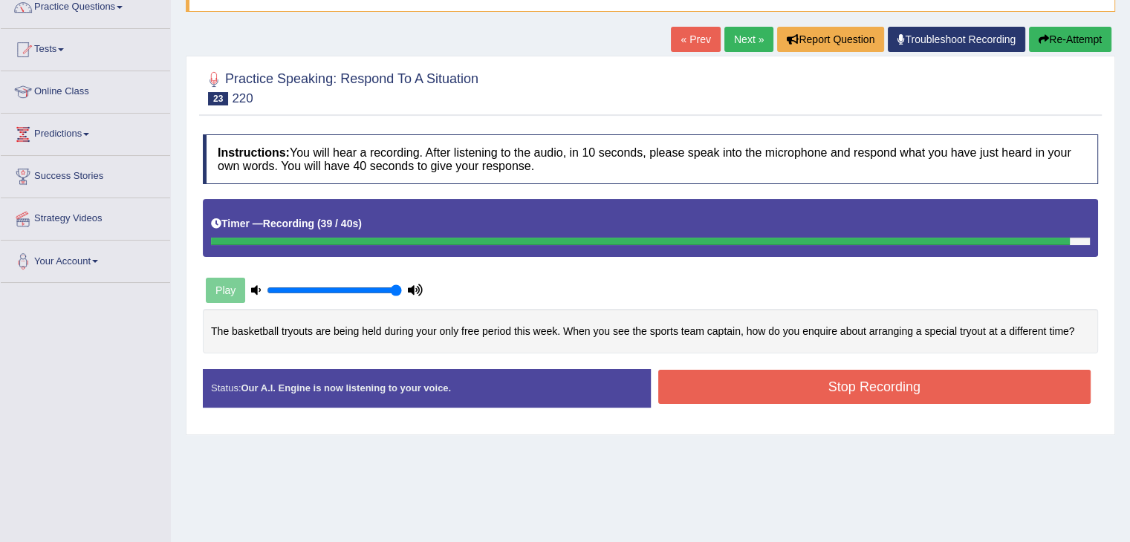
click at [846, 370] on button "Stop Recording" at bounding box center [874, 387] width 433 height 34
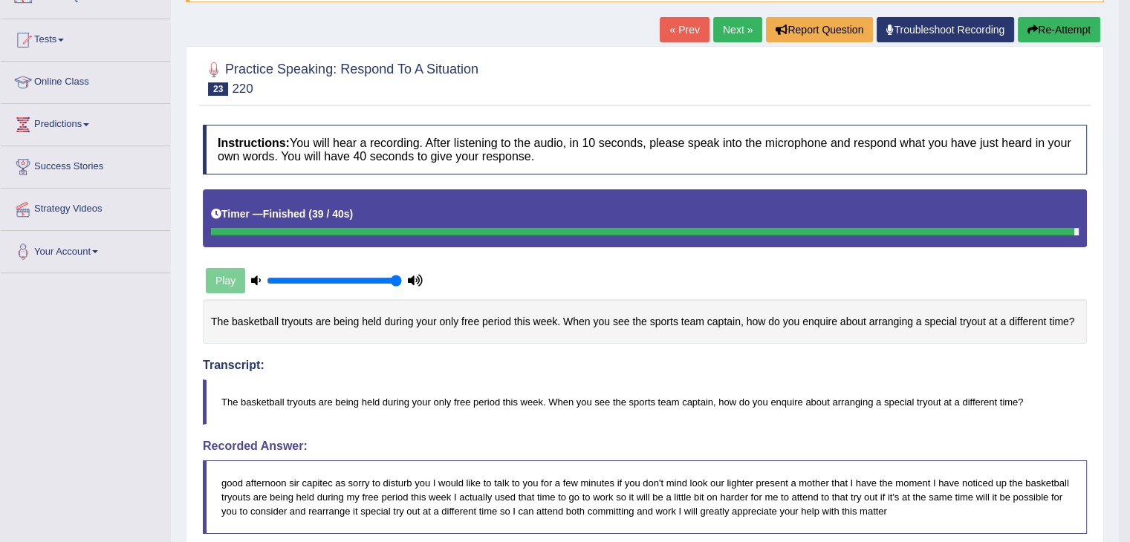
scroll to position [126, 0]
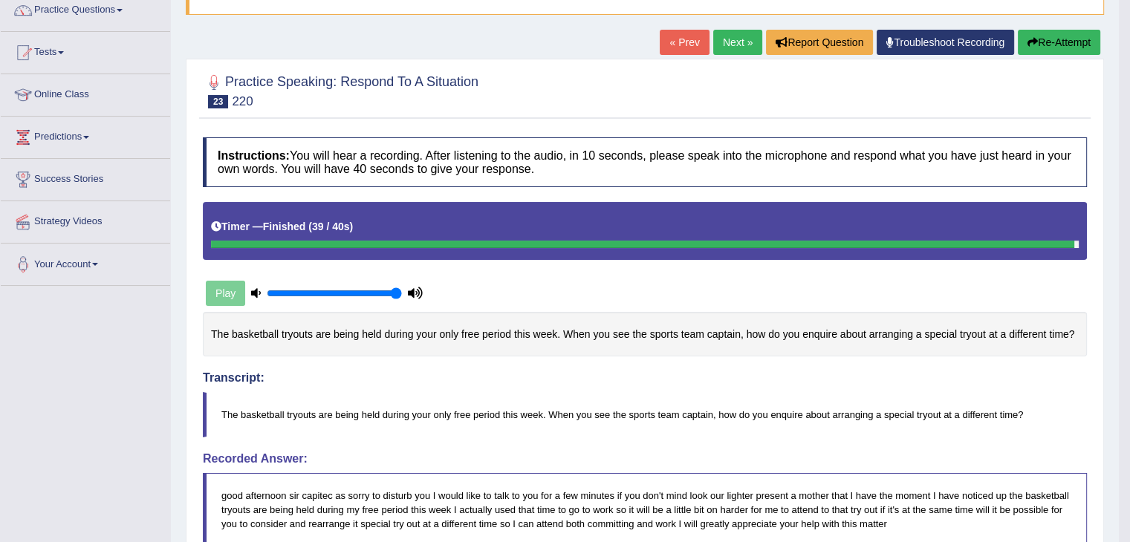
click at [736, 44] on link "Next »" at bounding box center [737, 42] width 49 height 25
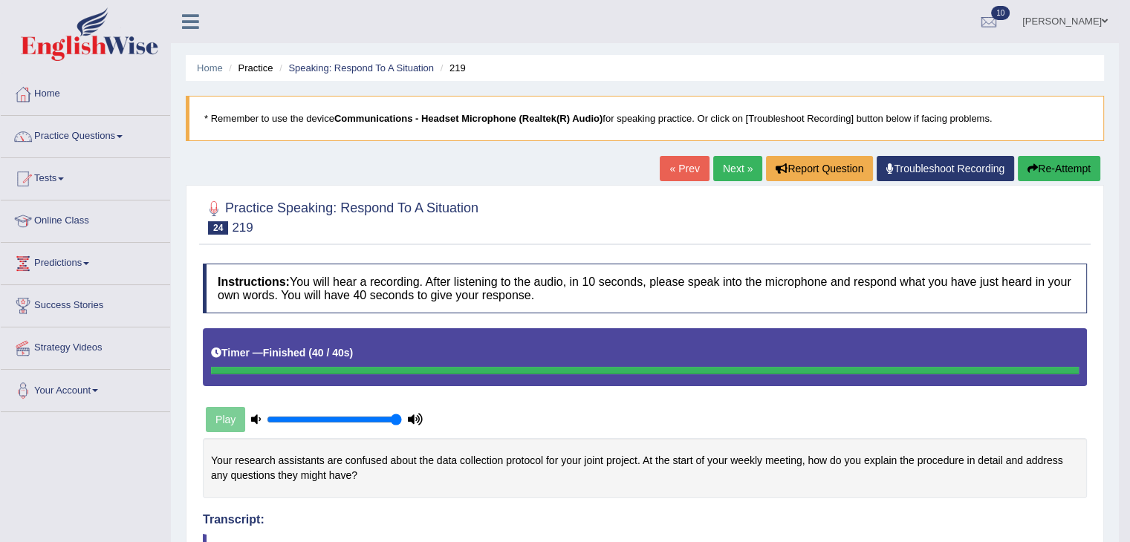
click at [1050, 171] on button "Re-Attempt" at bounding box center [1059, 168] width 82 height 25
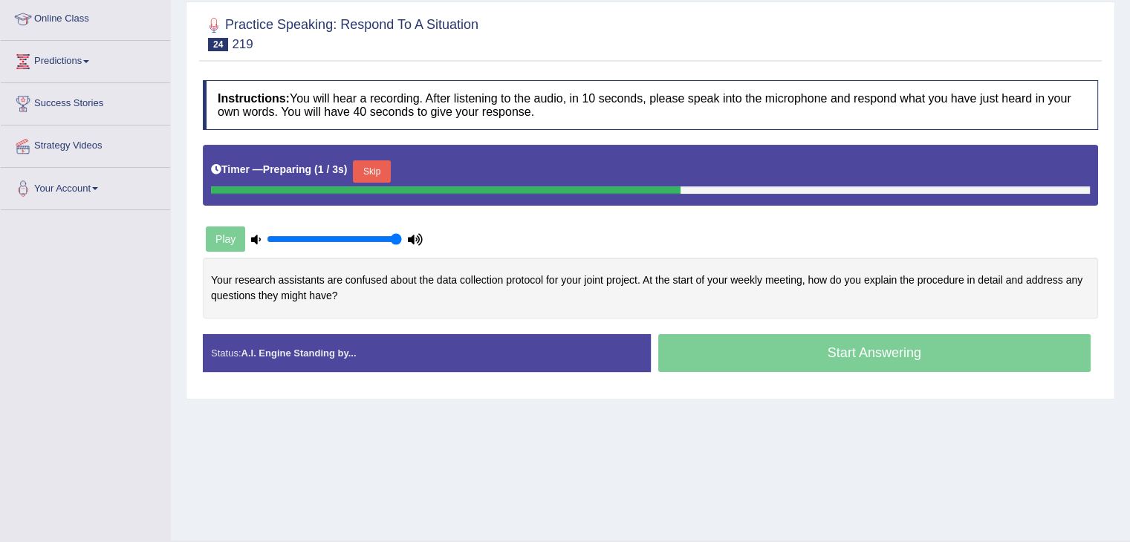
click at [380, 167] on button "Skip" at bounding box center [371, 171] width 37 height 22
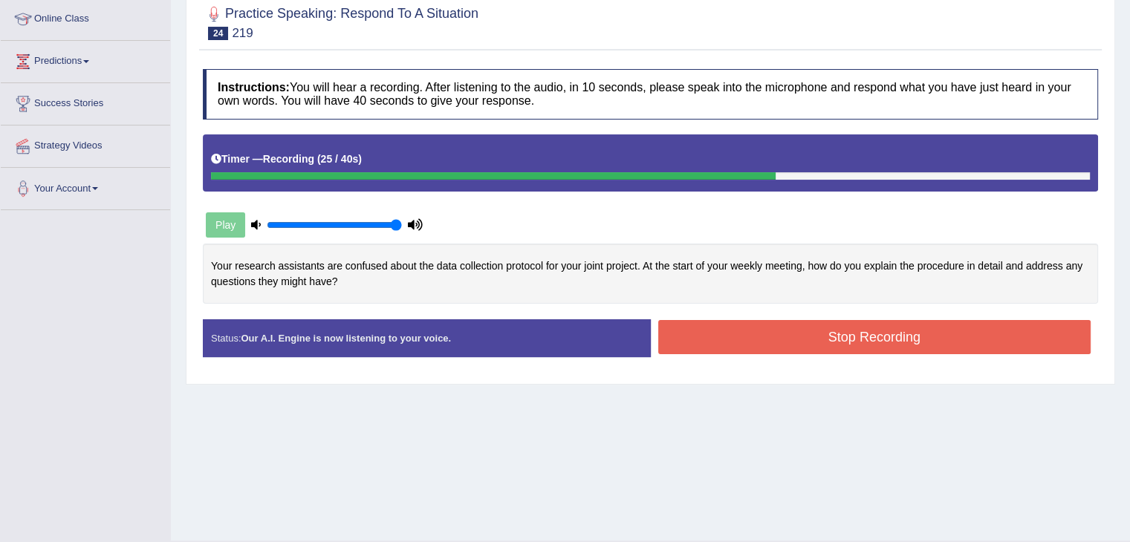
click at [803, 331] on button "Stop Recording" at bounding box center [874, 337] width 433 height 34
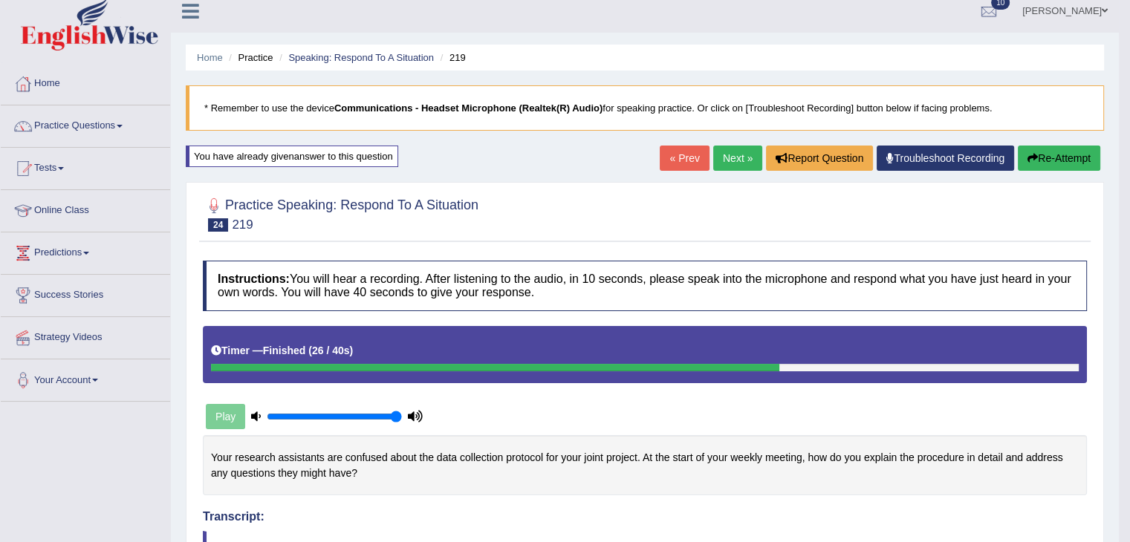
scroll to position [8, 0]
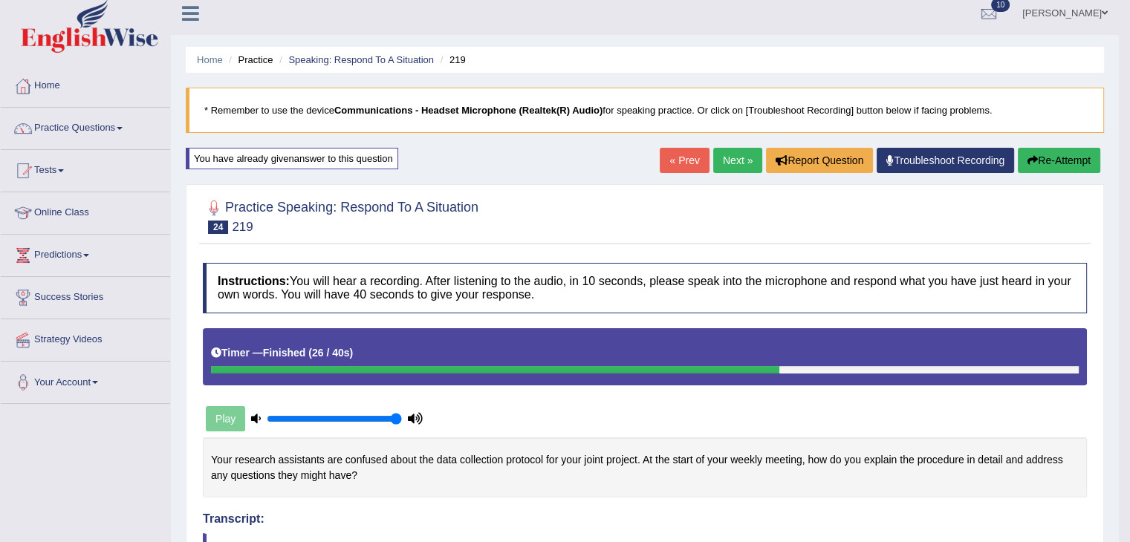
click at [1036, 157] on button "Re-Attempt" at bounding box center [1059, 160] width 82 height 25
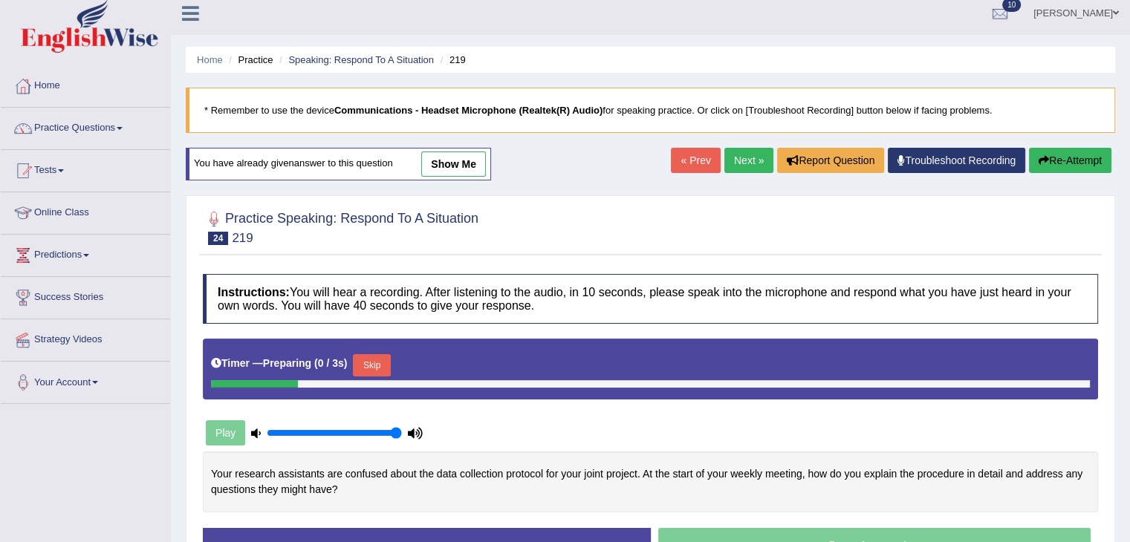
scroll to position [8, 0]
click at [369, 360] on button "Skip" at bounding box center [371, 365] width 37 height 22
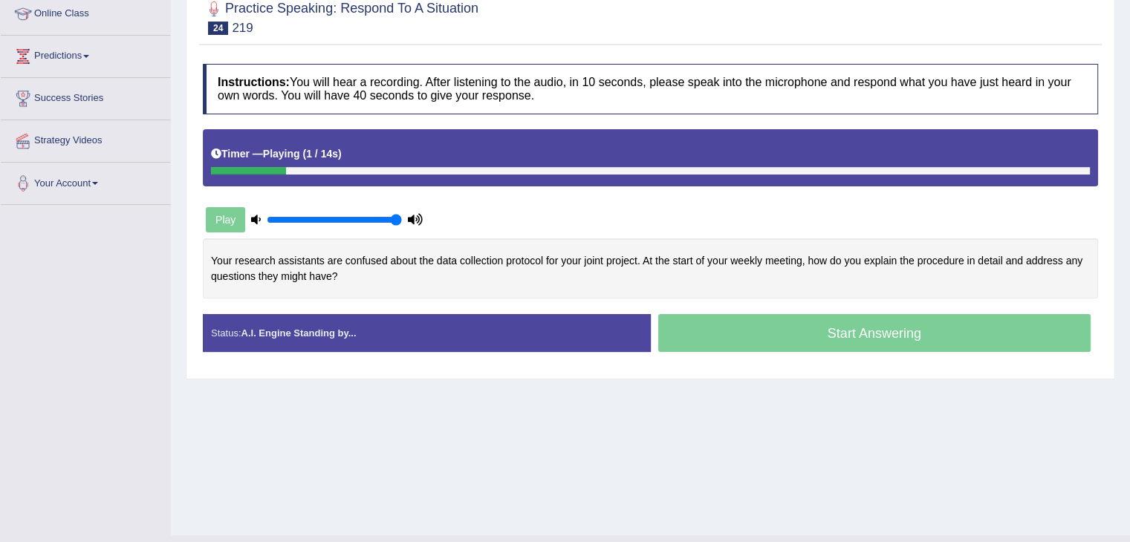
scroll to position [209, 0]
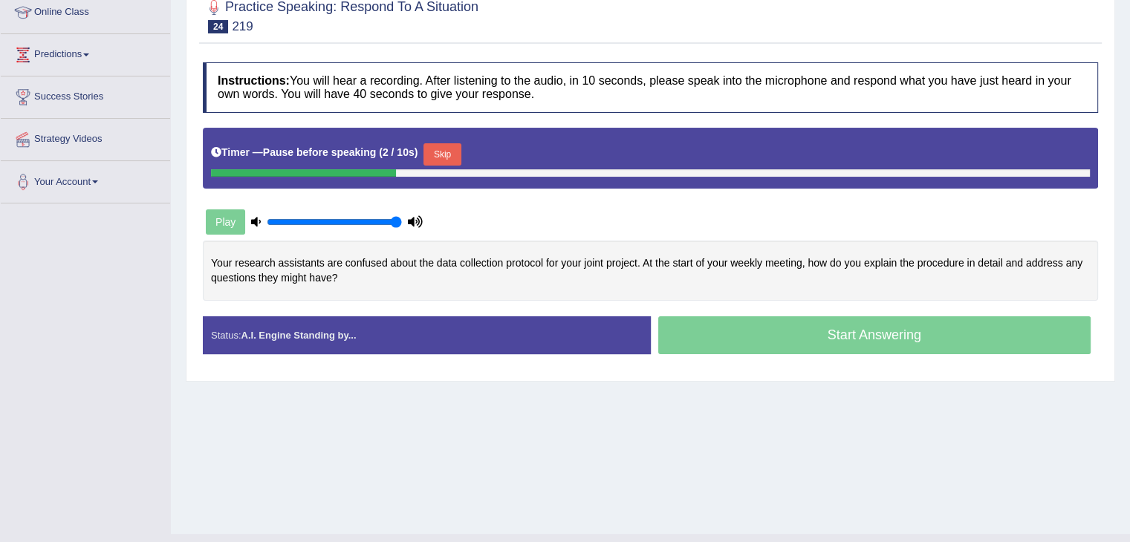
click at [438, 149] on button "Skip" at bounding box center [441, 154] width 37 height 22
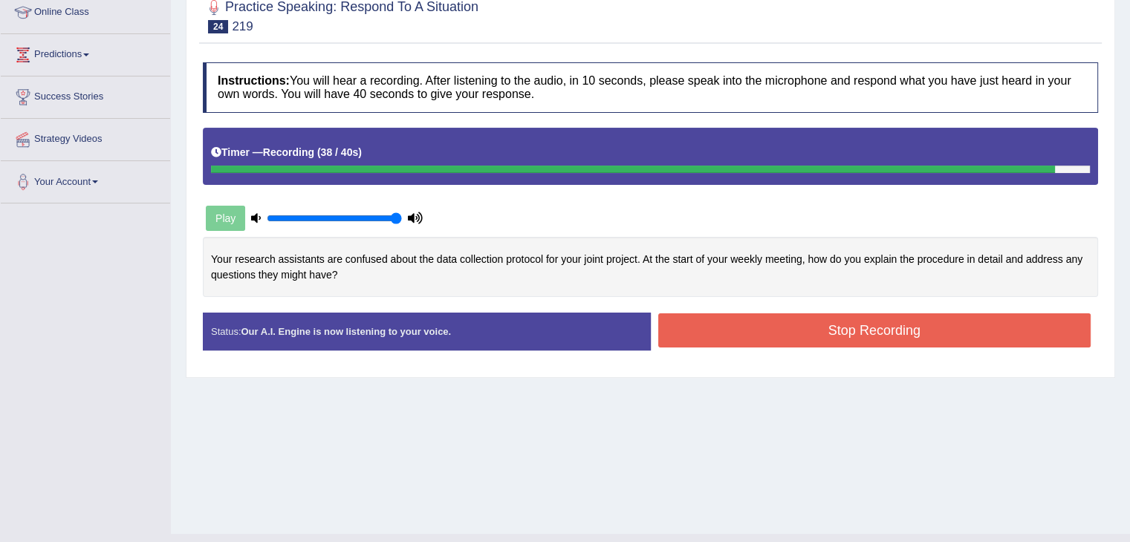
click at [747, 331] on button "Stop Recording" at bounding box center [874, 331] width 433 height 34
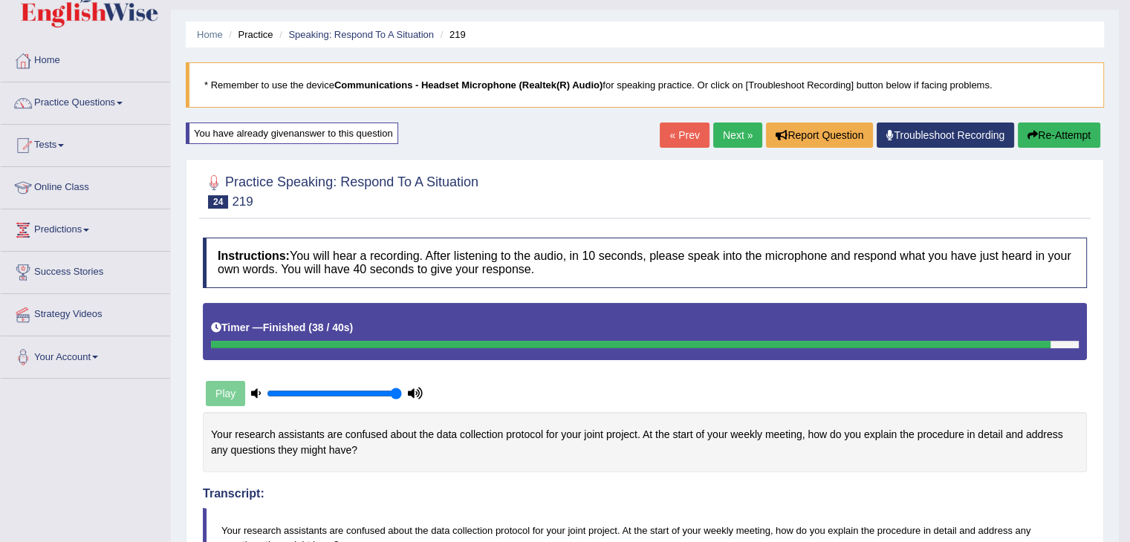
scroll to position [29, 0]
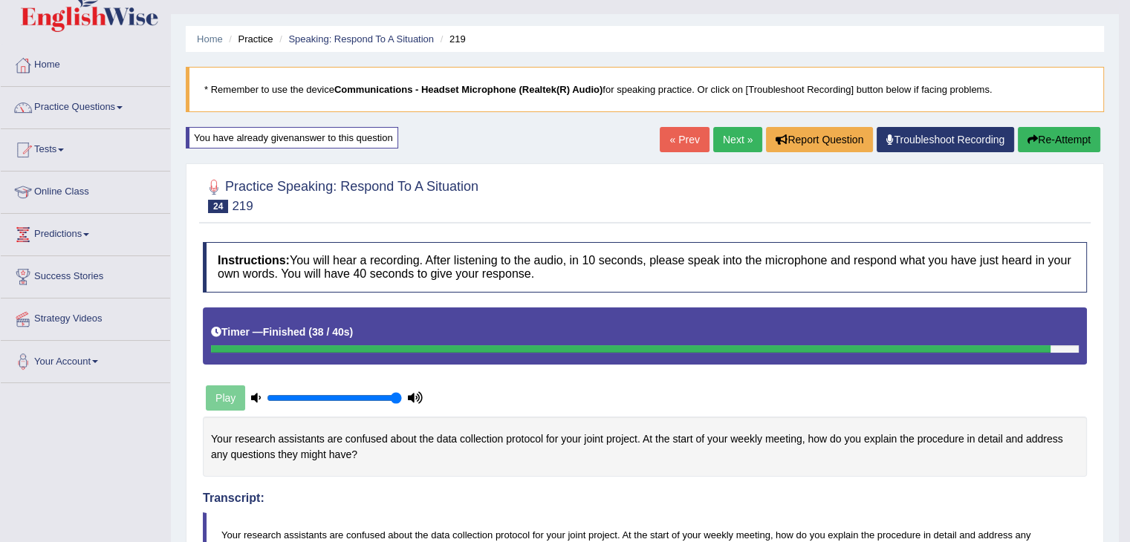
click at [730, 134] on link "Next »" at bounding box center [737, 139] width 49 height 25
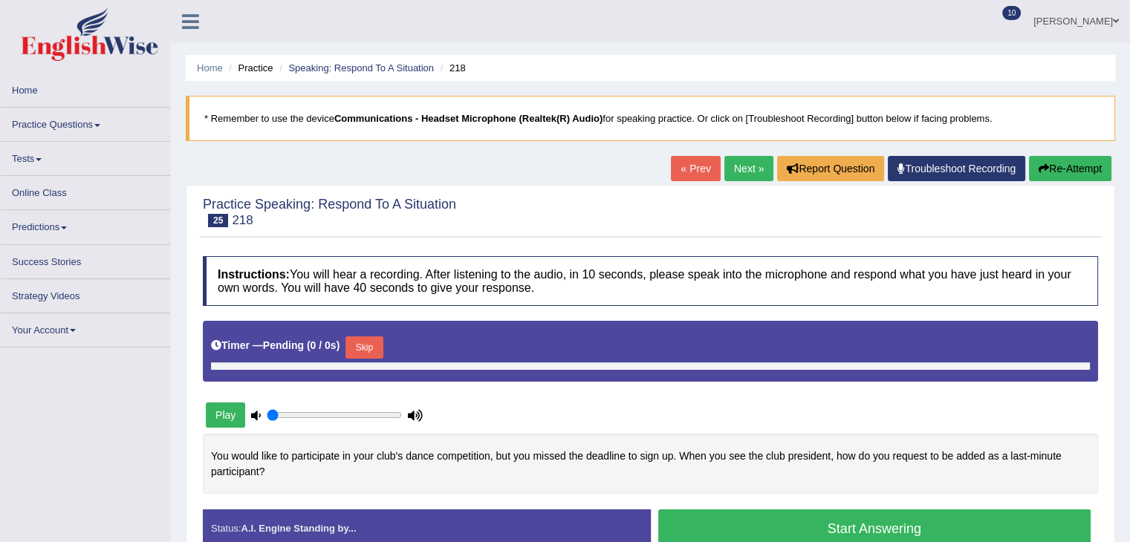
type input "1"
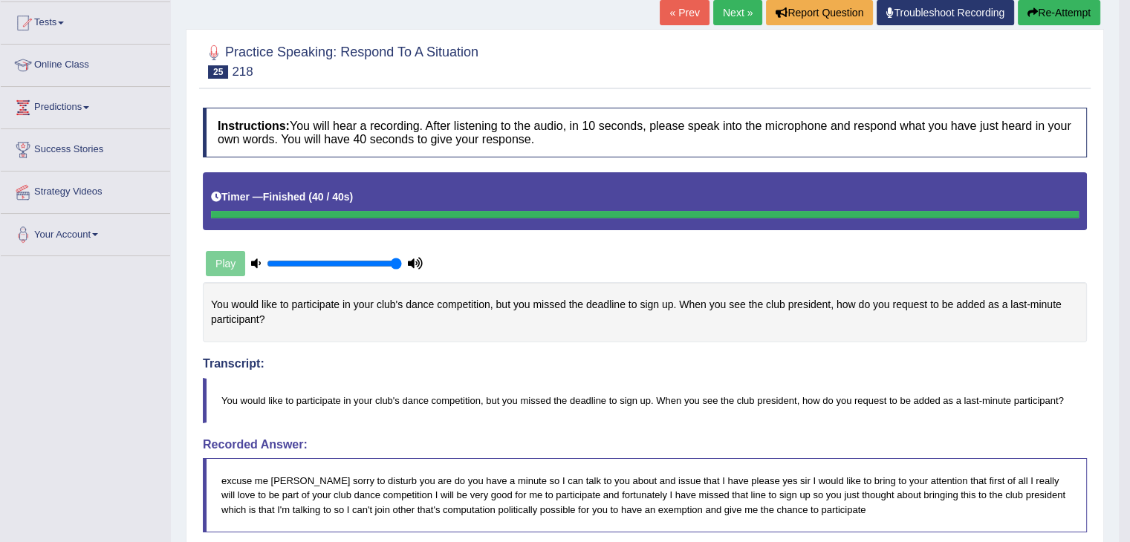
scroll to position [148, 0]
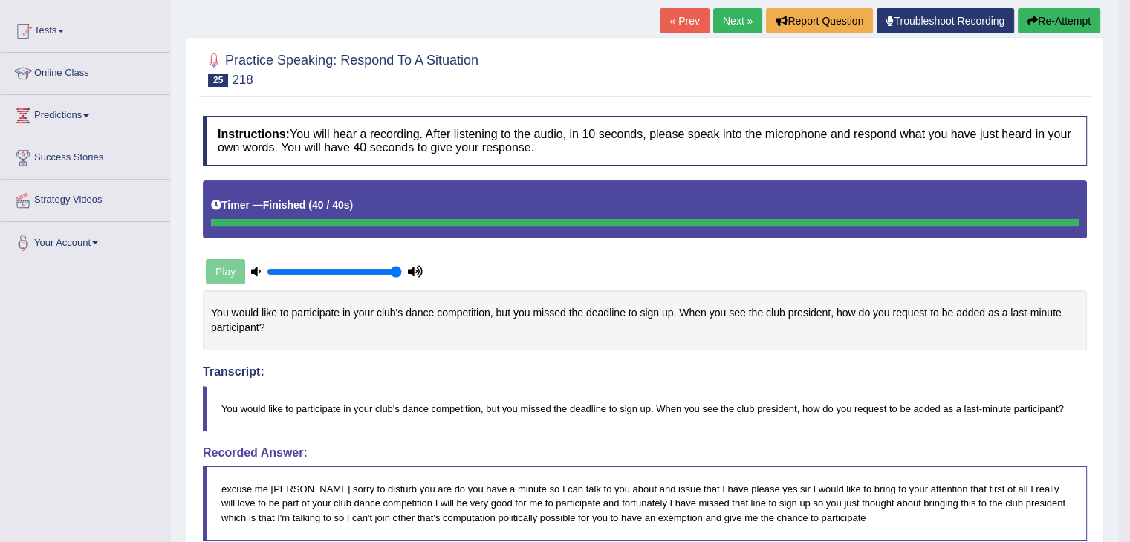
click at [1054, 24] on button "Re-Attempt" at bounding box center [1059, 20] width 82 height 25
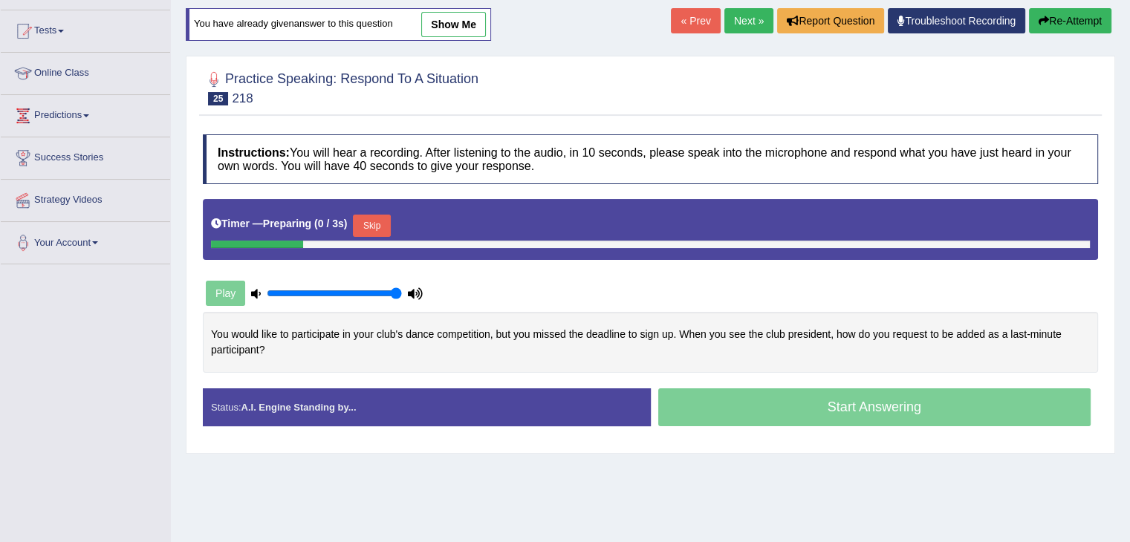
scroll to position [148, 0]
click at [386, 221] on button "Skip" at bounding box center [371, 226] width 37 height 22
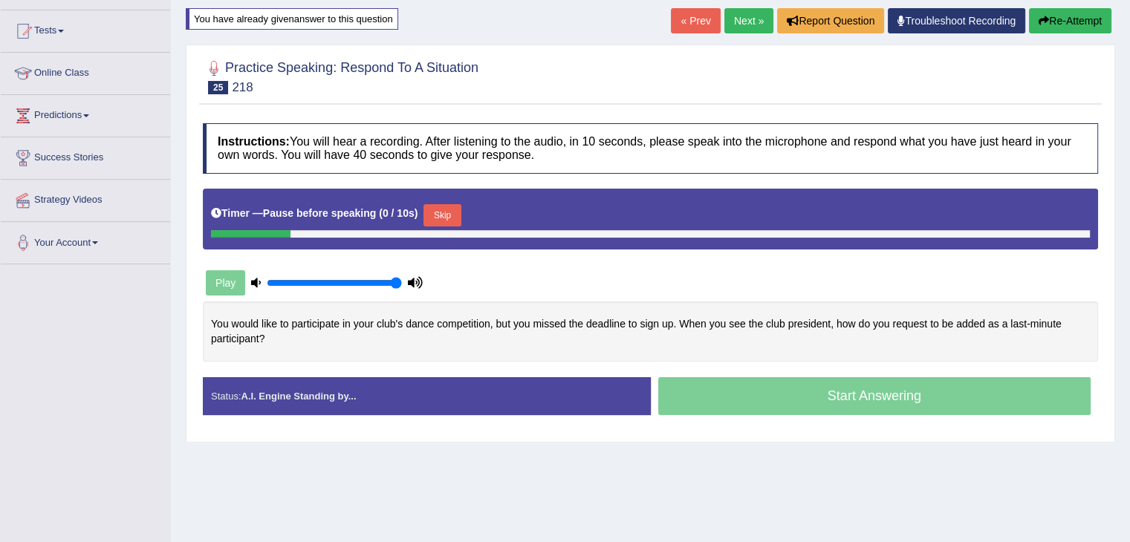
click at [444, 206] on button "Skip" at bounding box center [441, 215] width 37 height 22
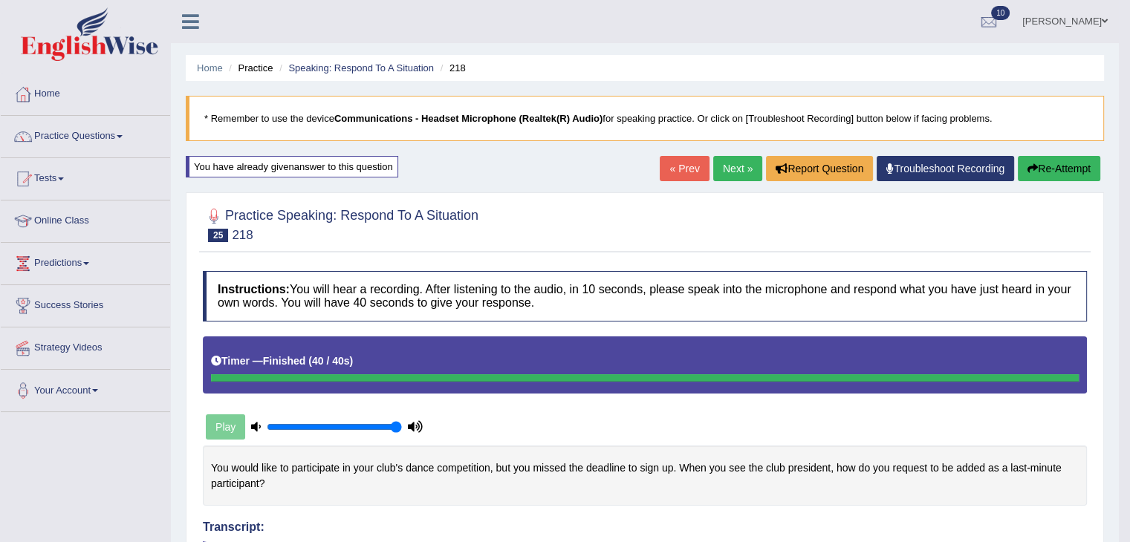
scroll to position [0, 0]
click at [729, 163] on link "Next »" at bounding box center [737, 168] width 49 height 25
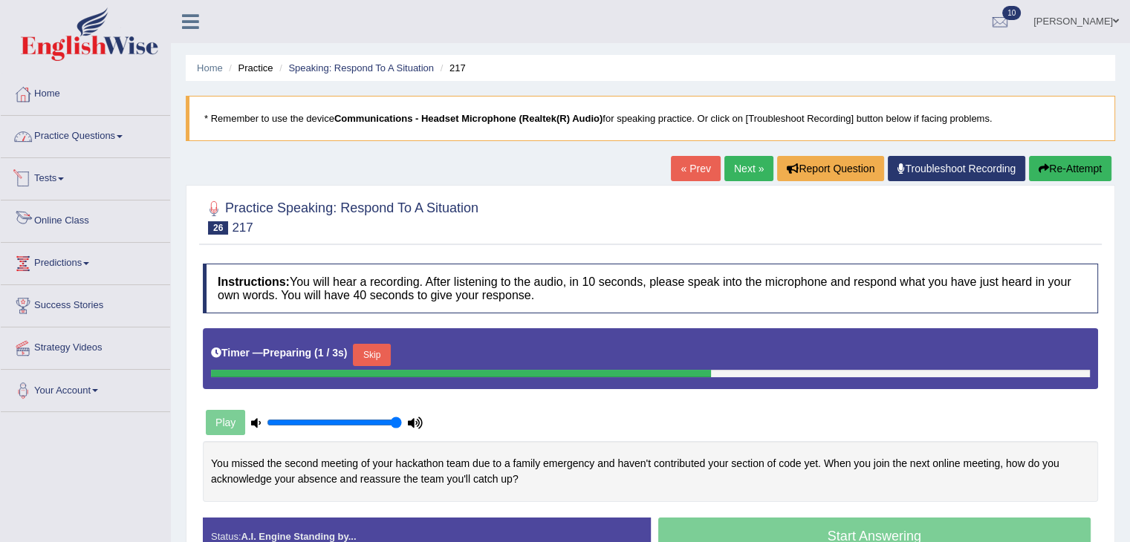
click at [91, 140] on link "Practice Questions" at bounding box center [85, 134] width 169 height 37
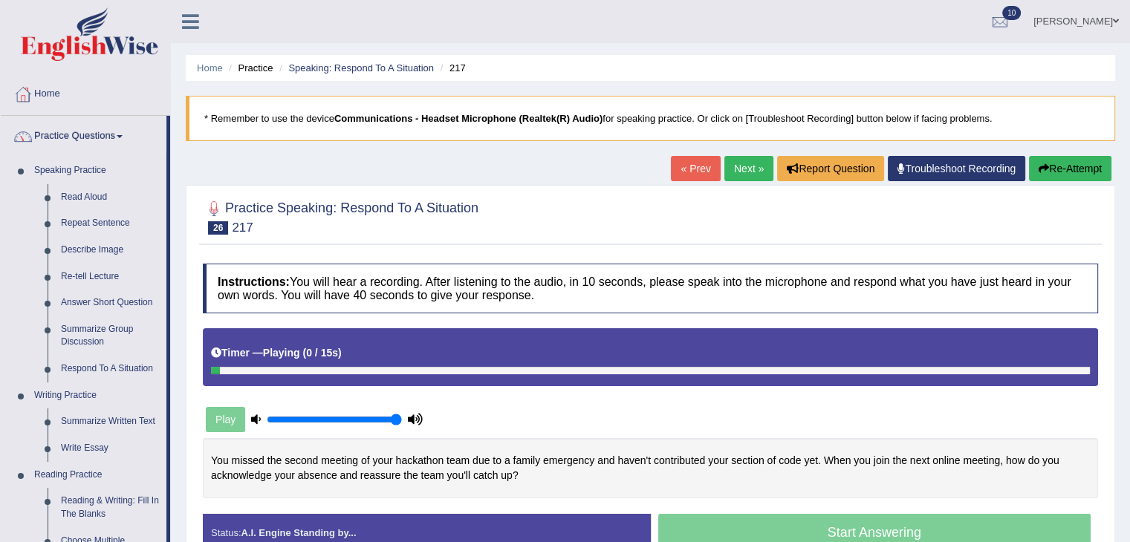
click at [695, 159] on link "« Prev" at bounding box center [695, 168] width 49 height 25
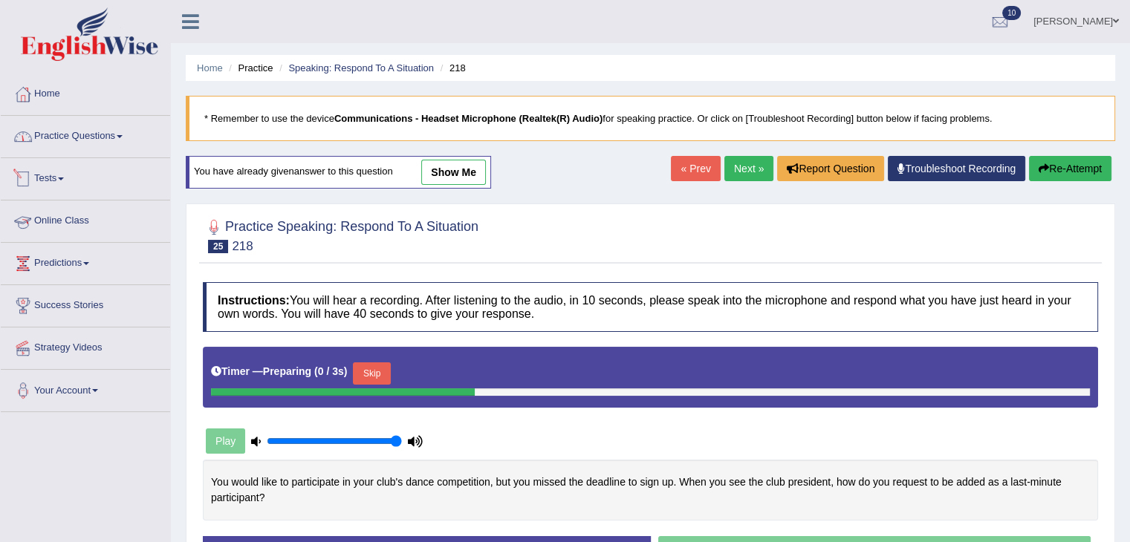
click at [103, 143] on link "Practice Questions" at bounding box center [85, 134] width 169 height 37
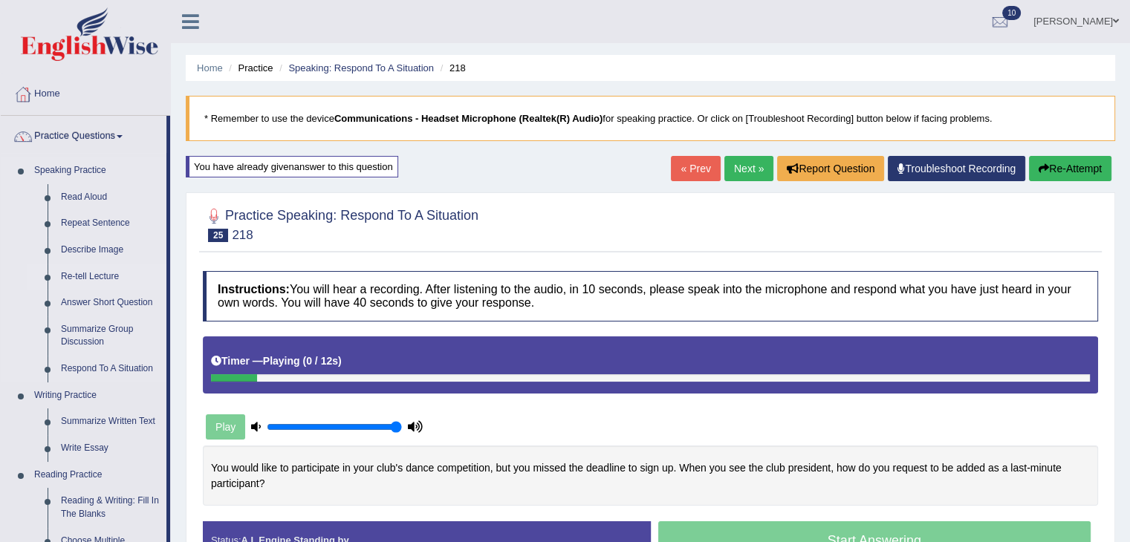
click at [92, 270] on link "Re-tell Lecture" at bounding box center [110, 277] width 112 height 27
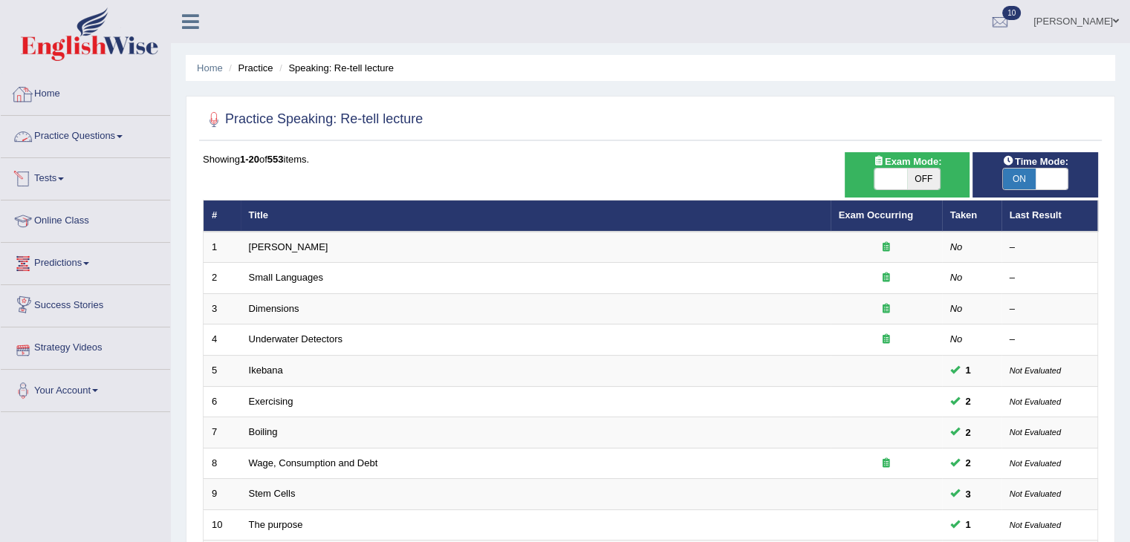
click at [109, 134] on link "Practice Questions" at bounding box center [85, 134] width 169 height 37
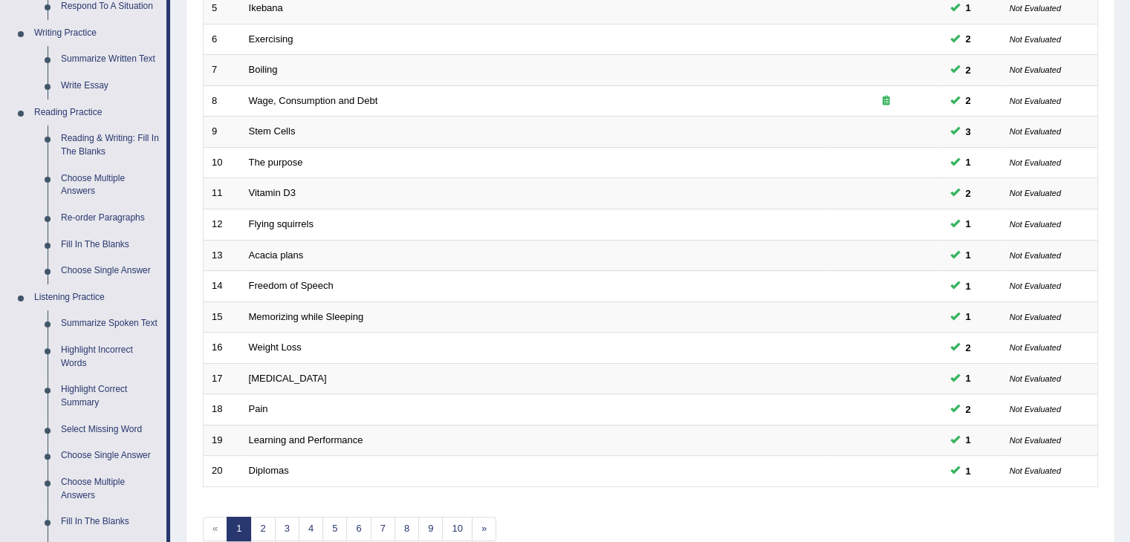
scroll to position [361, 0]
click at [104, 238] on link "Fill In The Blanks" at bounding box center [110, 246] width 112 height 27
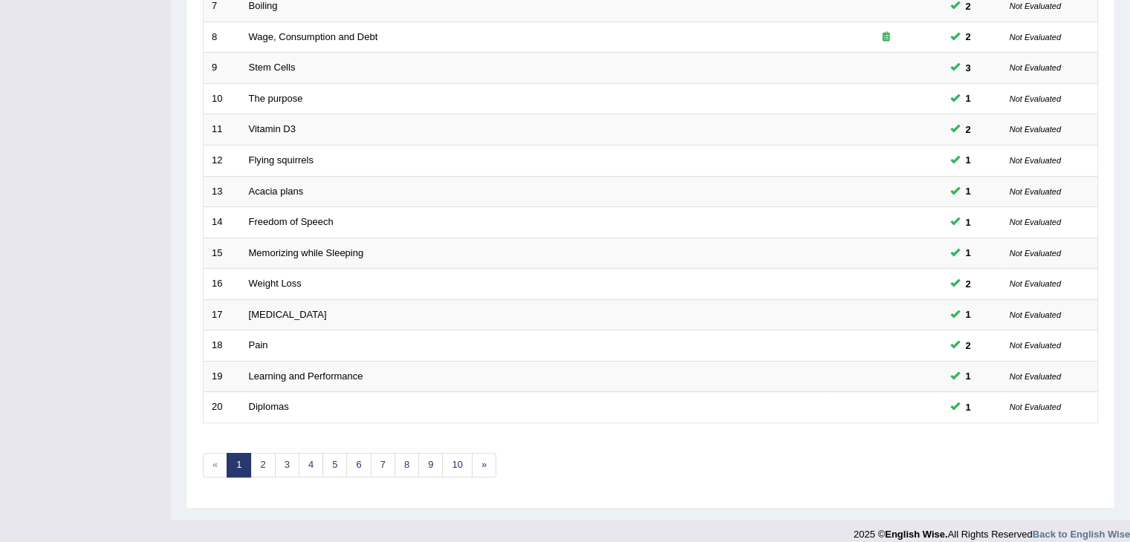
scroll to position [437, 0]
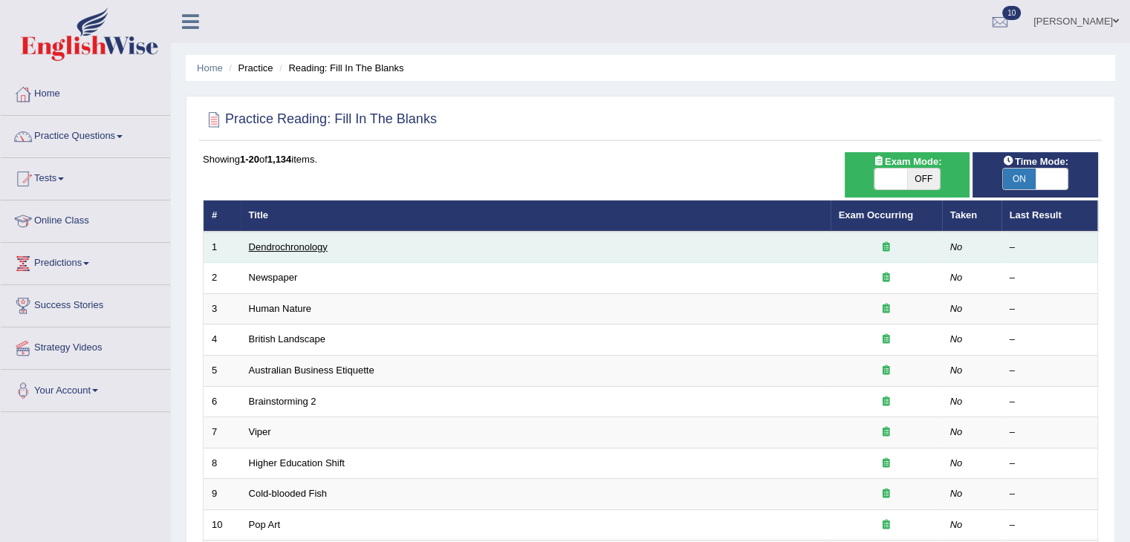
click at [288, 244] on link "Dendrochronology" at bounding box center [288, 246] width 79 height 11
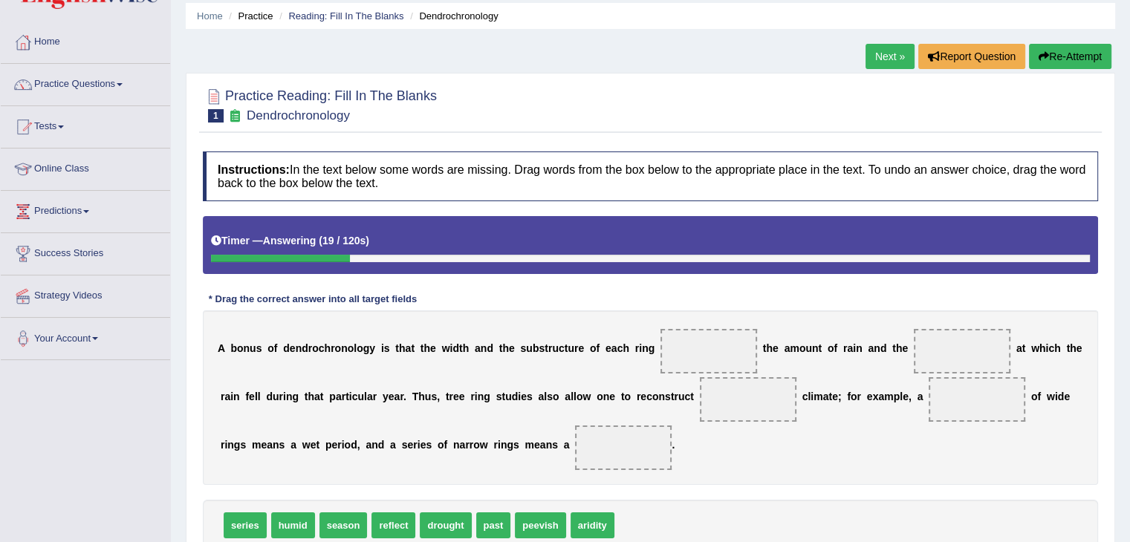
scroll to position [95, 0]
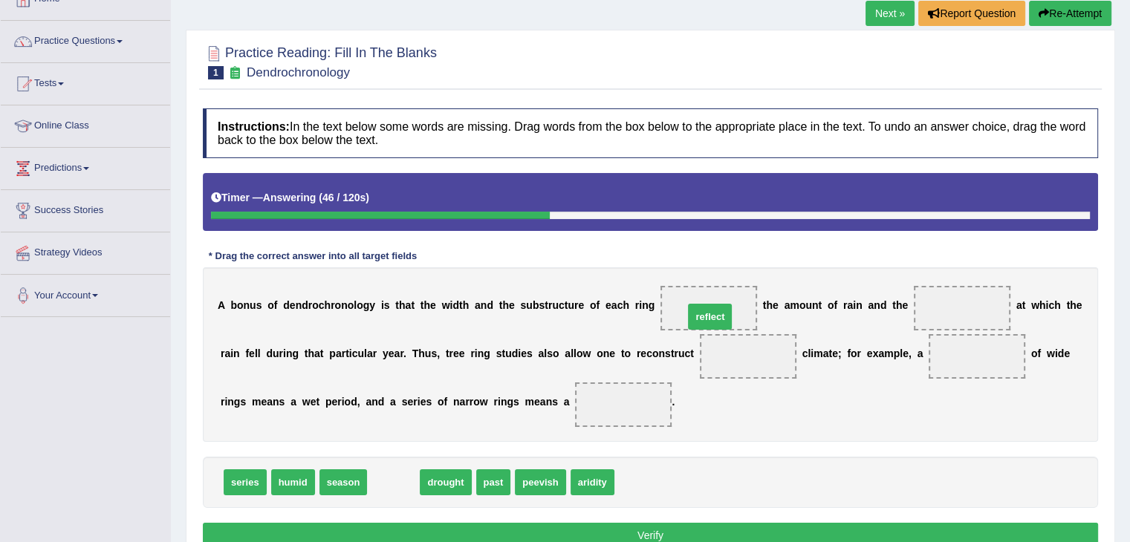
drag, startPoint x: 400, startPoint y: 481, endPoint x: 716, endPoint y: 315, distance: 357.2
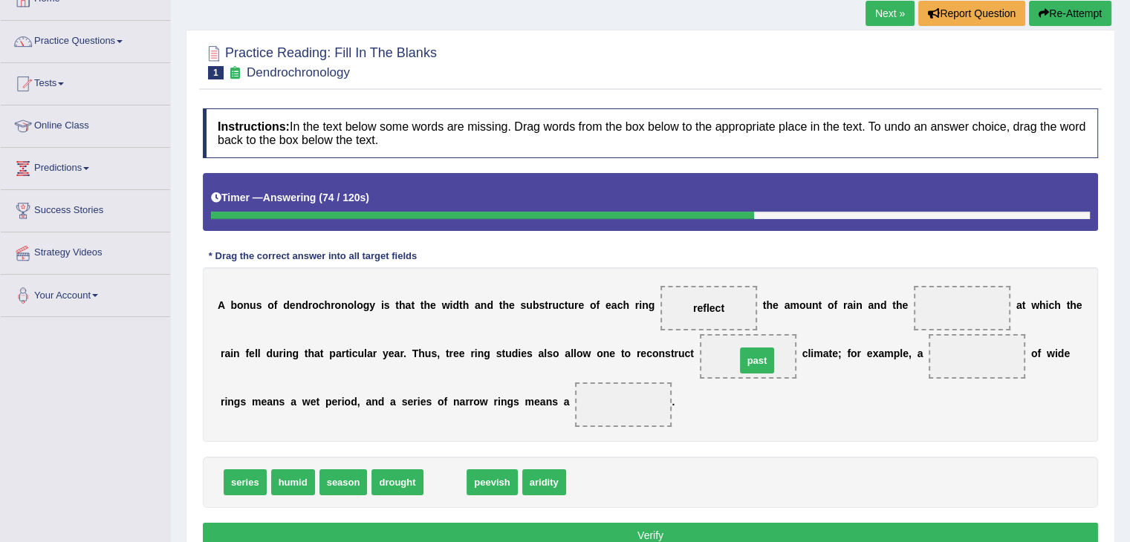
drag, startPoint x: 440, startPoint y: 483, endPoint x: 750, endPoint y: 360, distance: 333.4
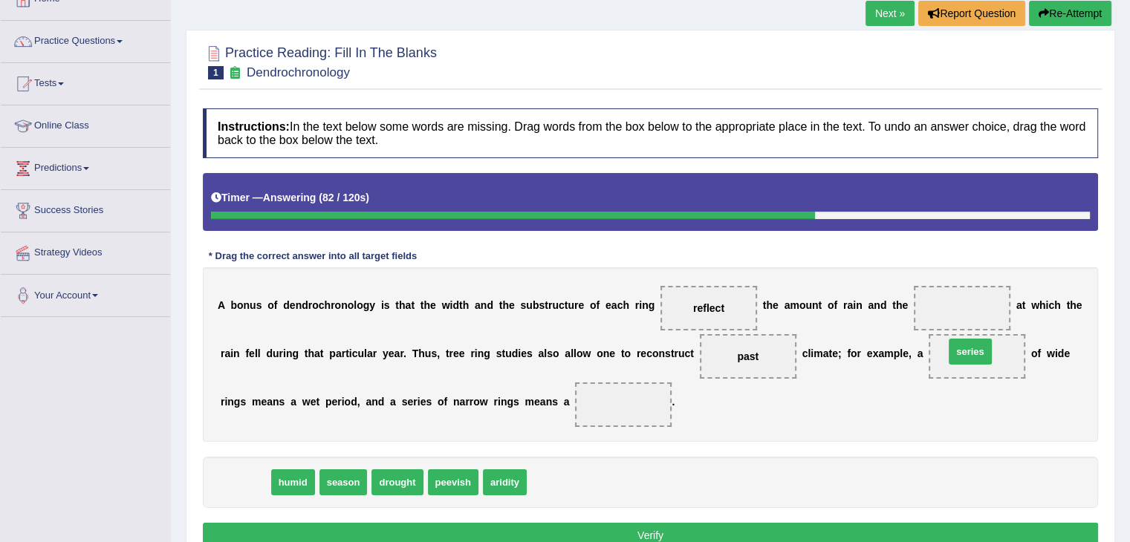
drag, startPoint x: 242, startPoint y: 479, endPoint x: 967, endPoint y: 348, distance: 736.9
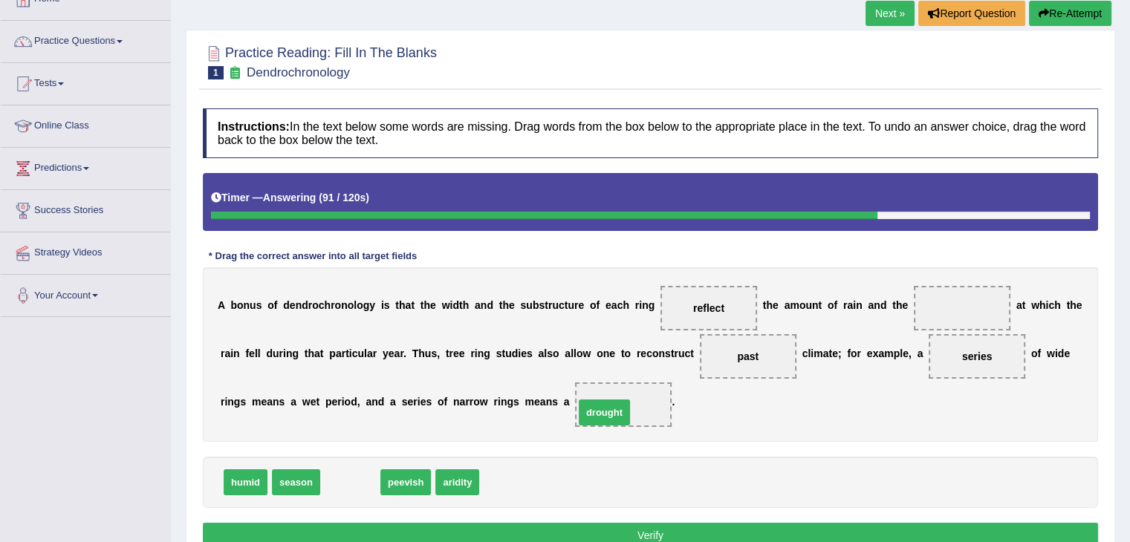
drag, startPoint x: 368, startPoint y: 479, endPoint x: 623, endPoint y: 409, distance: 263.5
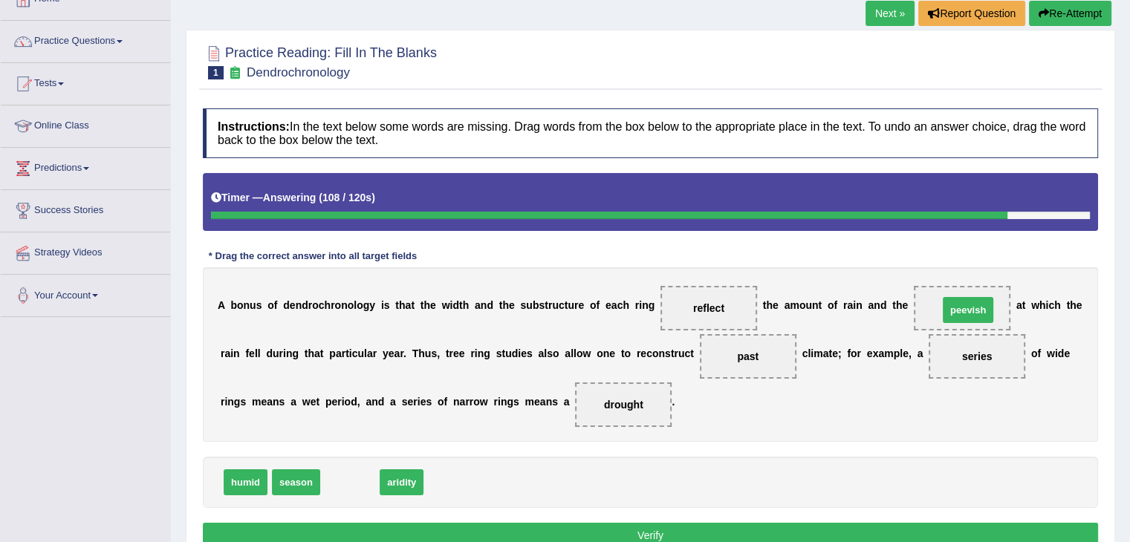
drag, startPoint x: 340, startPoint y: 482, endPoint x: 958, endPoint y: 309, distance: 641.9
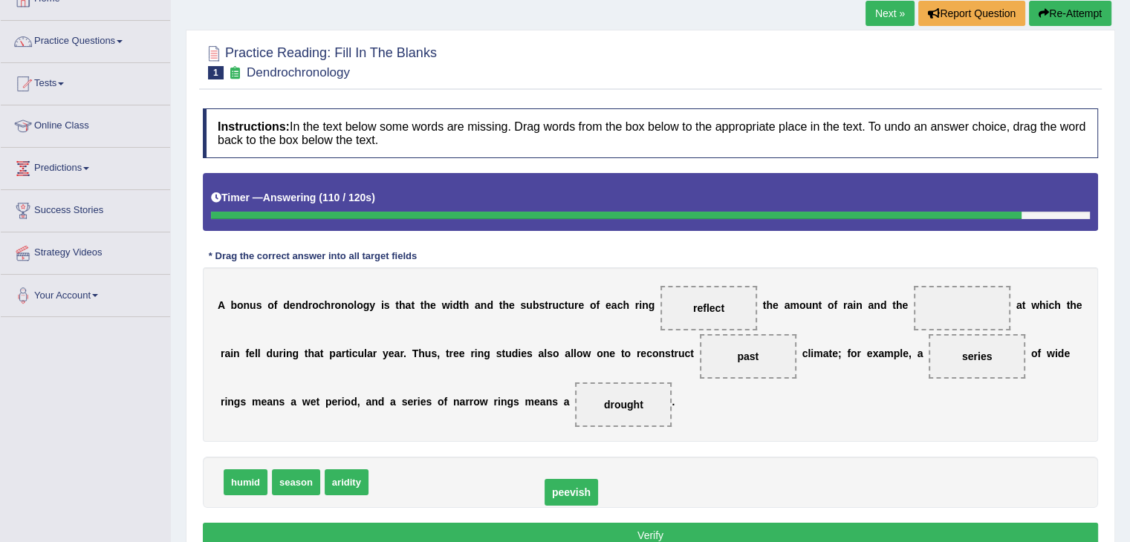
drag, startPoint x: 958, startPoint y: 309, endPoint x: 568, endPoint y: 493, distance: 432.0
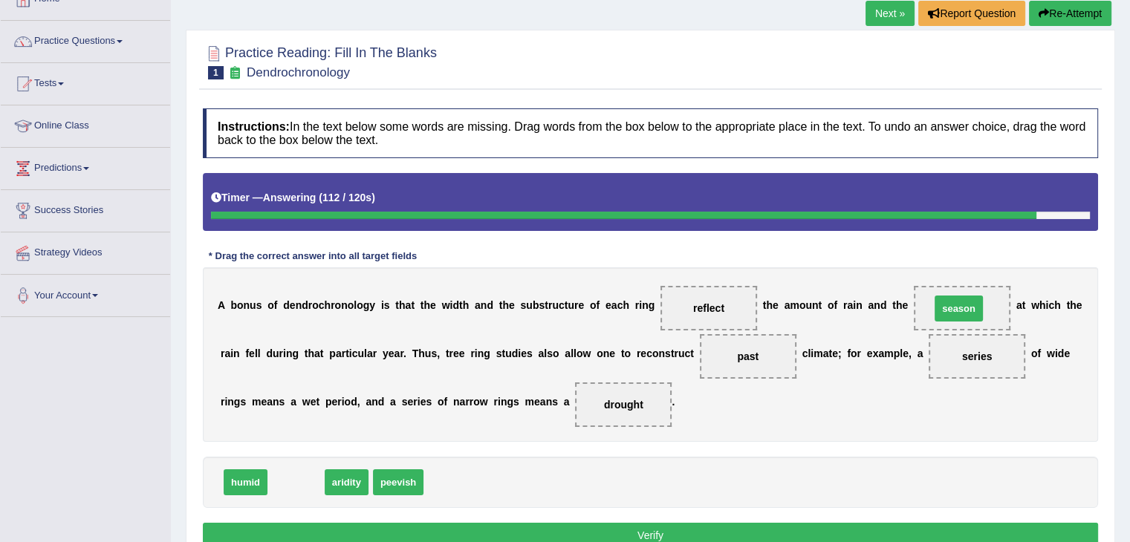
drag, startPoint x: 297, startPoint y: 480, endPoint x: 960, endPoint y: 307, distance: 684.9
click at [843, 536] on button "Verify" at bounding box center [650, 535] width 895 height 25
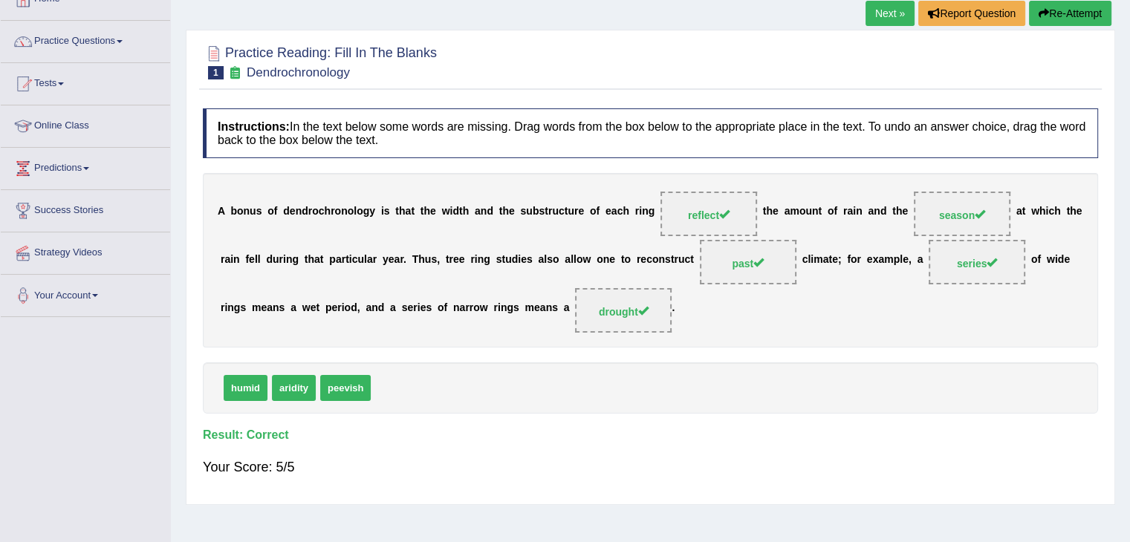
click at [886, 10] on link "Next »" at bounding box center [889, 13] width 49 height 25
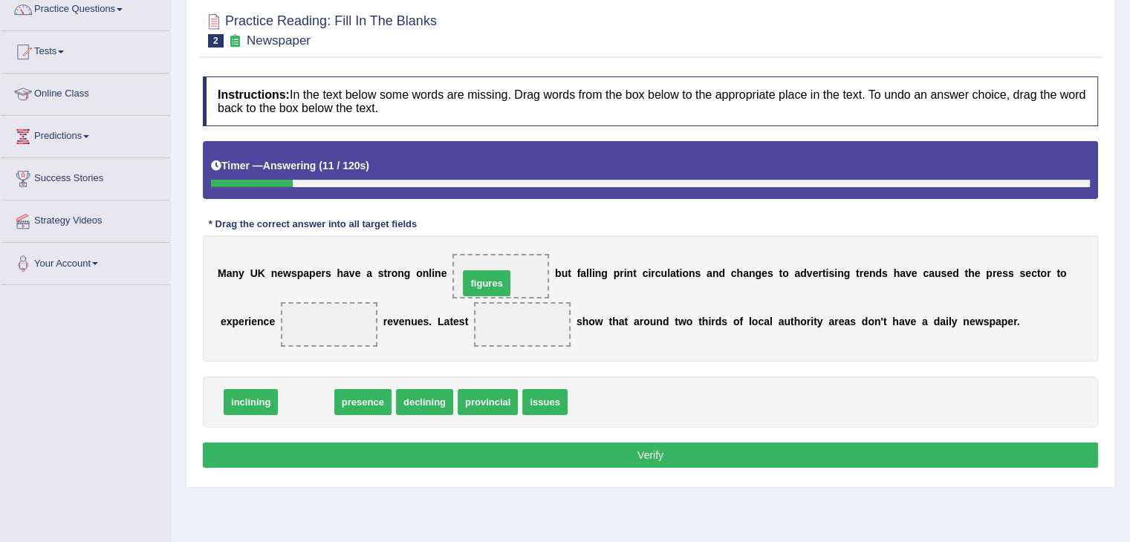
drag, startPoint x: 314, startPoint y: 396, endPoint x: 494, endPoint y: 275, distance: 216.8
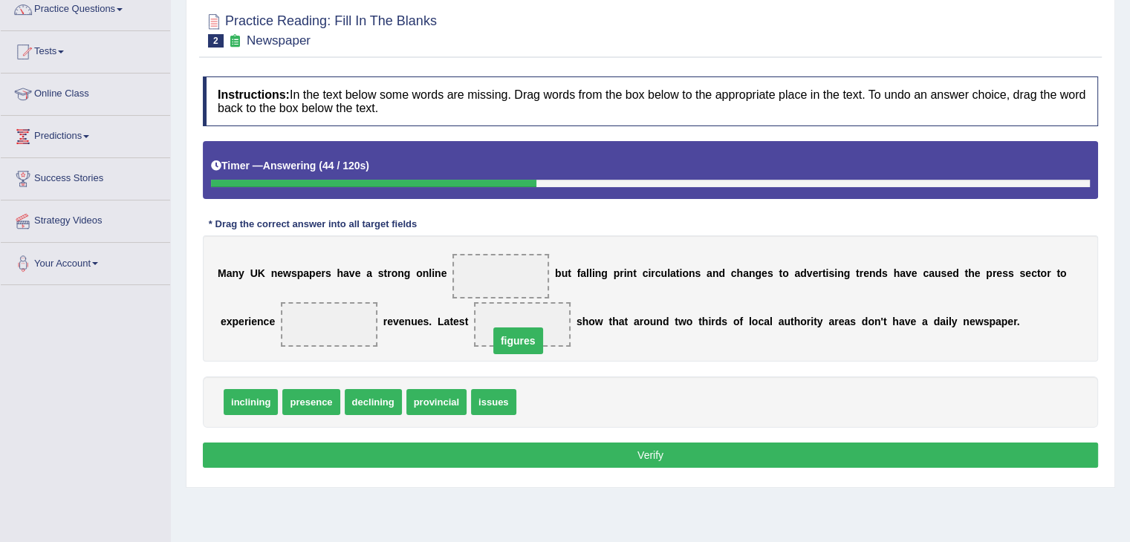
drag, startPoint x: 504, startPoint y: 271, endPoint x: 522, endPoint y: 334, distance: 65.4
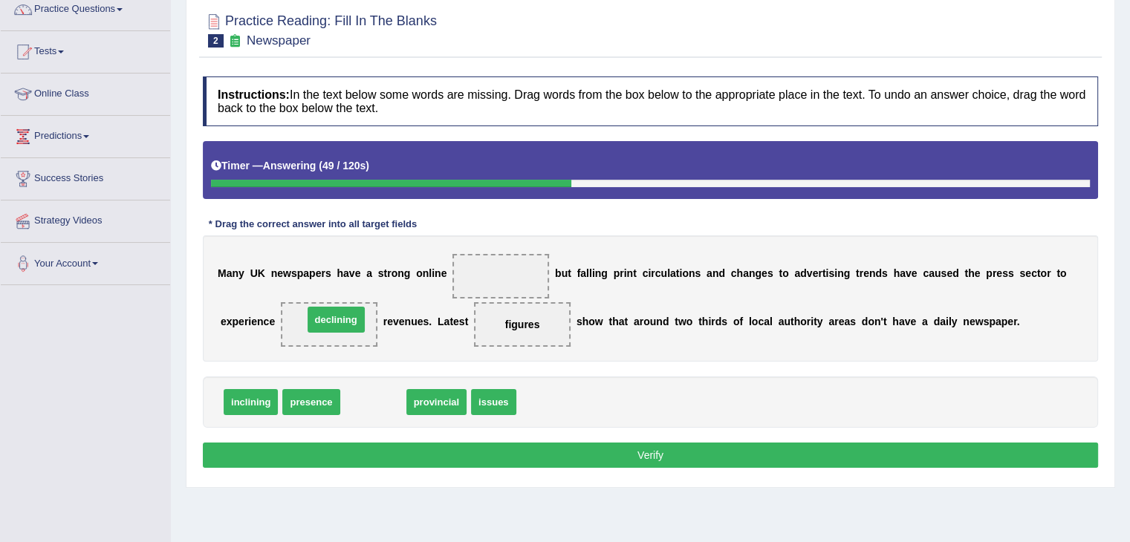
drag, startPoint x: 367, startPoint y: 402, endPoint x: 330, endPoint y: 319, distance: 90.4
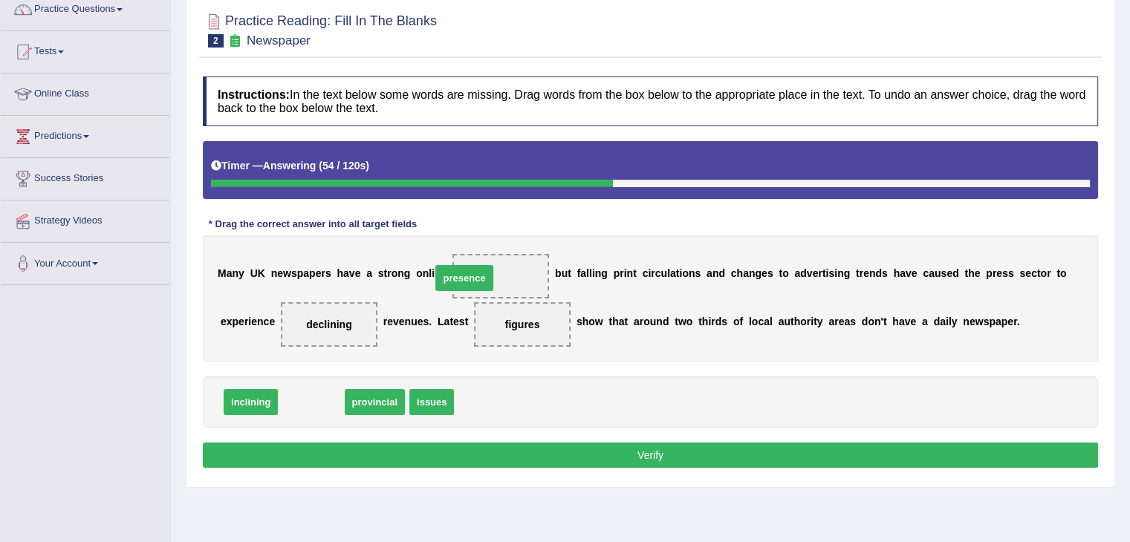
drag, startPoint x: 317, startPoint y: 406, endPoint x: 470, endPoint y: 282, distance: 197.0
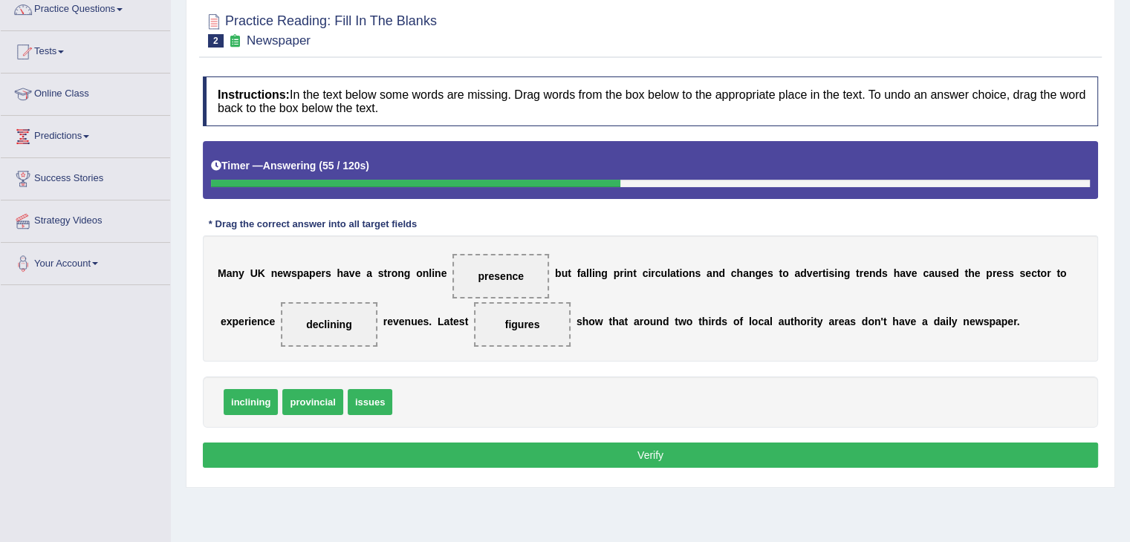
click at [468, 449] on button "Verify" at bounding box center [650, 455] width 895 height 25
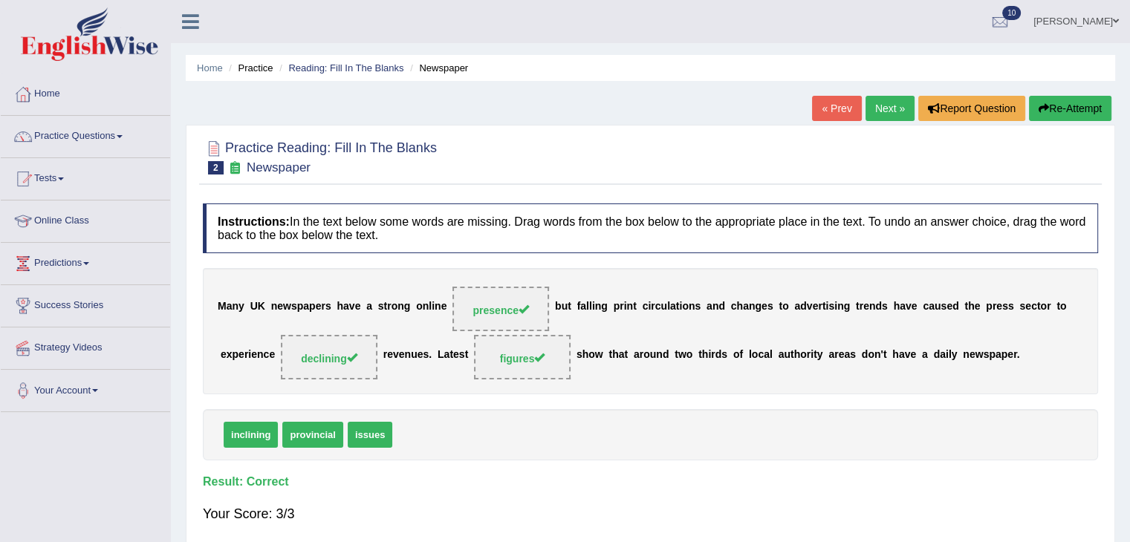
click at [867, 106] on link "Next »" at bounding box center [889, 108] width 49 height 25
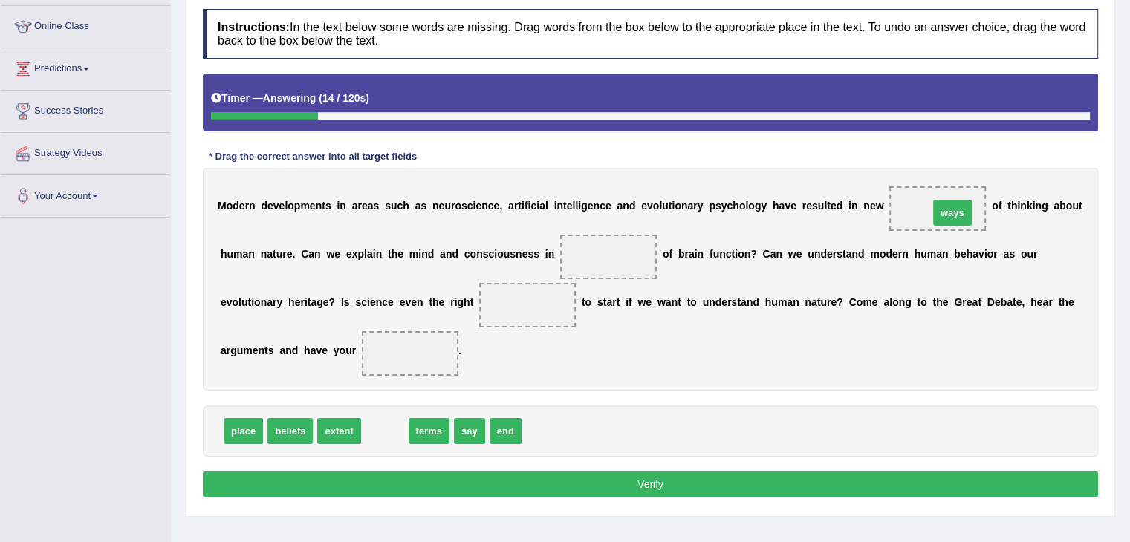
drag, startPoint x: 380, startPoint y: 427, endPoint x: 943, endPoint y: 209, distance: 604.7
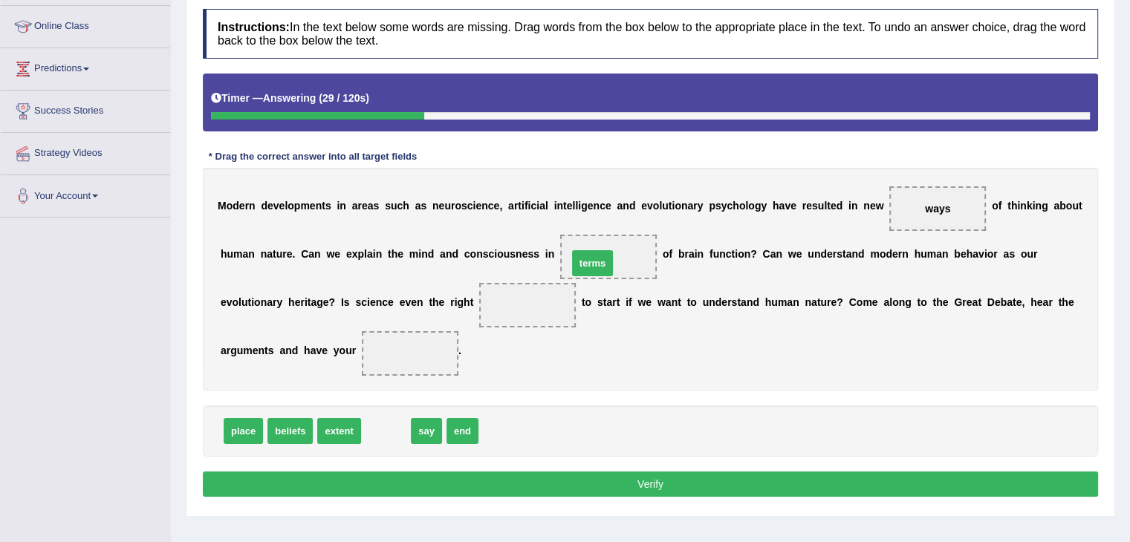
drag, startPoint x: 382, startPoint y: 432, endPoint x: 588, endPoint y: 265, distance: 265.7
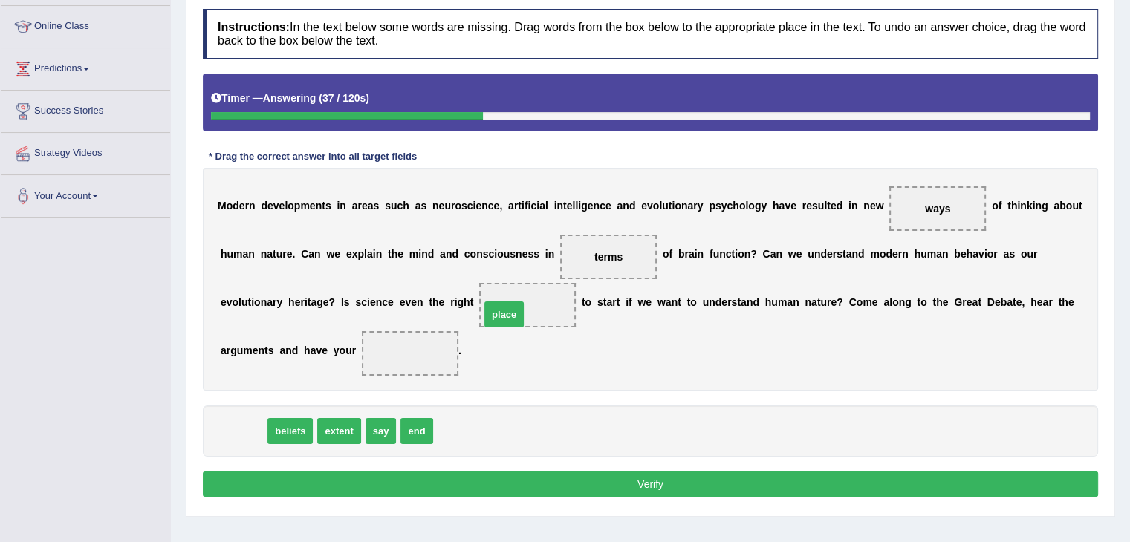
drag, startPoint x: 241, startPoint y: 429, endPoint x: 502, endPoint y: 313, distance: 286.3
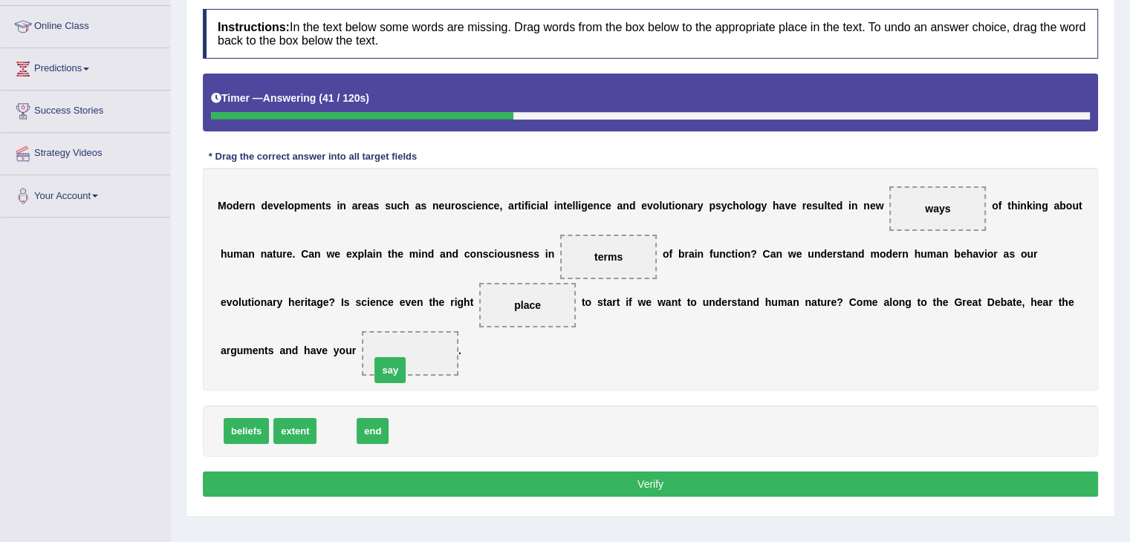
drag, startPoint x: 343, startPoint y: 416, endPoint x: 397, endPoint y: 354, distance: 81.6
click at [436, 475] on button "Verify" at bounding box center [650, 484] width 895 height 25
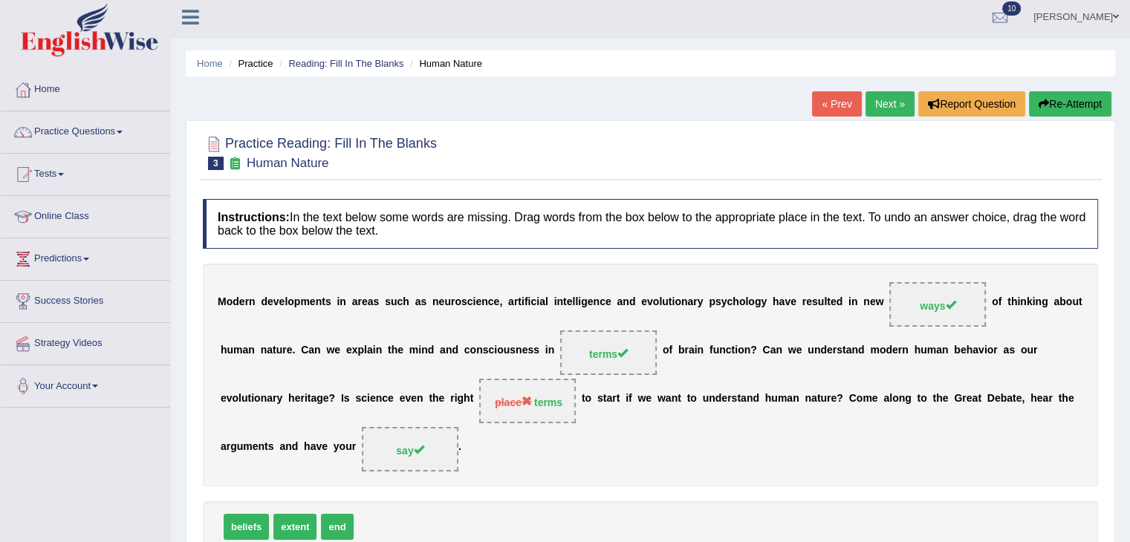
scroll to position [1, 0]
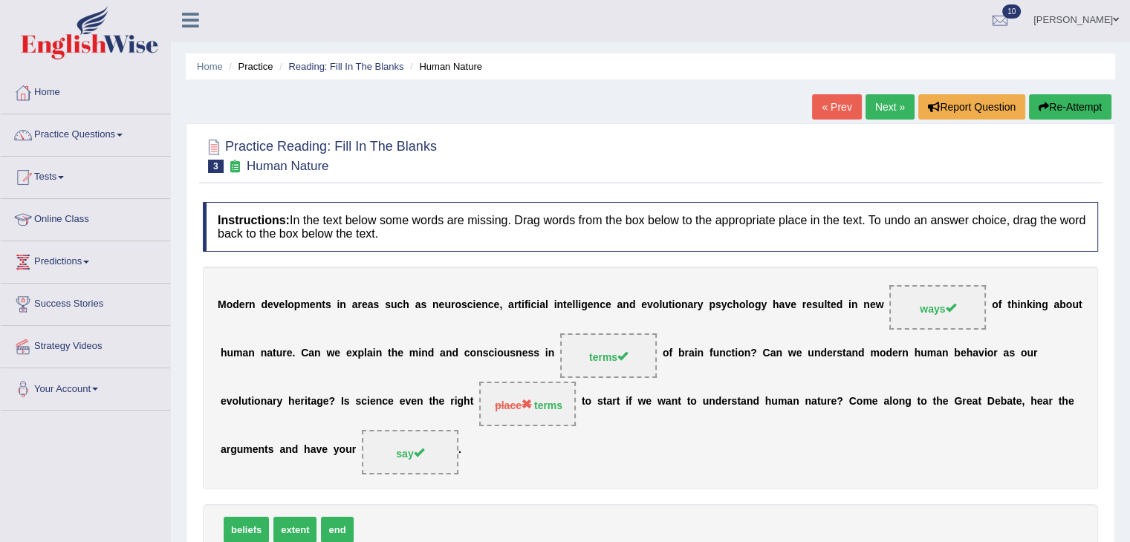
click at [891, 99] on link "Next »" at bounding box center [889, 106] width 49 height 25
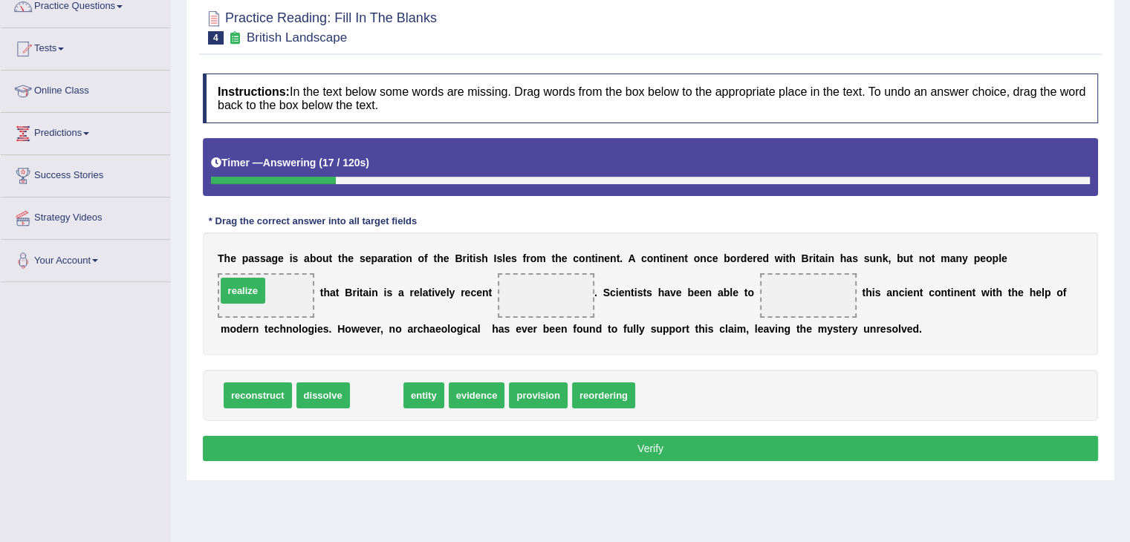
drag, startPoint x: 379, startPoint y: 389, endPoint x: 245, endPoint y: 283, distance: 170.8
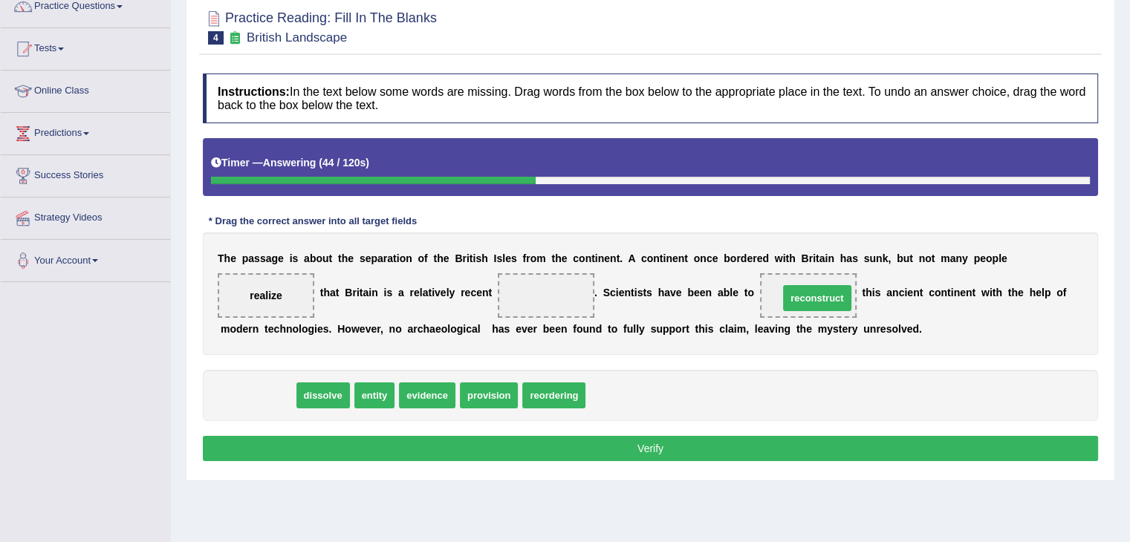
drag, startPoint x: 270, startPoint y: 396, endPoint x: 829, endPoint y: 298, distance: 567.9
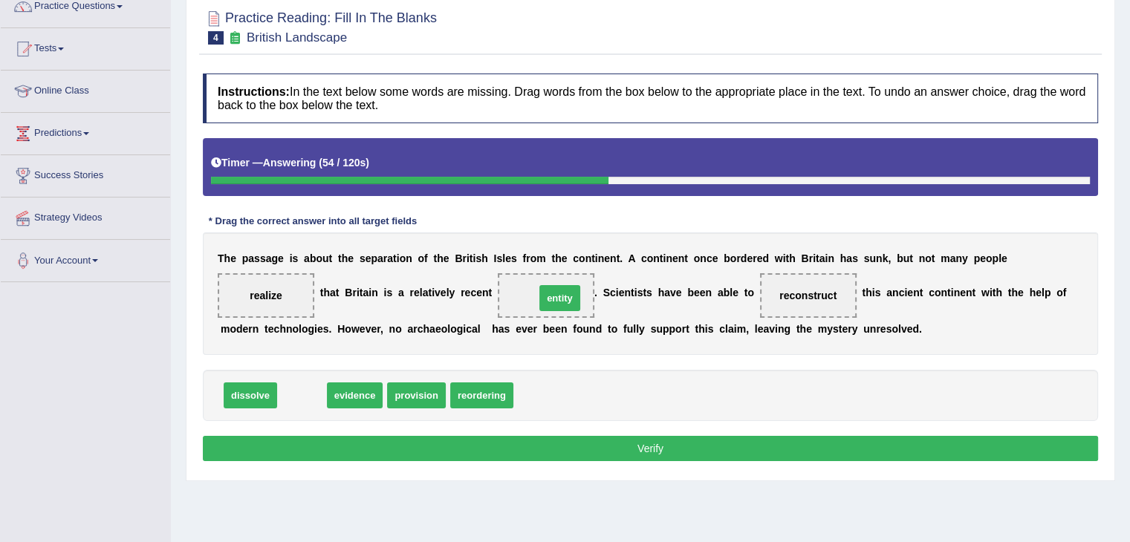
drag, startPoint x: 310, startPoint y: 393, endPoint x: 565, endPoint y: 291, distance: 274.4
click at [550, 441] on button "Verify" at bounding box center [650, 448] width 895 height 25
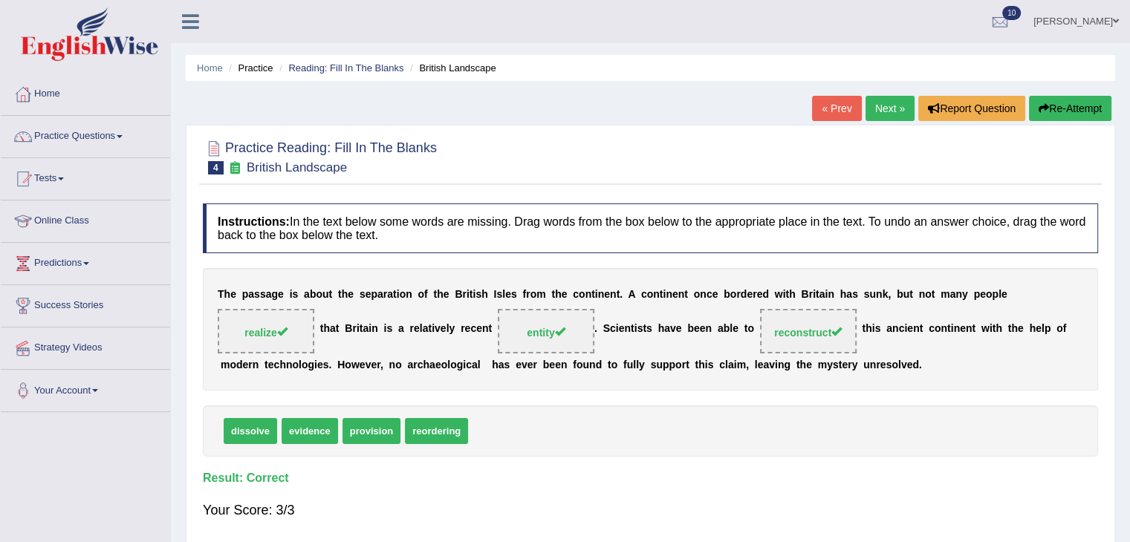
click at [897, 96] on link "Next »" at bounding box center [889, 108] width 49 height 25
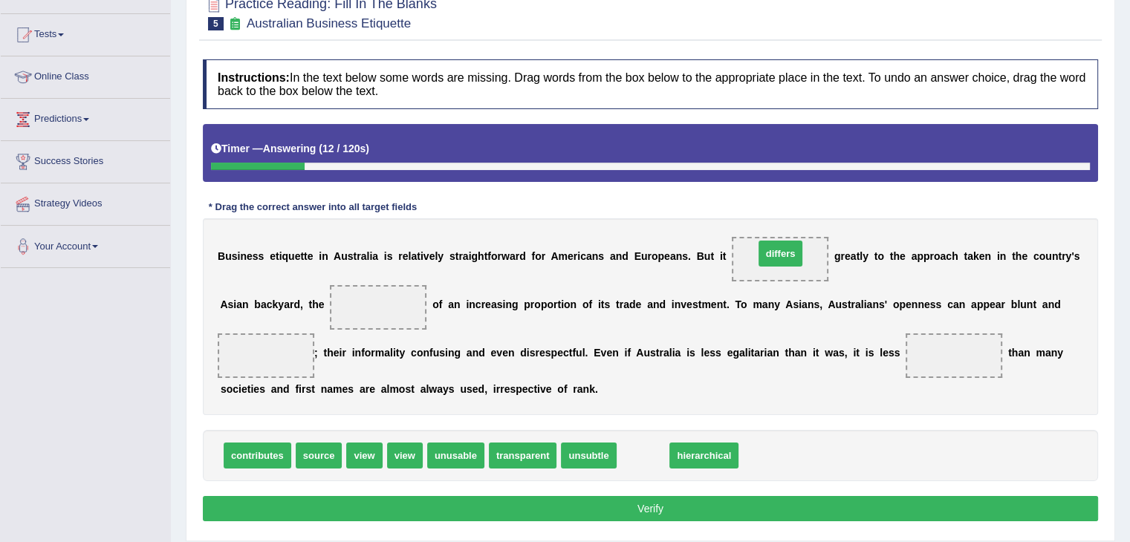
drag, startPoint x: 648, startPoint y: 460, endPoint x: 785, endPoint y: 257, distance: 245.0
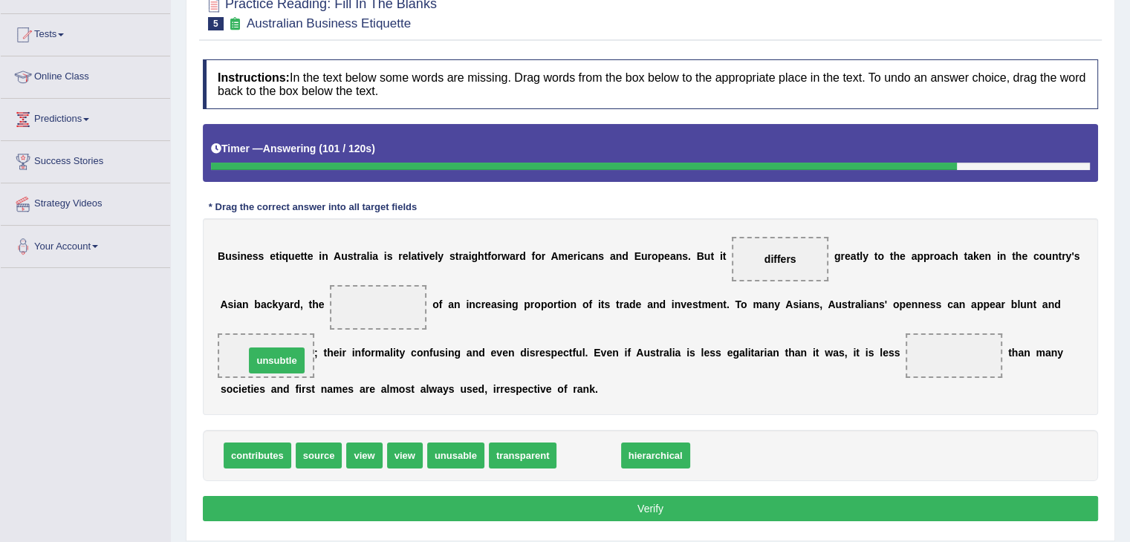
drag, startPoint x: 589, startPoint y: 458, endPoint x: 271, endPoint y: 357, distance: 333.9
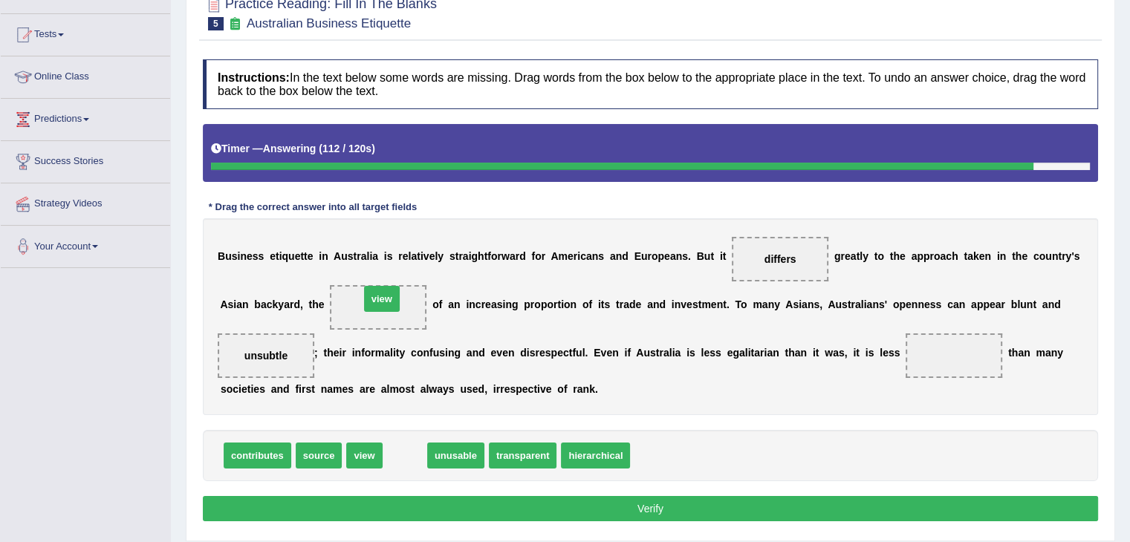
drag, startPoint x: 406, startPoint y: 456, endPoint x: 383, endPoint y: 301, distance: 157.0
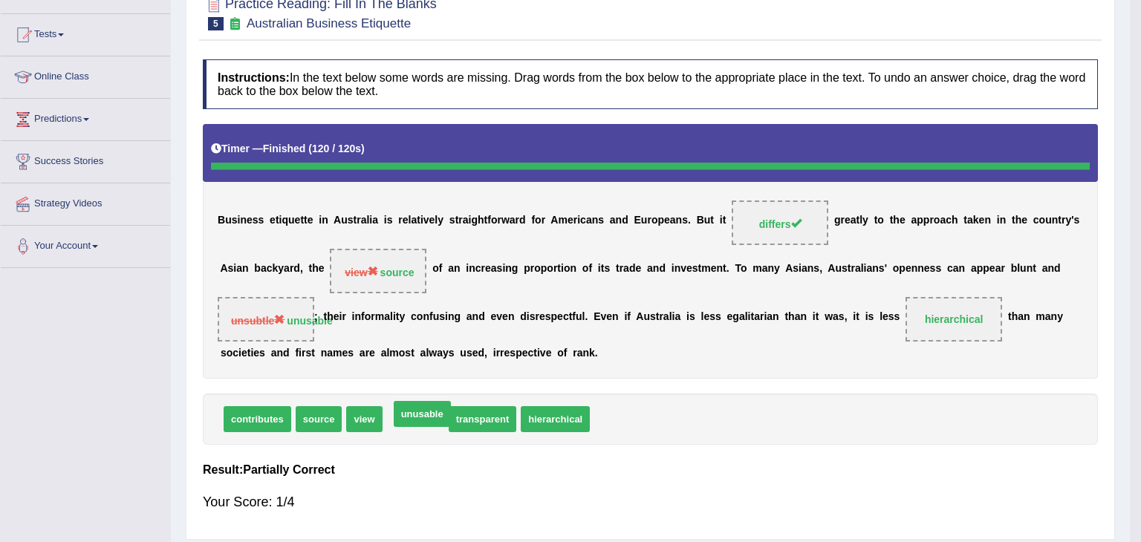
drag, startPoint x: 416, startPoint y: 458, endPoint x: 424, endPoint y: 453, distance: 9.7
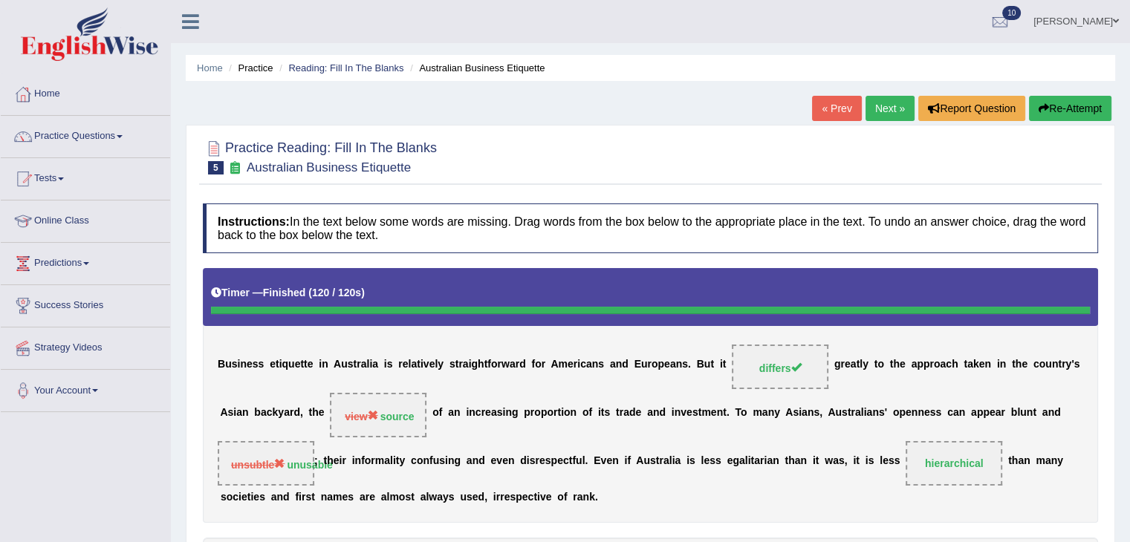
click at [889, 109] on link "Next »" at bounding box center [889, 108] width 49 height 25
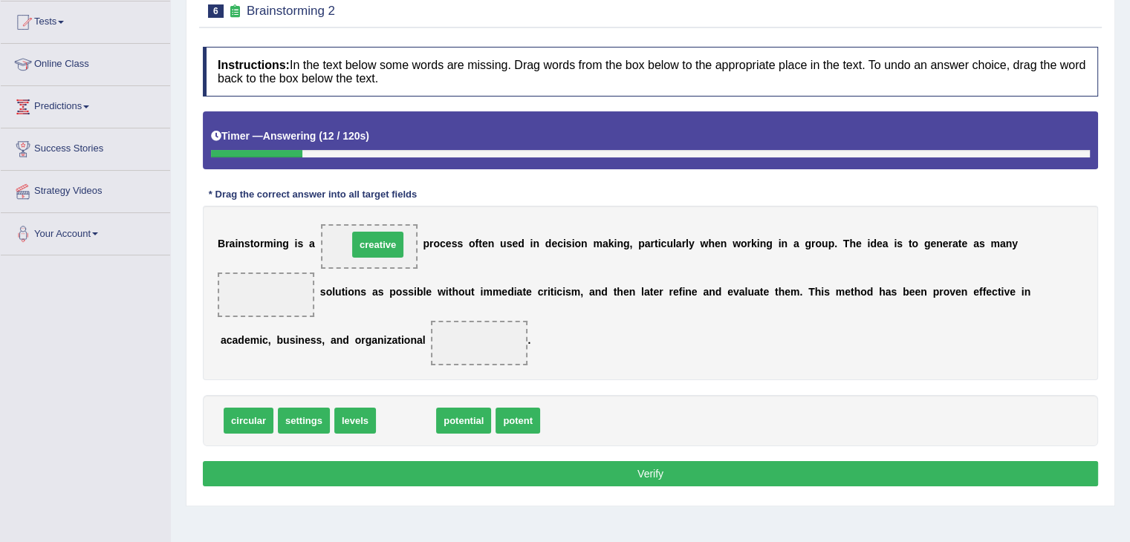
drag, startPoint x: 396, startPoint y: 417, endPoint x: 368, endPoint y: 241, distance: 178.2
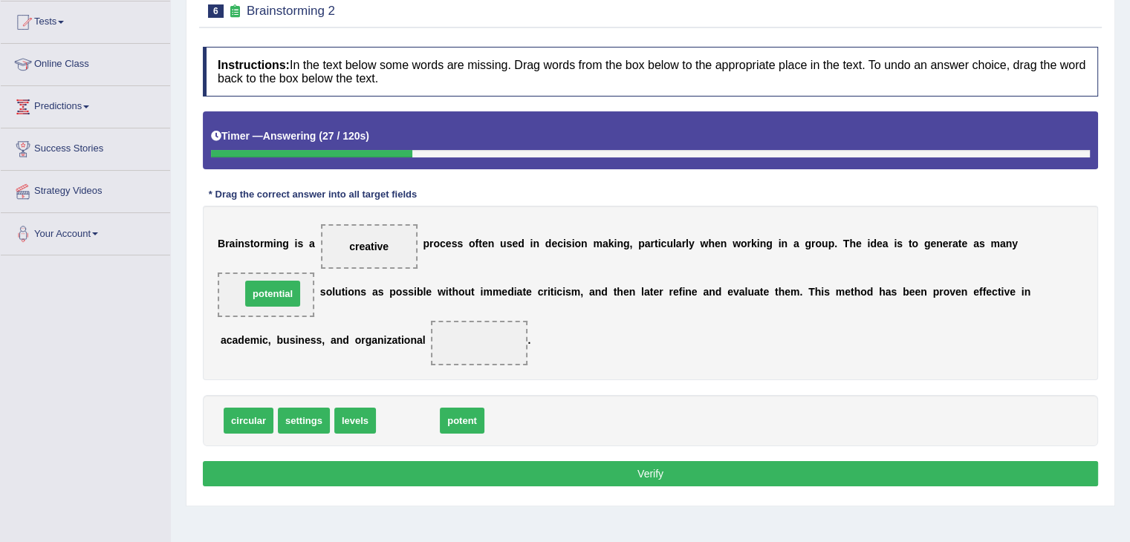
drag, startPoint x: 415, startPoint y: 423, endPoint x: 277, endPoint y: 294, distance: 188.2
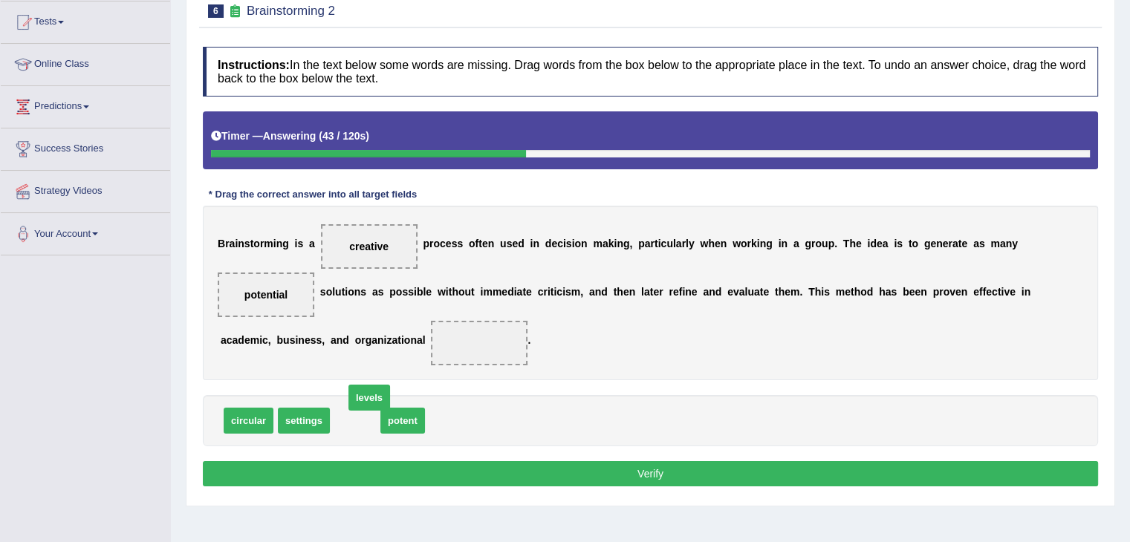
drag, startPoint x: 357, startPoint y: 420, endPoint x: 368, endPoint y: 399, distance: 24.0
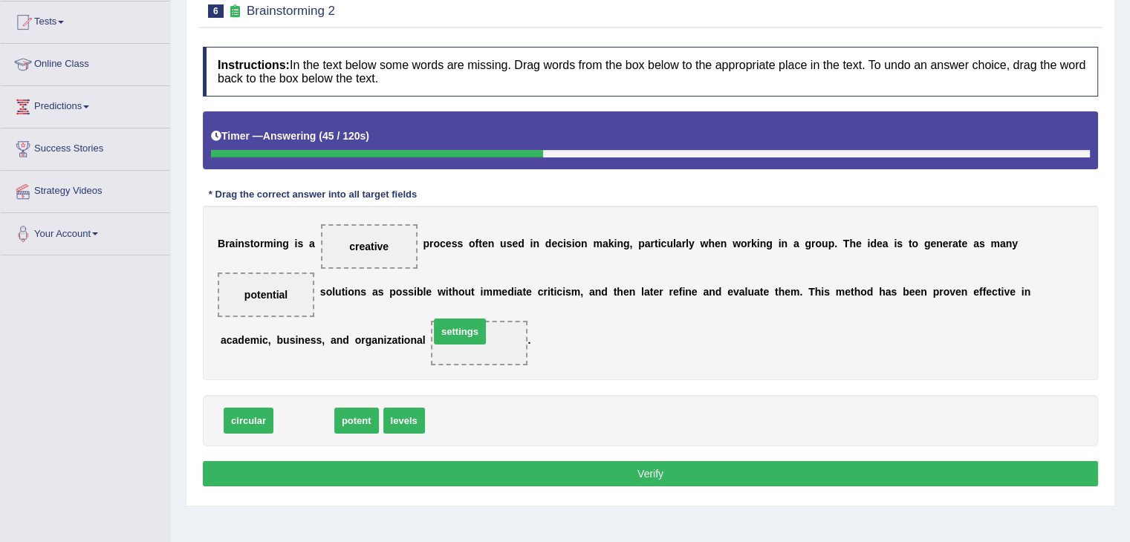
drag, startPoint x: 297, startPoint y: 420, endPoint x: 458, endPoint y: 333, distance: 183.2
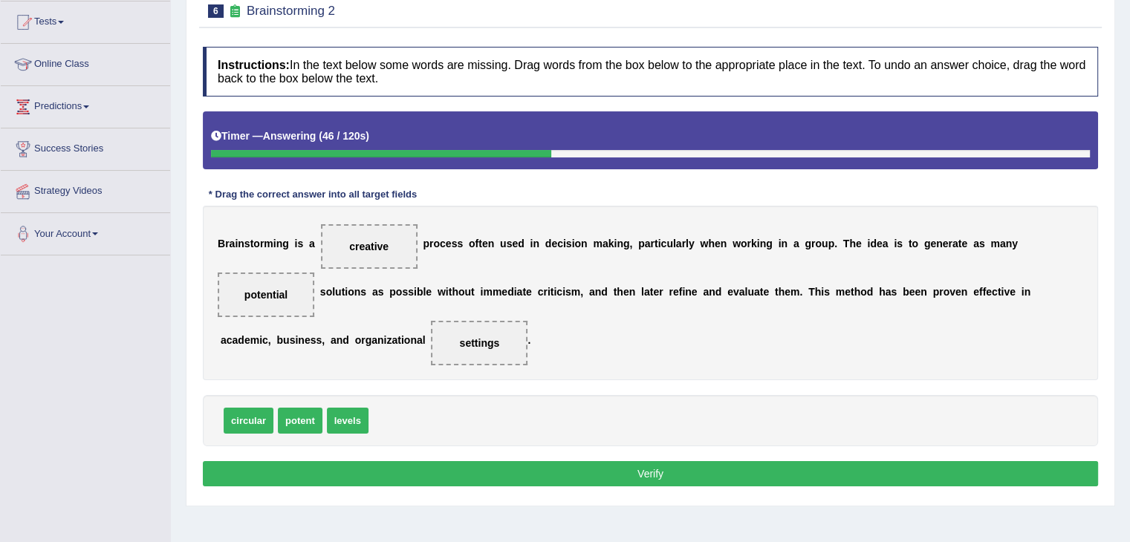
click at [437, 463] on button "Verify" at bounding box center [650, 473] width 895 height 25
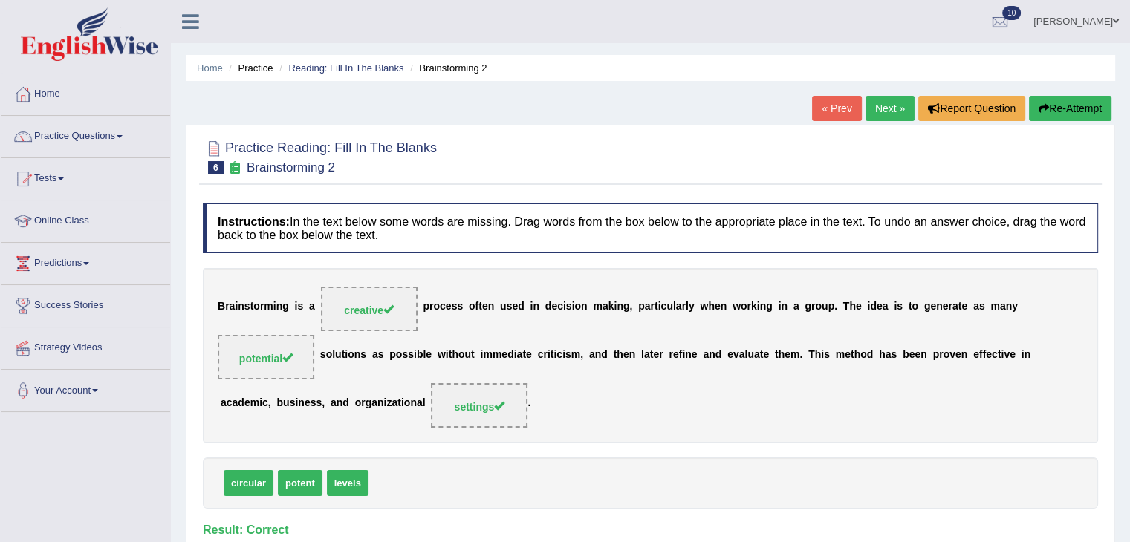
click at [891, 100] on link "Next »" at bounding box center [889, 108] width 49 height 25
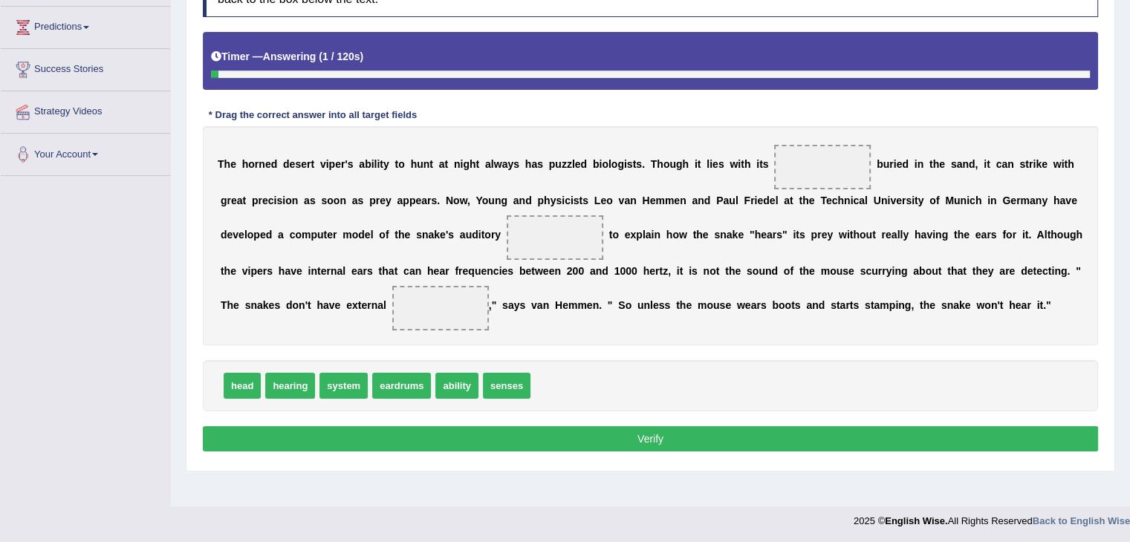
scroll to position [237, 0]
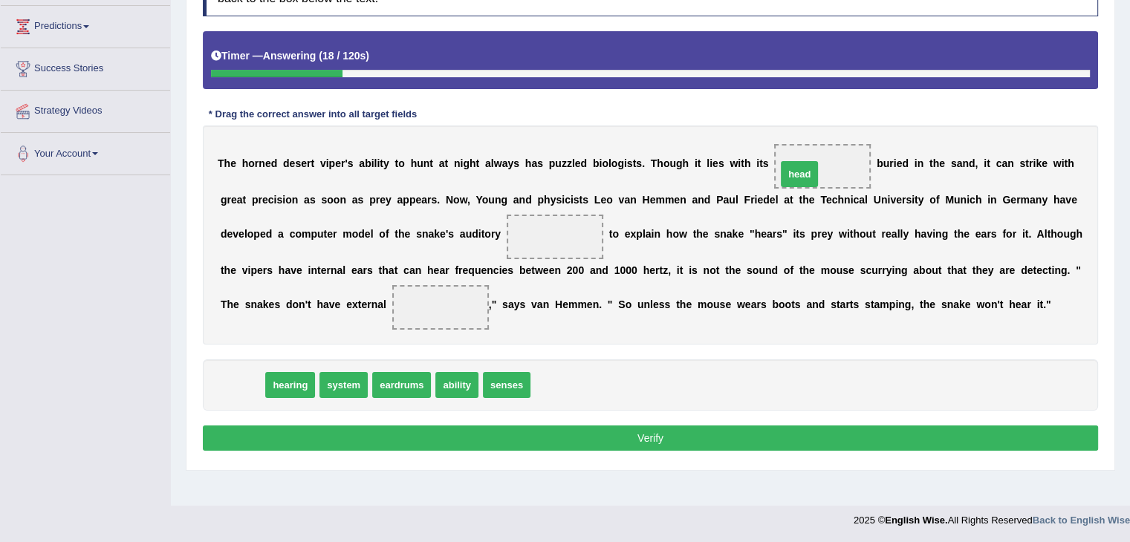
drag, startPoint x: 230, startPoint y: 378, endPoint x: 811, endPoint y: 158, distance: 620.5
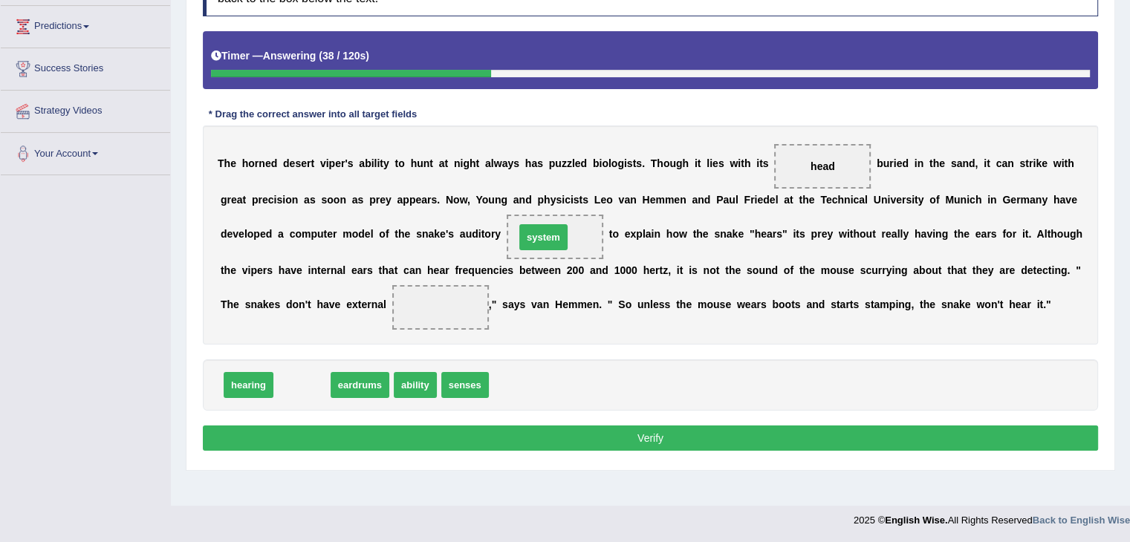
drag, startPoint x: 311, startPoint y: 383, endPoint x: 553, endPoint y: 233, distance: 283.9
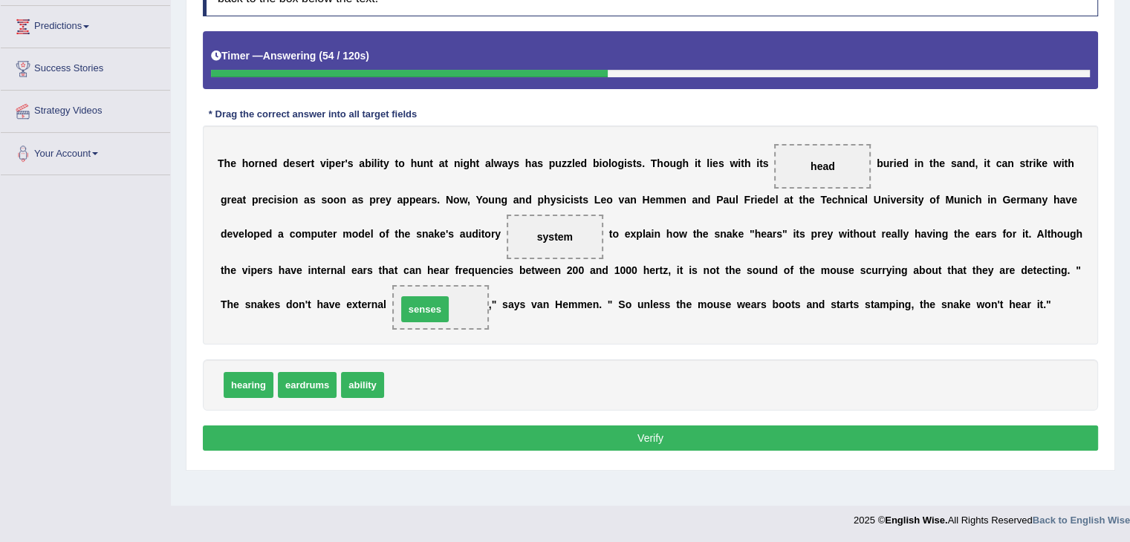
drag, startPoint x: 397, startPoint y: 383, endPoint x: 410, endPoint y: 306, distance: 77.7
click at [527, 421] on div "Instructions: In the text below some words are missing. Drag words from the box…" at bounding box center [650, 211] width 903 height 504
click at [528, 431] on button "Verify" at bounding box center [650, 438] width 895 height 25
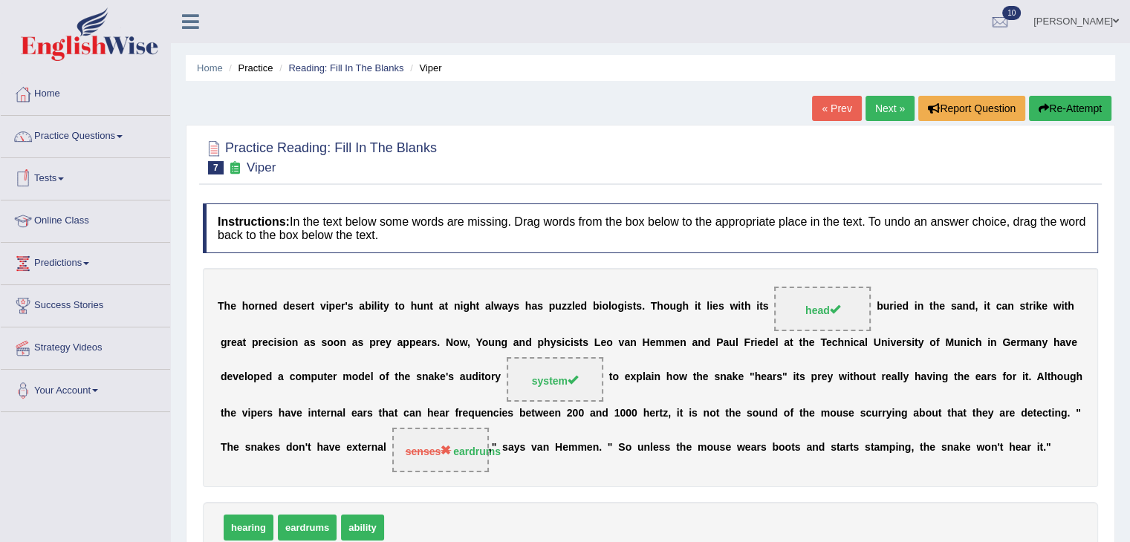
scroll to position [0, 0]
click at [871, 94] on div "Home Practice Reading: Fill In The Blanks Viper « Prev Next » Report Question R…" at bounding box center [650, 371] width 959 height 743
click at [871, 102] on link "Next »" at bounding box center [889, 108] width 49 height 25
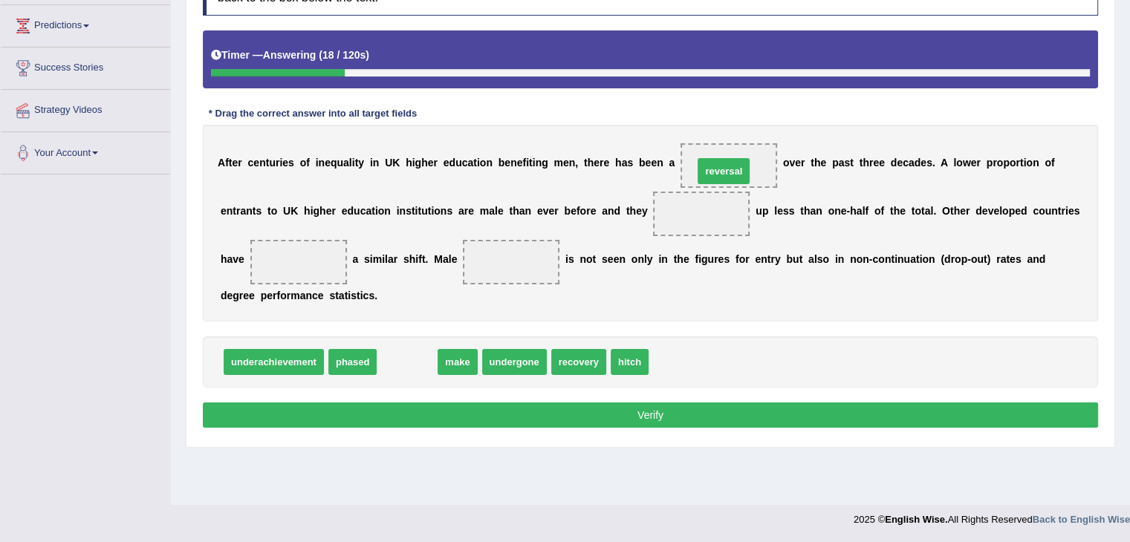
drag, startPoint x: 414, startPoint y: 366, endPoint x: 730, endPoint y: 175, distance: 369.6
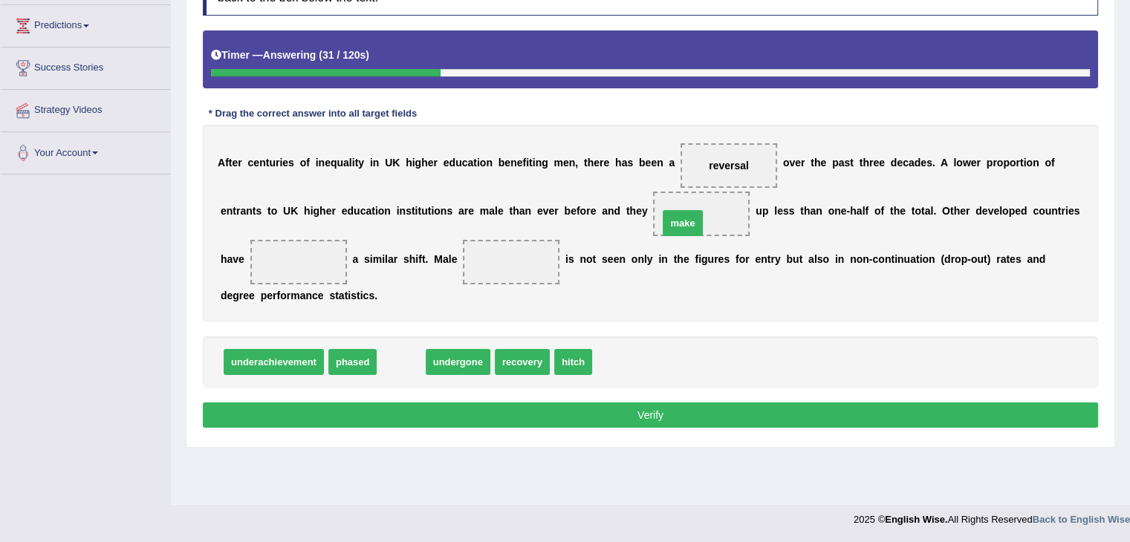
drag, startPoint x: 400, startPoint y: 362, endPoint x: 683, endPoint y: 223, distance: 316.0
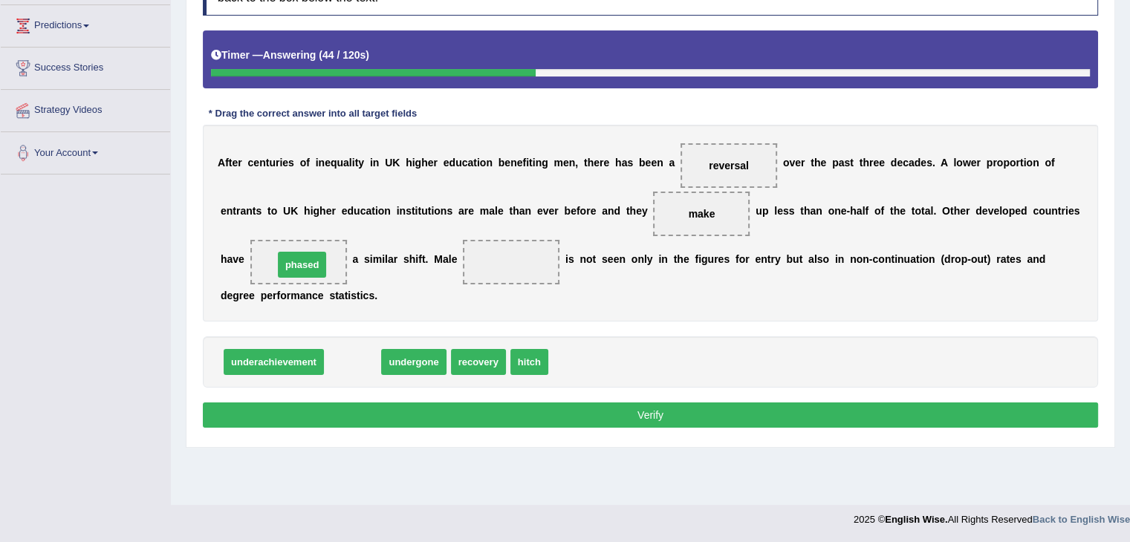
drag, startPoint x: 357, startPoint y: 360, endPoint x: 306, endPoint y: 263, distance: 109.7
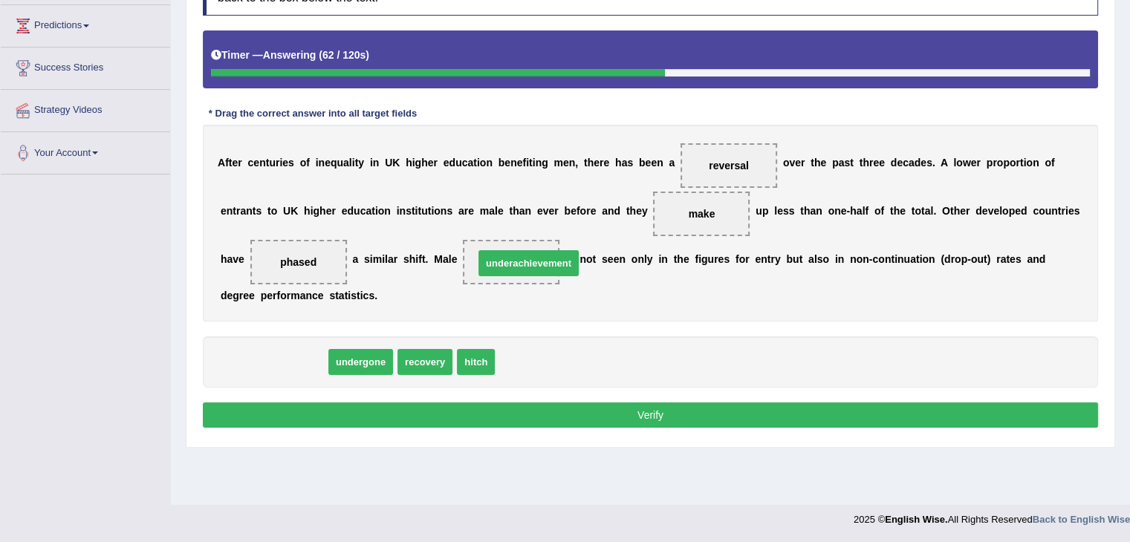
drag, startPoint x: 262, startPoint y: 357, endPoint x: 516, endPoint y: 258, distance: 273.6
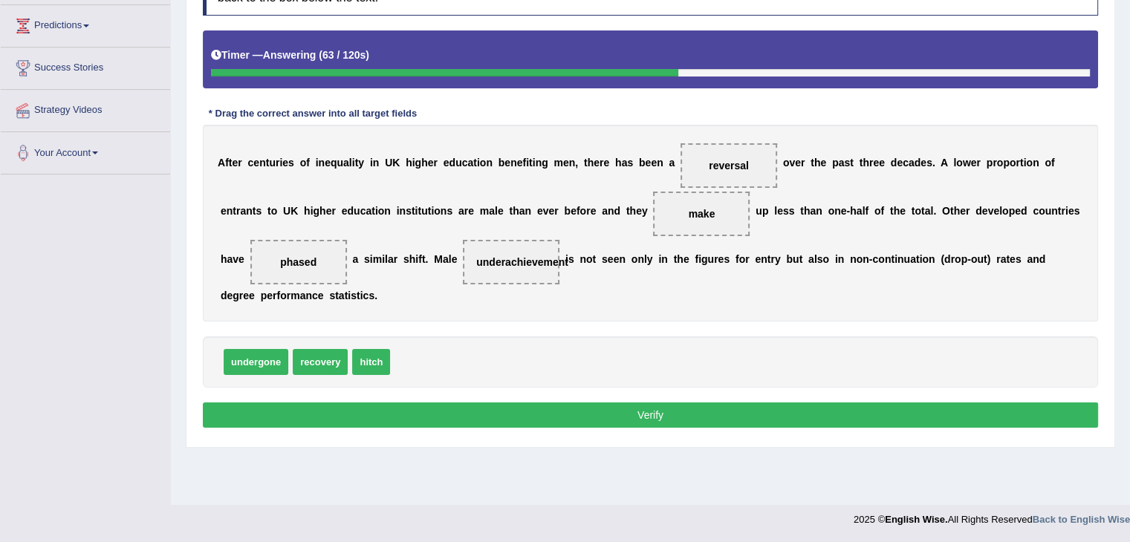
click at [511, 408] on button "Verify" at bounding box center [650, 415] width 895 height 25
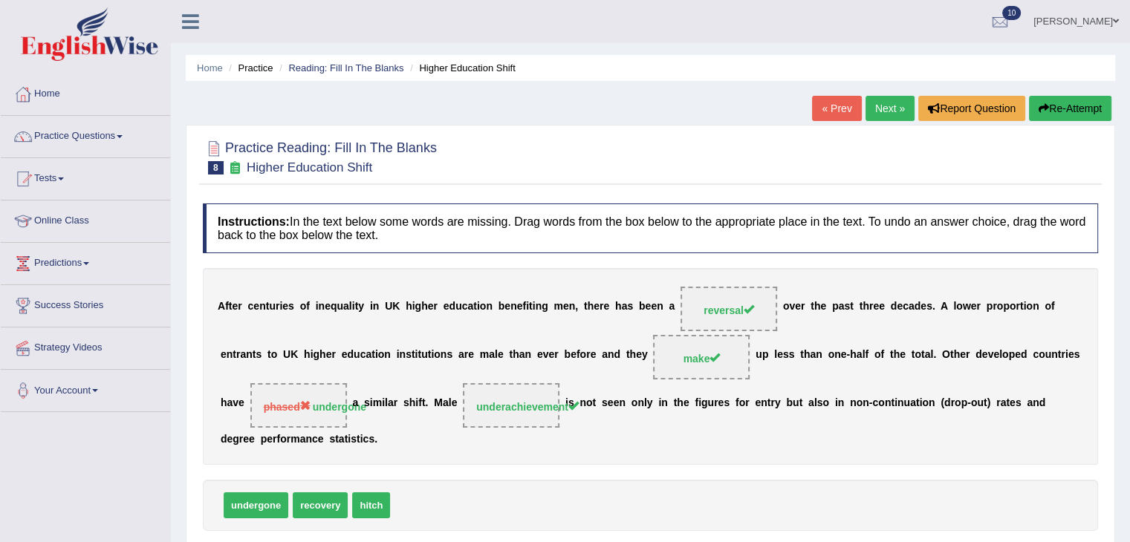
click at [893, 103] on link "Next »" at bounding box center [889, 108] width 49 height 25
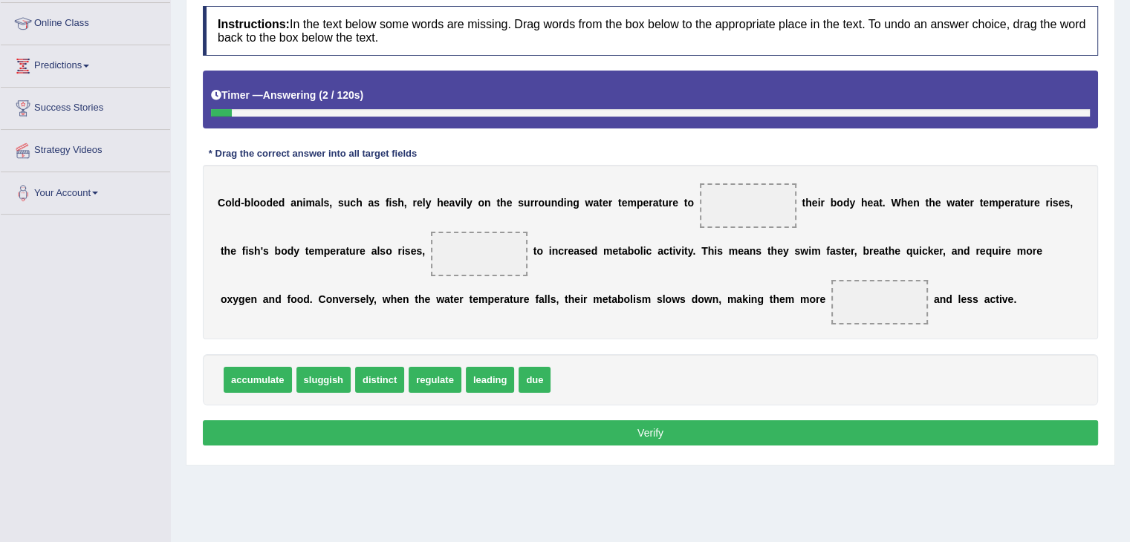
scroll to position [198, 0]
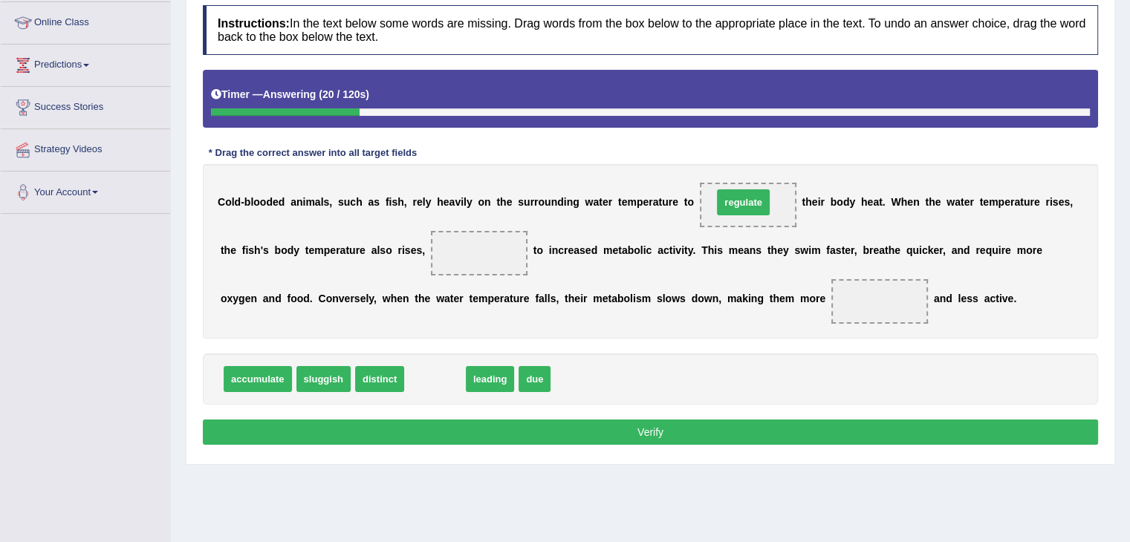
drag, startPoint x: 422, startPoint y: 383, endPoint x: 730, endPoint y: 205, distance: 356.1
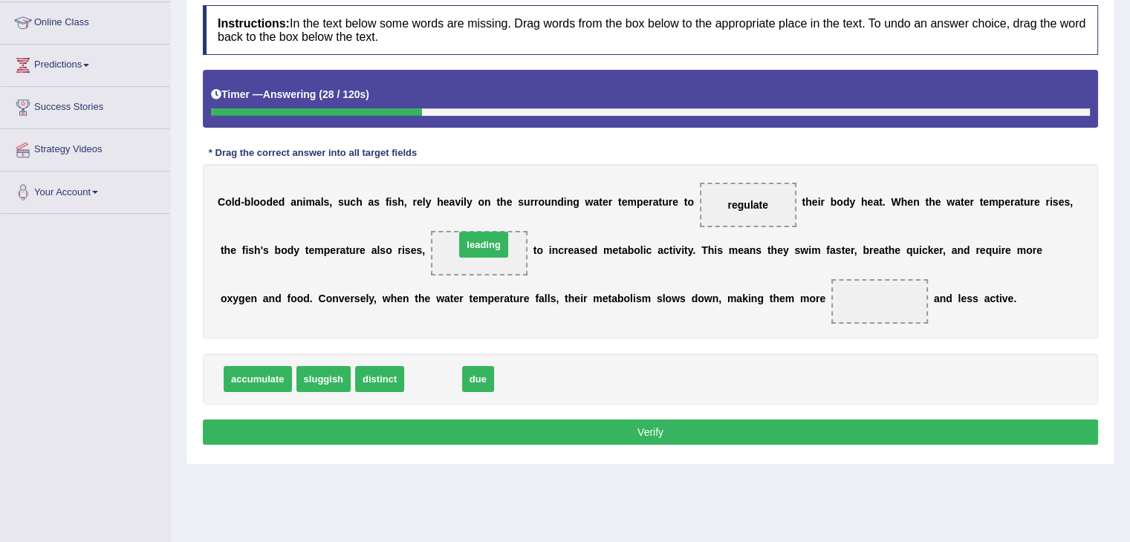
drag, startPoint x: 430, startPoint y: 377, endPoint x: 479, endPoint y: 241, distance: 143.8
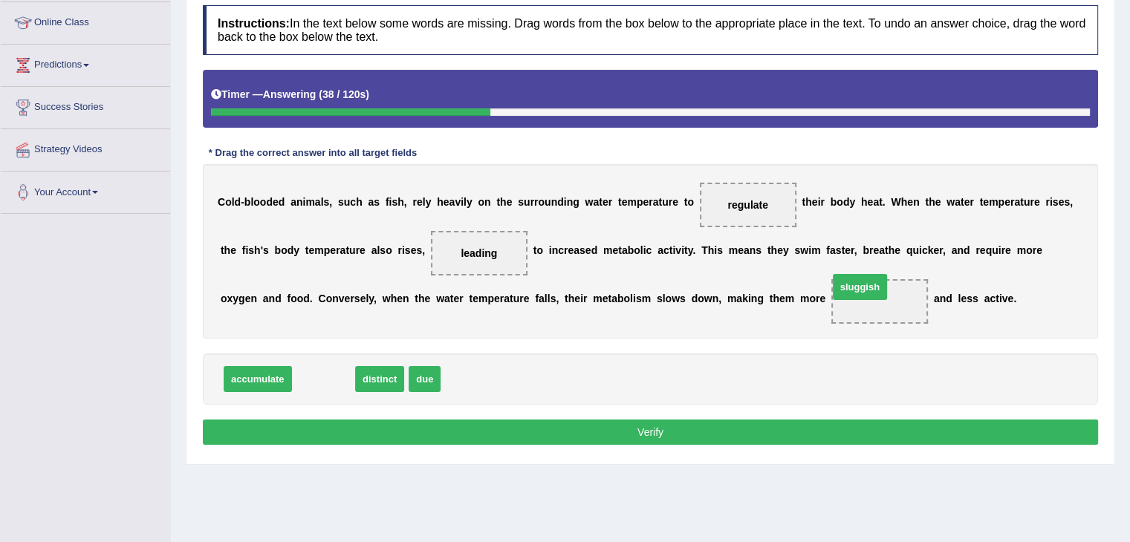
drag, startPoint x: 332, startPoint y: 372, endPoint x: 869, endPoint y: 281, distance: 544.8
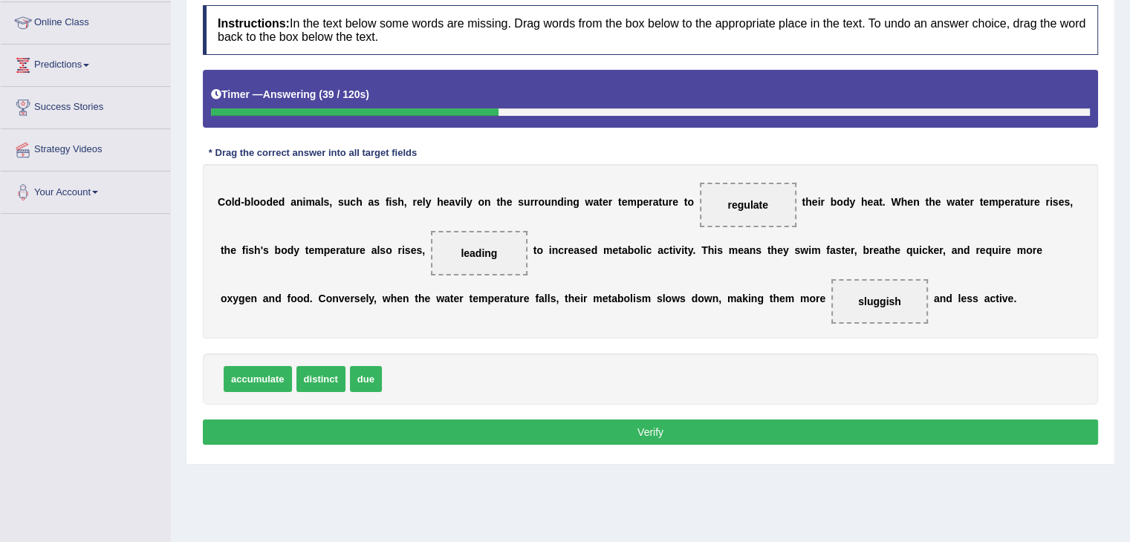
click at [820, 429] on button "Verify" at bounding box center [650, 432] width 895 height 25
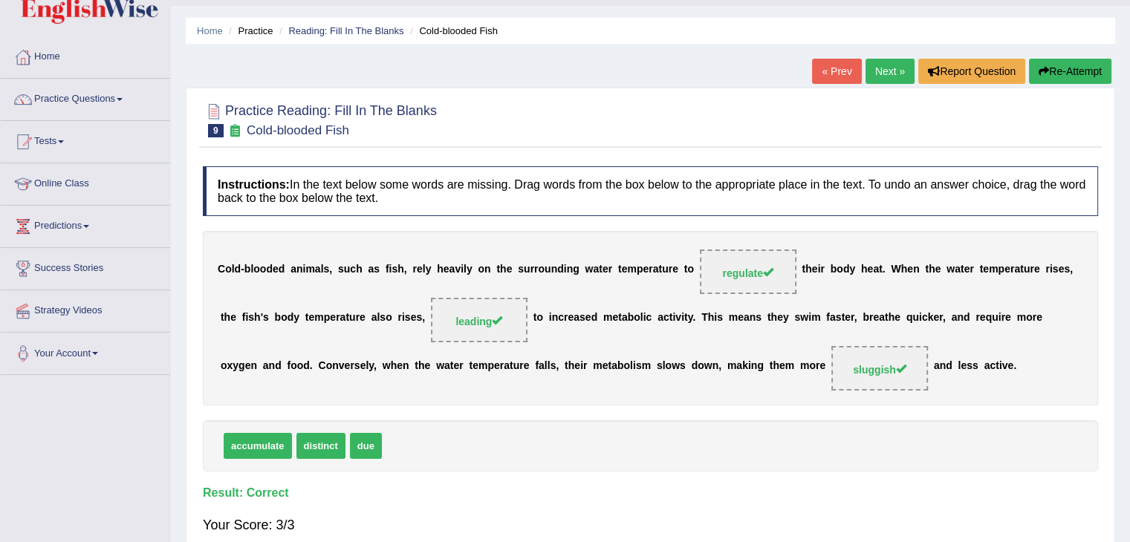
scroll to position [0, 0]
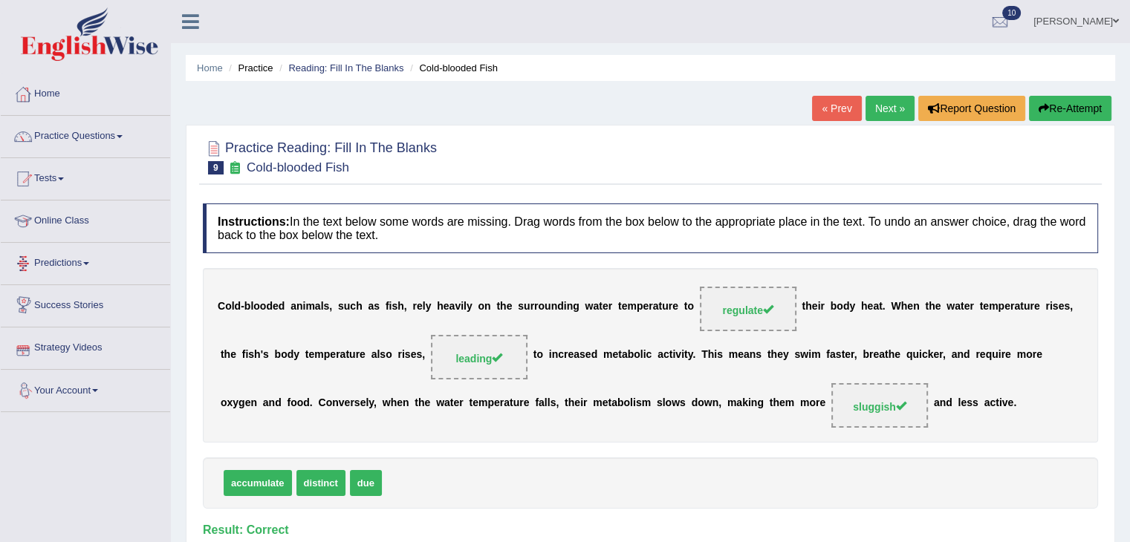
click at [881, 114] on link "Next »" at bounding box center [889, 108] width 49 height 25
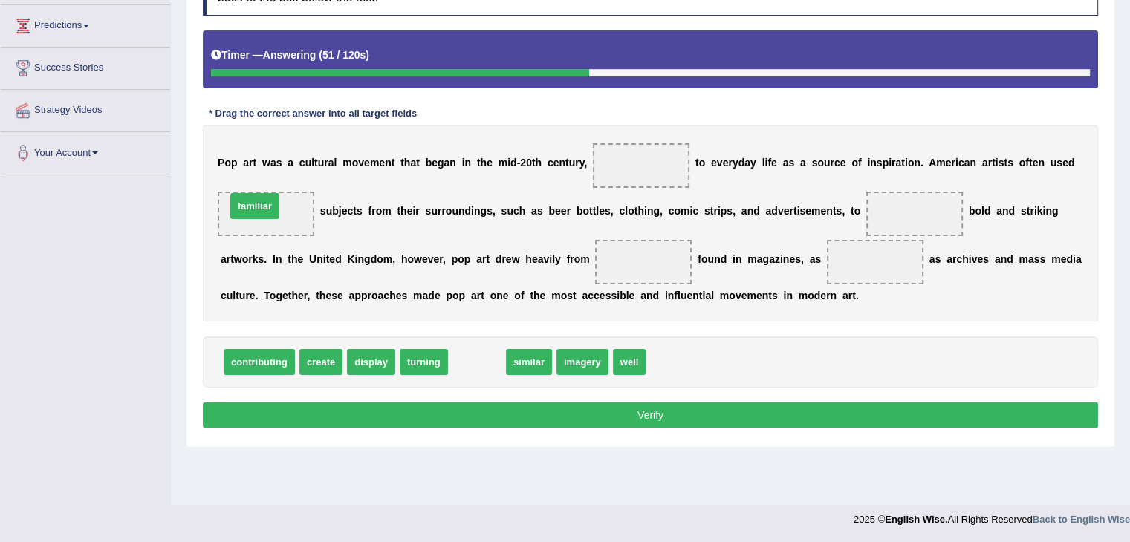
drag, startPoint x: 481, startPoint y: 363, endPoint x: 262, endPoint y: 207, distance: 270.1
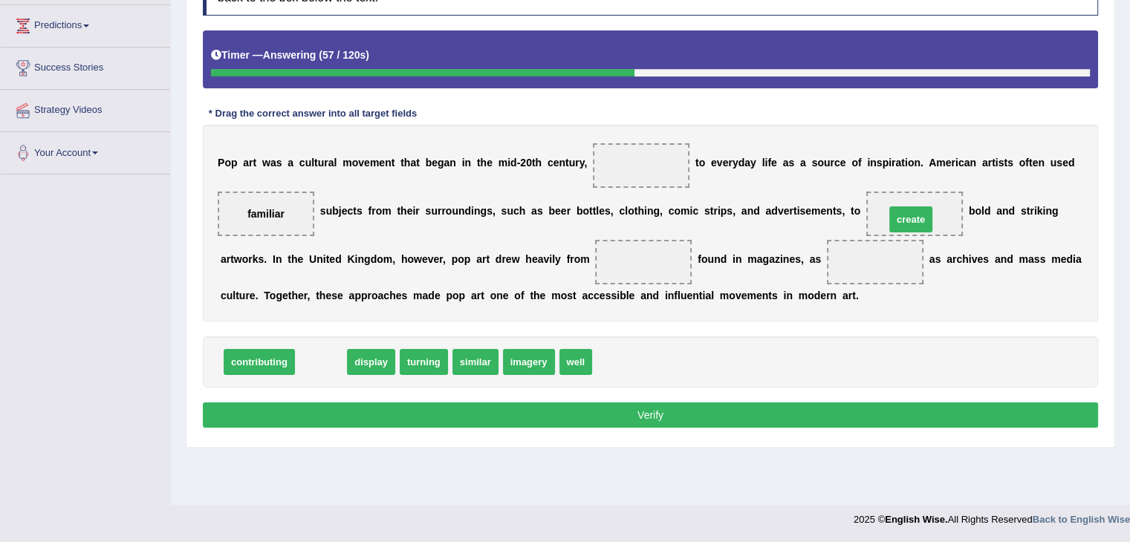
drag, startPoint x: 322, startPoint y: 363, endPoint x: 913, endPoint y: 219, distance: 607.9
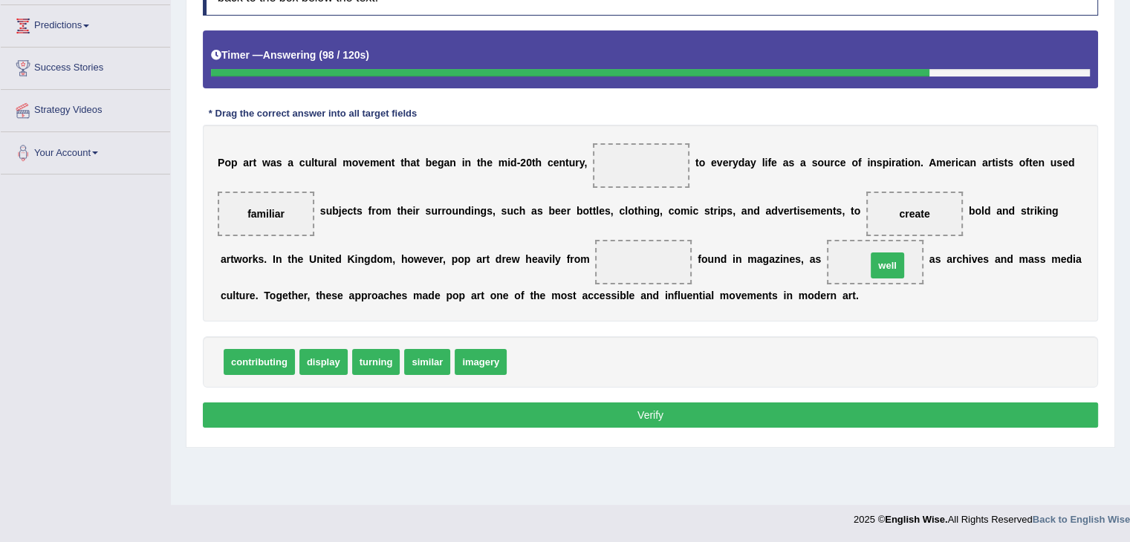
drag, startPoint x: 531, startPoint y: 357, endPoint x: 889, endPoint y: 255, distance: 371.5
drag, startPoint x: 495, startPoint y: 359, endPoint x: 663, endPoint y: 255, distance: 197.5
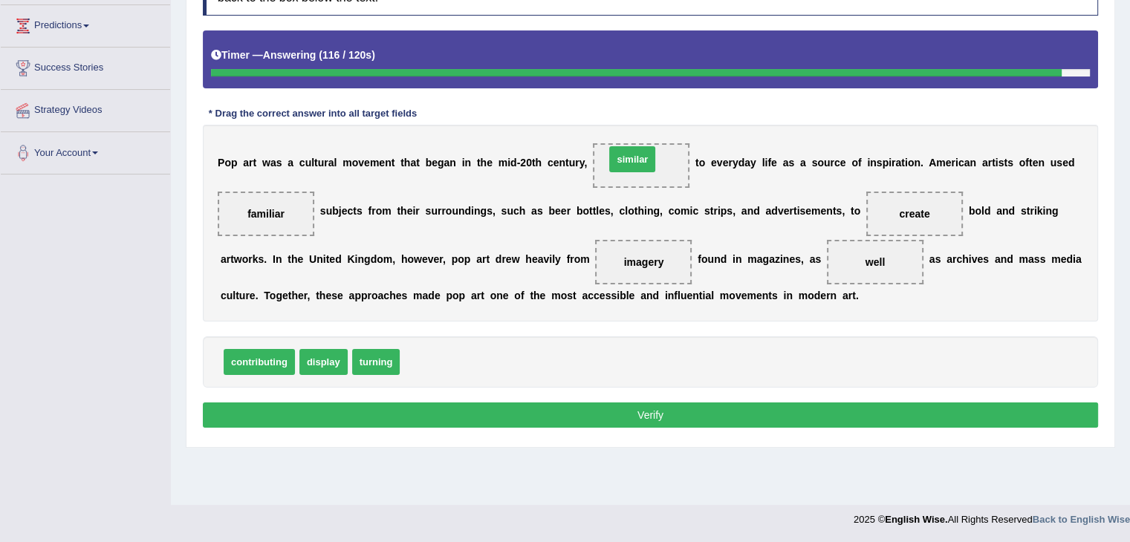
drag, startPoint x: 412, startPoint y: 357, endPoint x: 615, endPoint y: 155, distance: 286.3
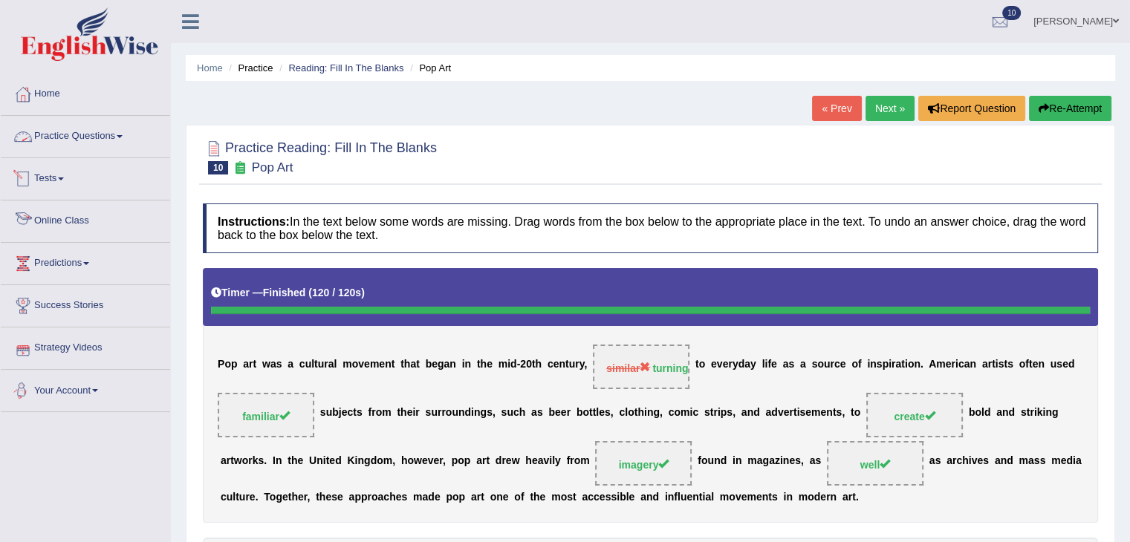
click at [109, 131] on link "Practice Questions" at bounding box center [85, 134] width 169 height 37
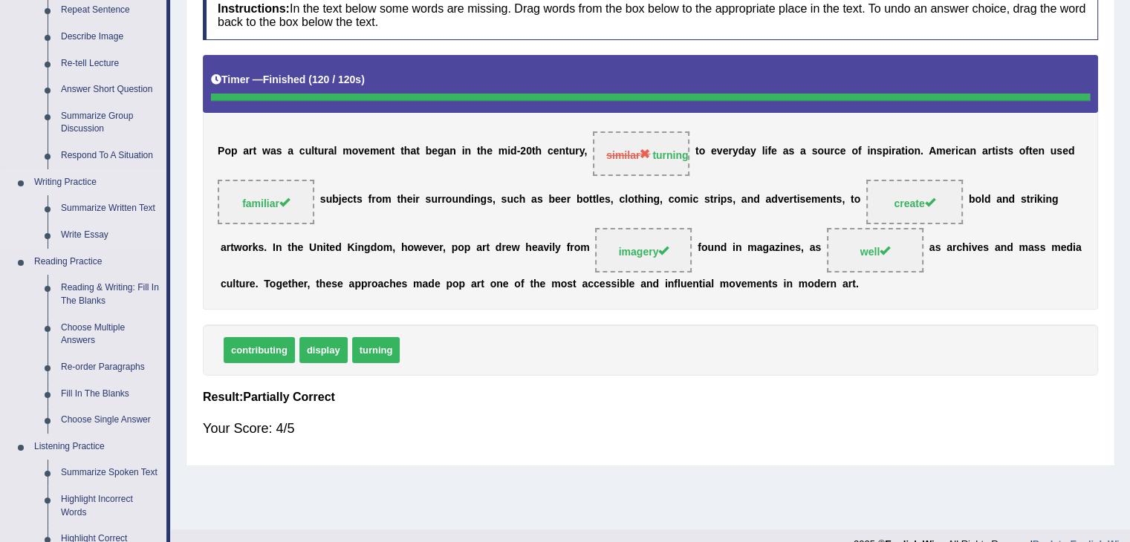
scroll to position [214, 0]
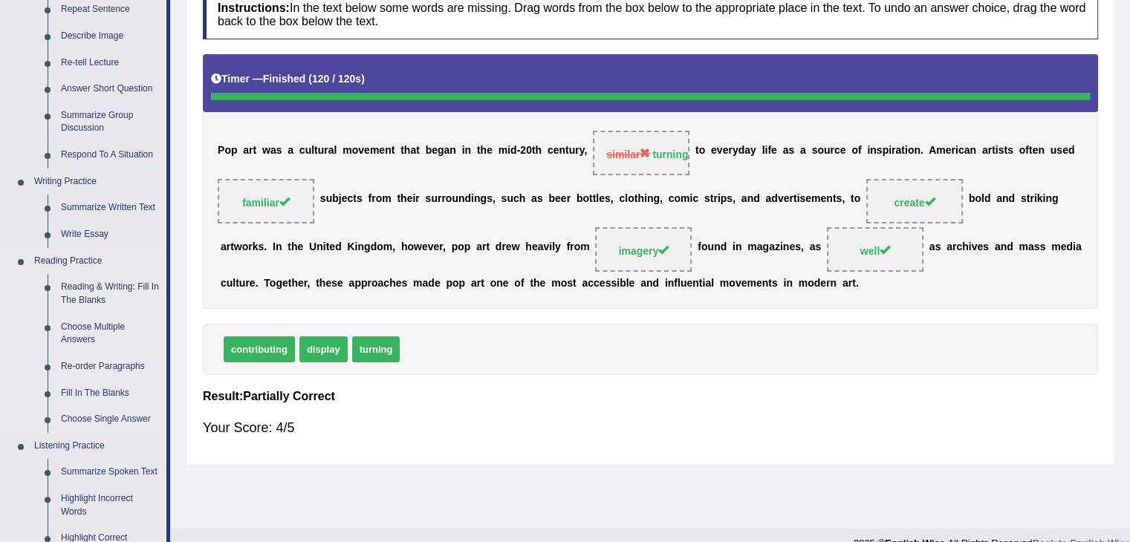
click at [111, 374] on link "Re-order Paragraphs" at bounding box center [110, 367] width 112 height 27
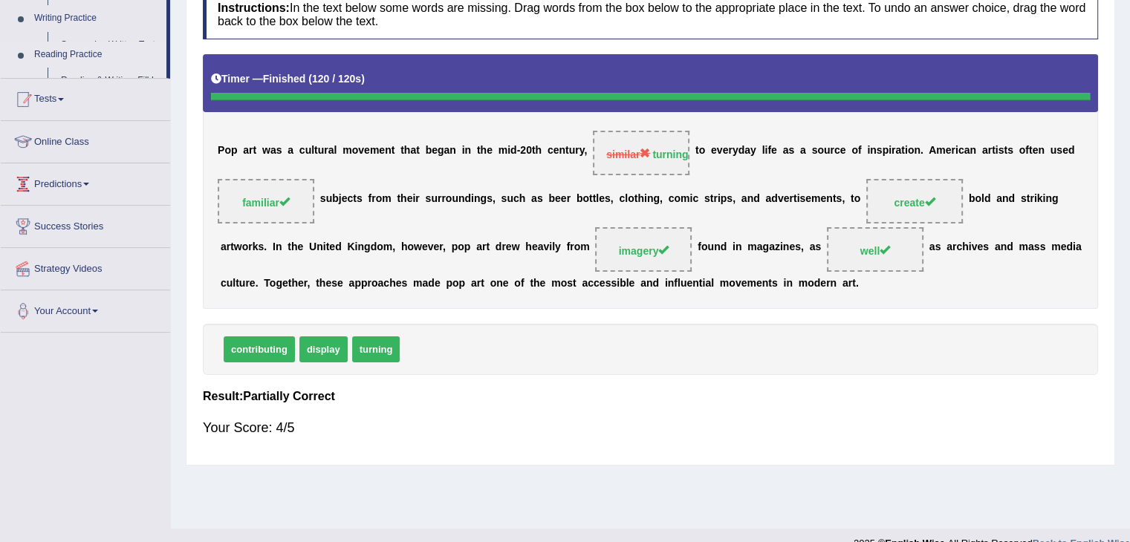
scroll to position [238, 0]
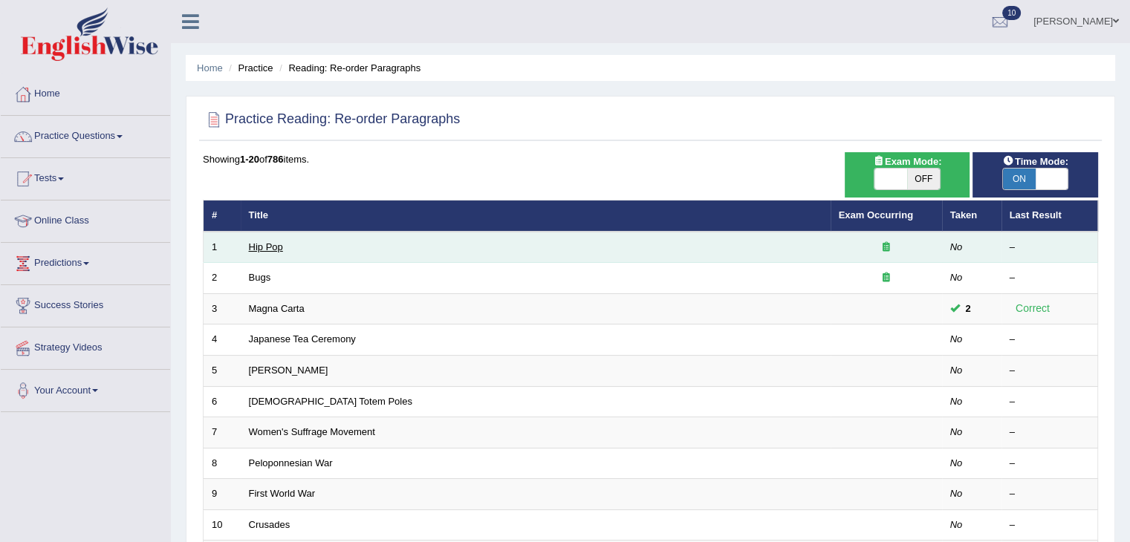
click at [270, 246] on link "Hip Pop" at bounding box center [266, 246] width 34 height 11
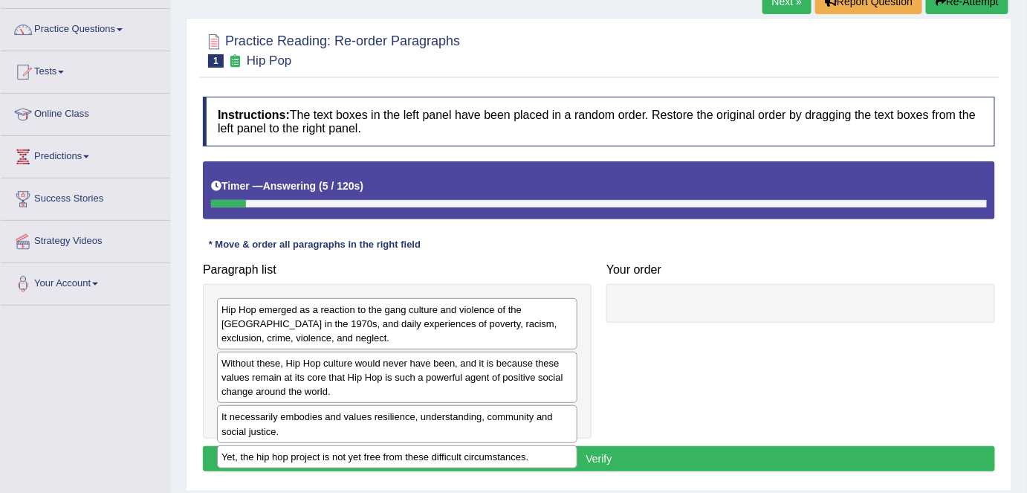
scroll to position [107, 0]
drag, startPoint x: 1031, startPoint y: 1, endPoint x: 666, endPoint y: 285, distance: 462.2
click at [666, 285] on div at bounding box center [800, 303] width 389 height 39
